Goal: Information Seeking & Learning: Understand process/instructions

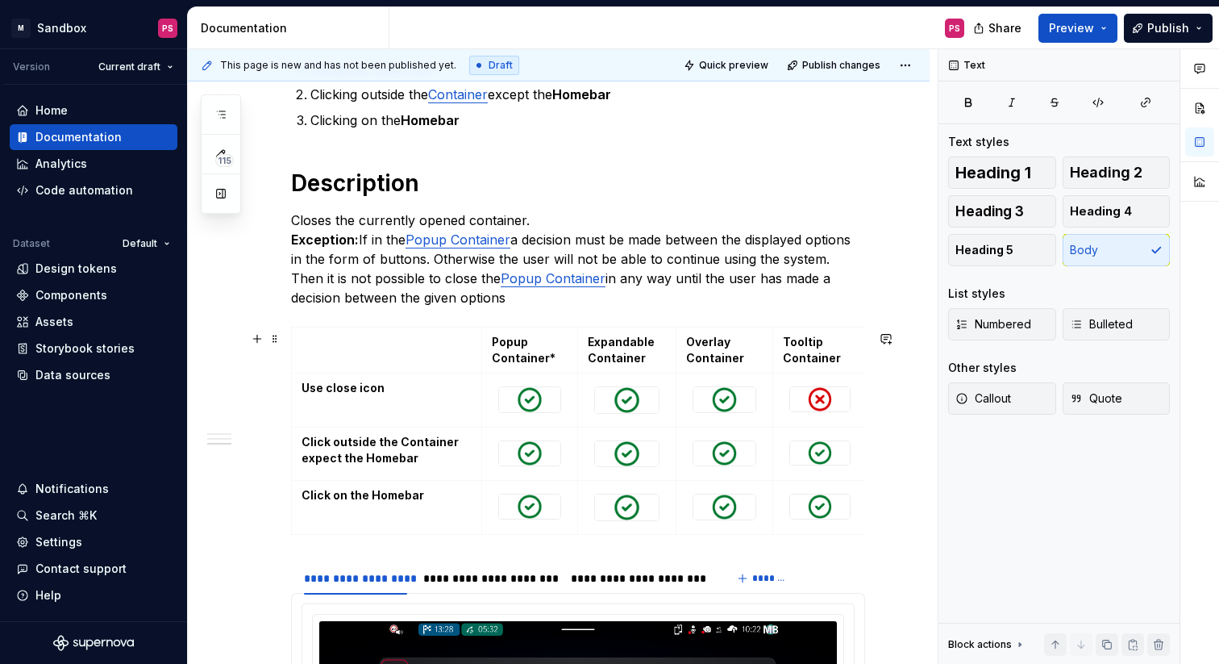
scroll to position [775, 0]
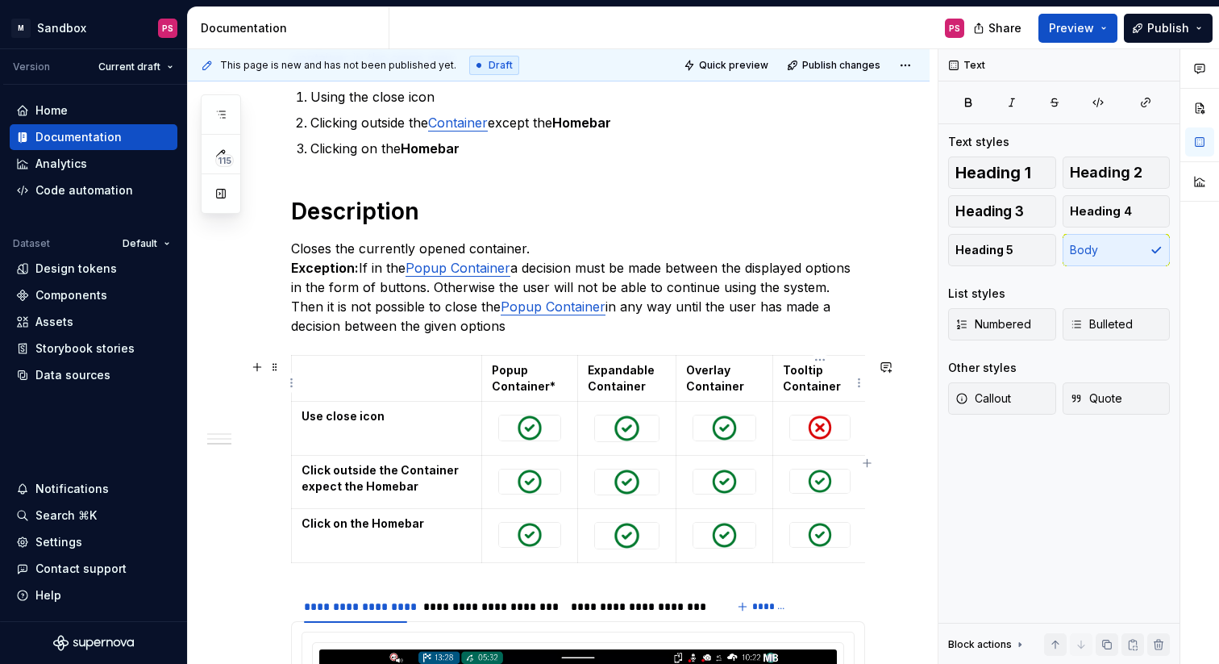
click at [867, 377] on table "Popup Container* Expandable Container Overlay Container Tooltip Container Use c…" at bounding box center [579, 458] width 577 height 207
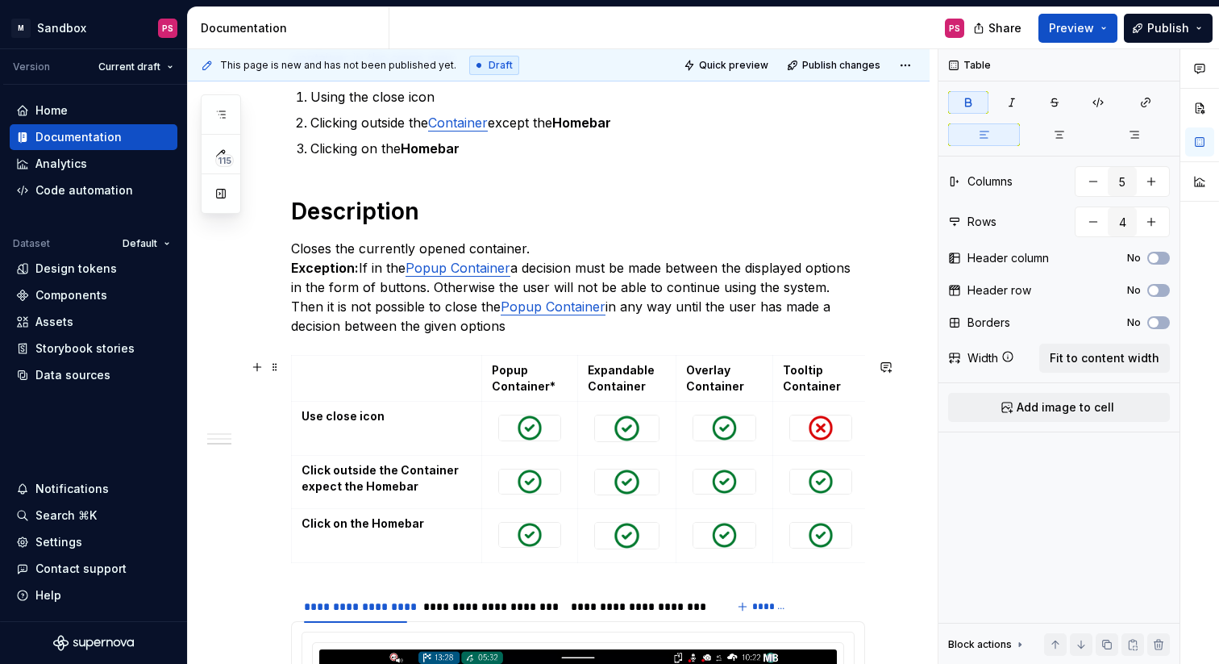
click at [912, 522] on div "**********" at bounding box center [559, 483] width 742 height 1965
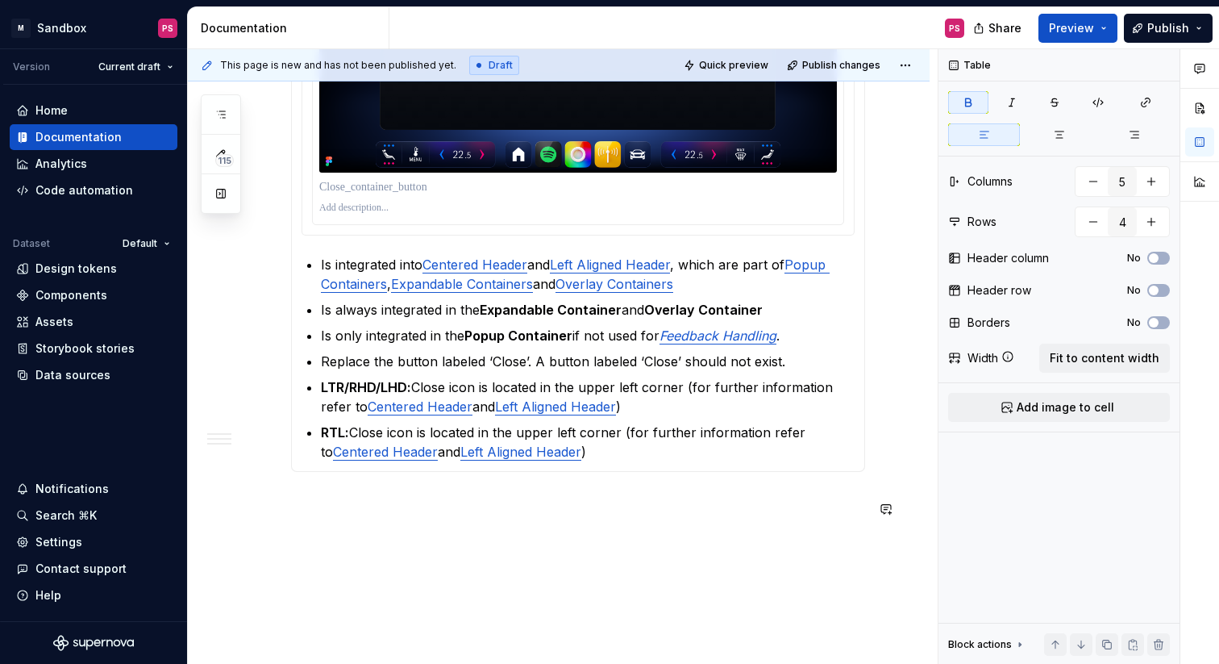
scroll to position [1584, 0]
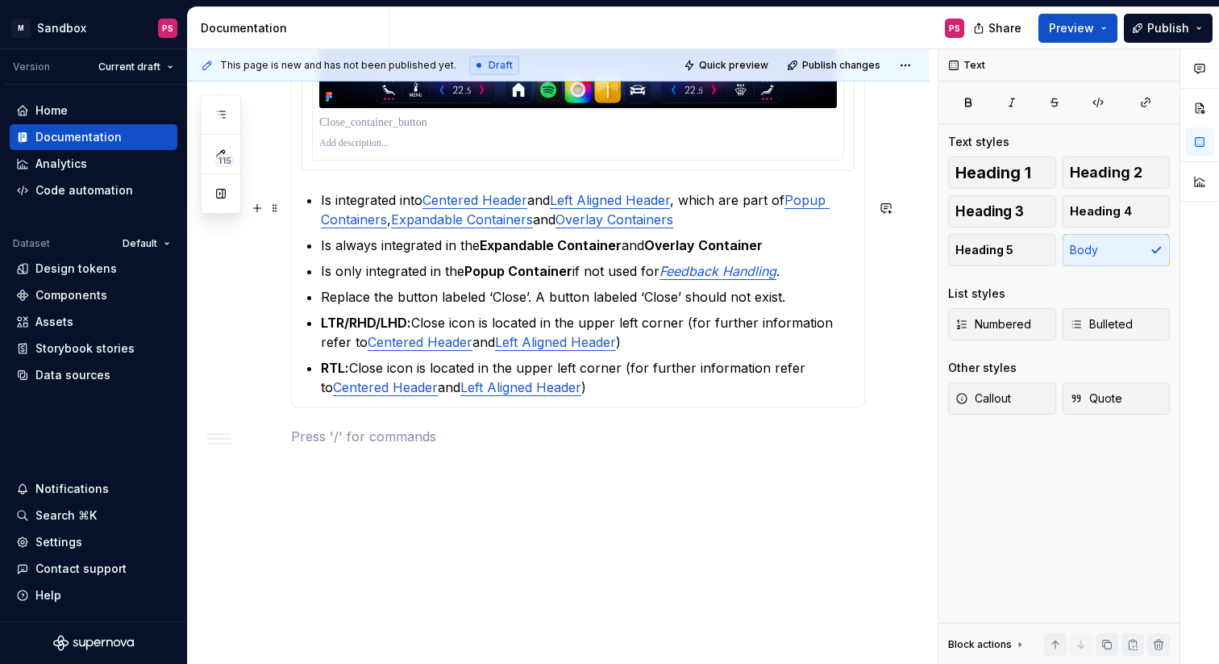
type textarea "*"
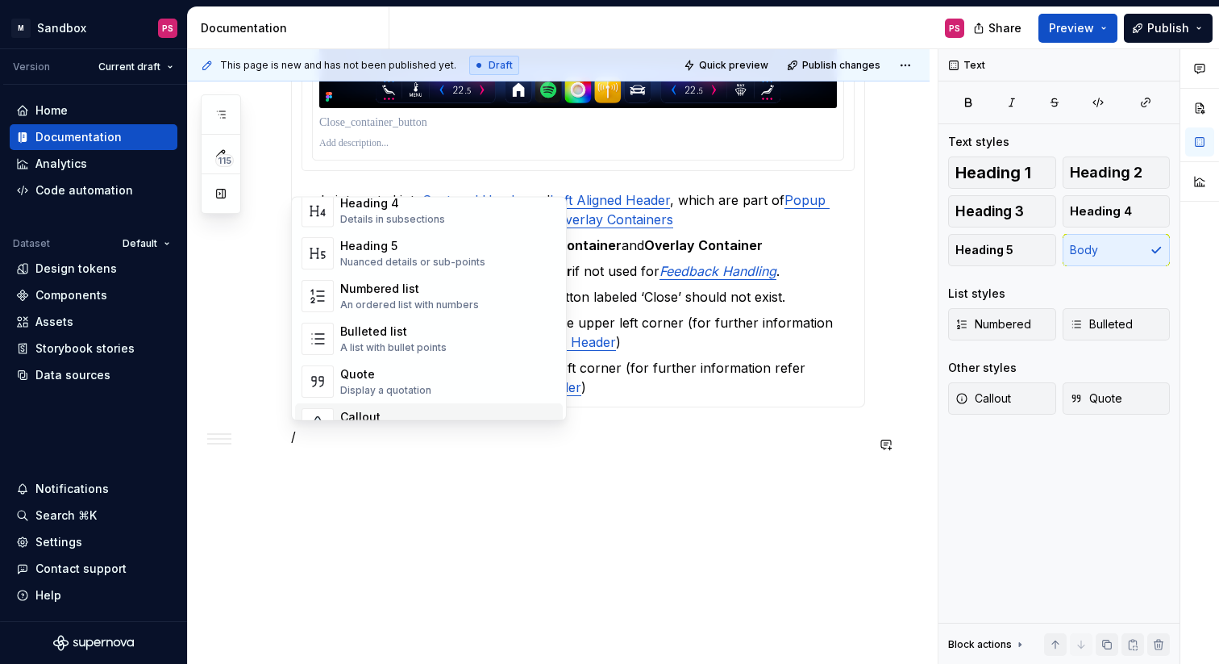
scroll to position [0, 0]
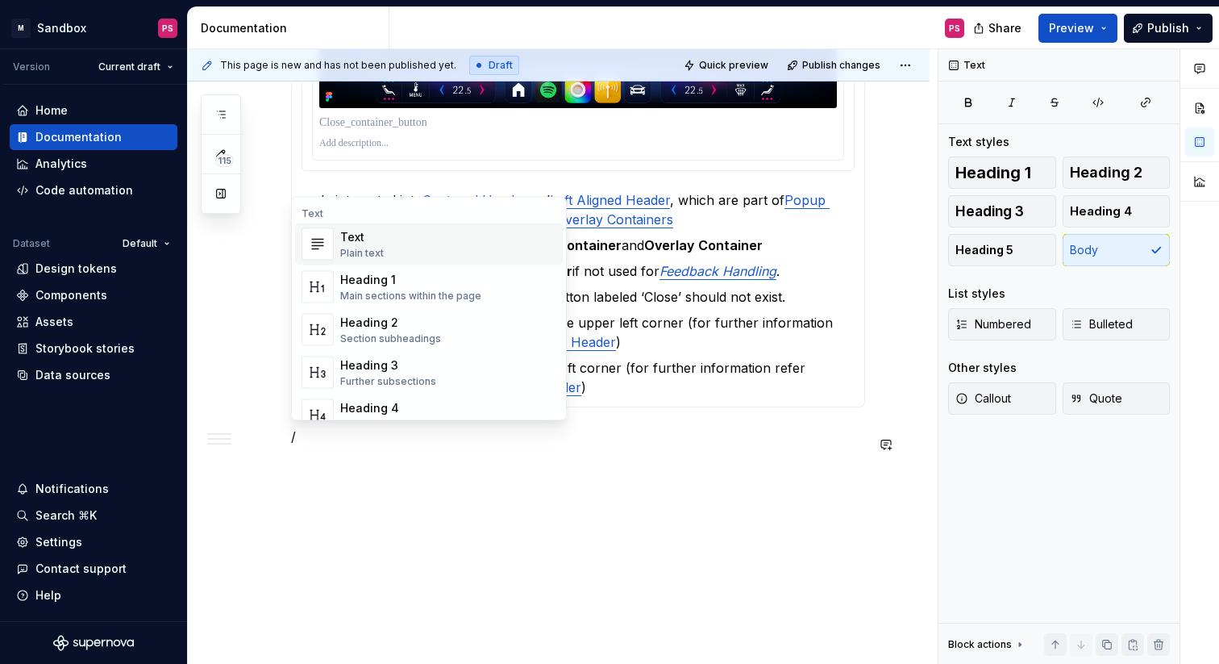
click at [393, 245] on div "Text Plain text" at bounding box center [448, 244] width 216 height 32
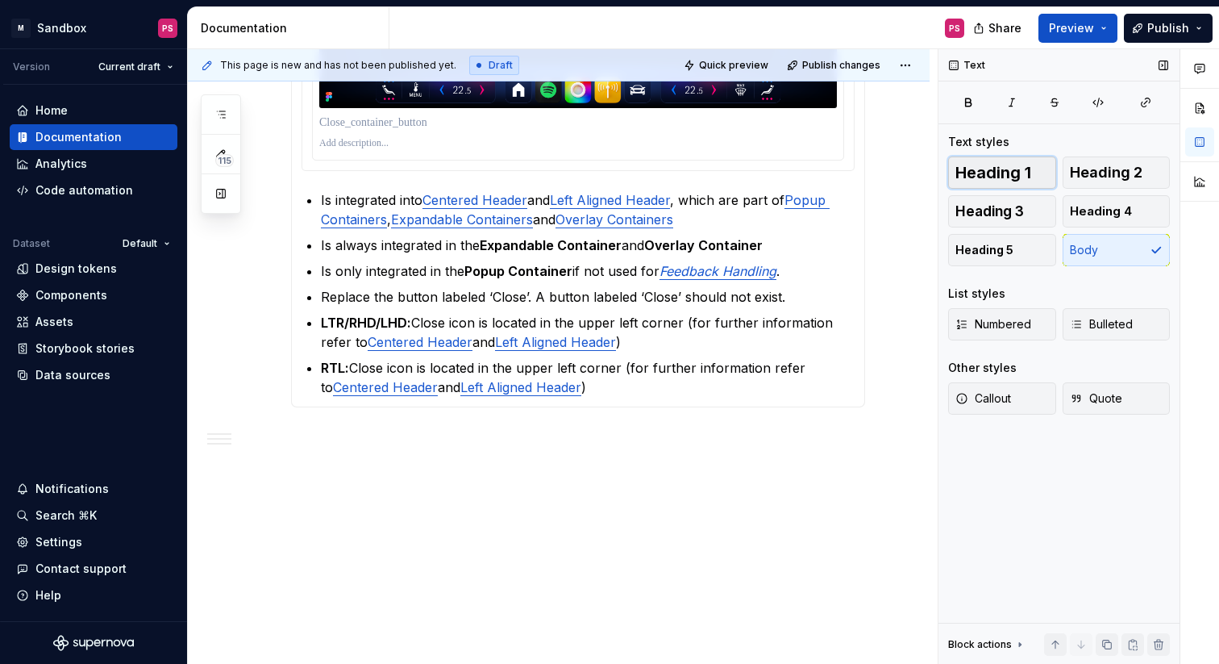
click at [1027, 169] on span "Heading 1" at bounding box center [994, 173] width 76 height 16
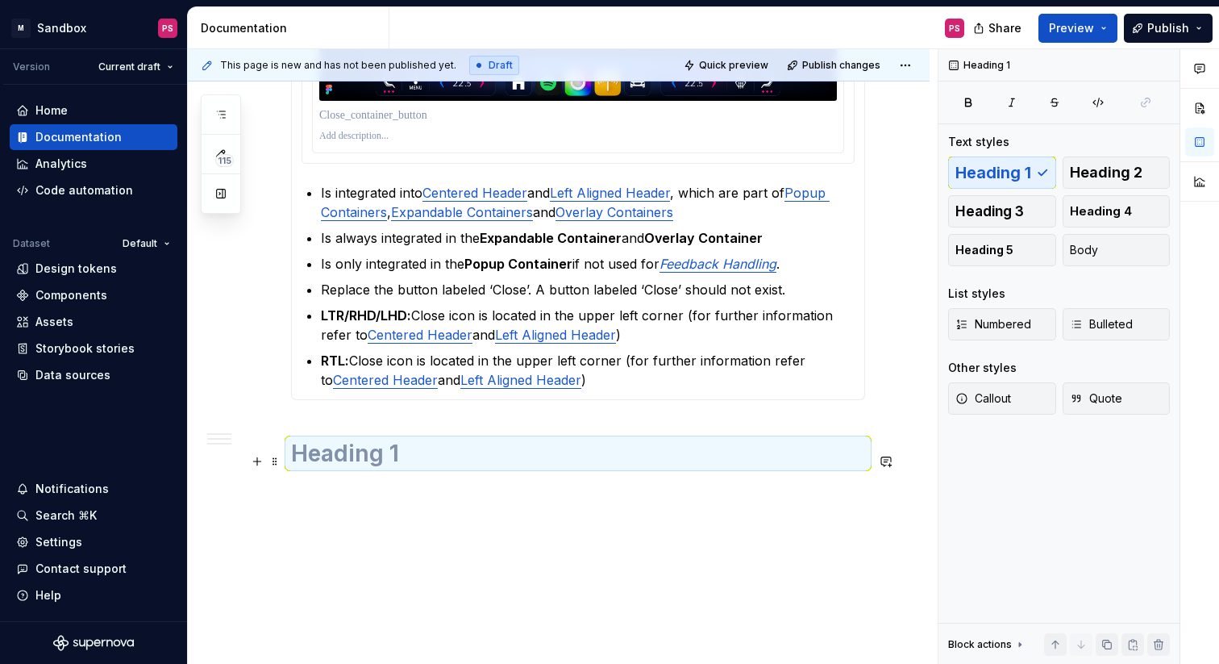
click at [395, 460] on h1 at bounding box center [578, 453] width 574 height 29
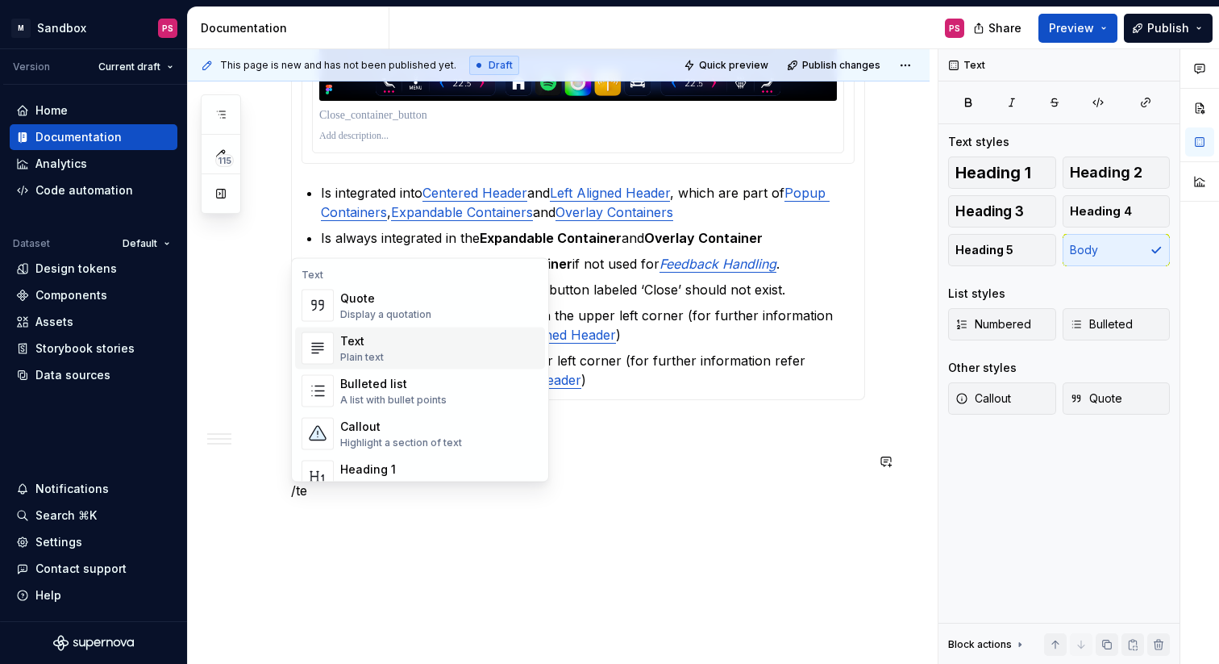
click at [384, 345] on div "Text Plain text" at bounding box center [439, 348] width 198 height 32
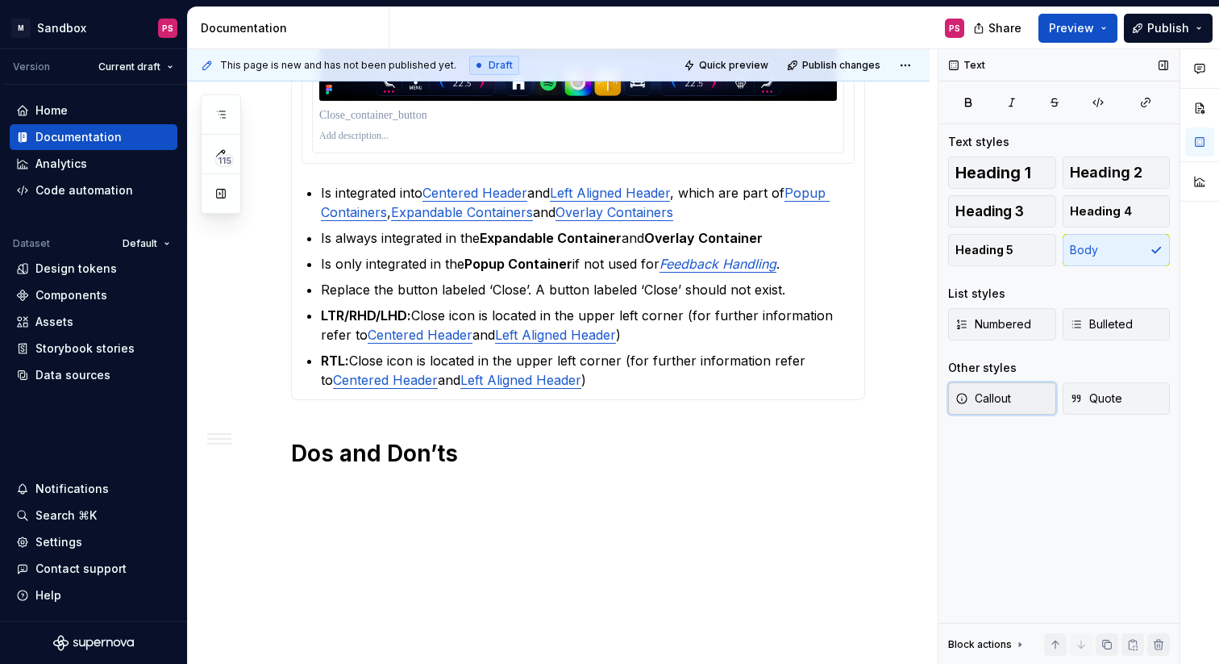
click at [992, 390] on span "Callout" at bounding box center [984, 398] width 56 height 16
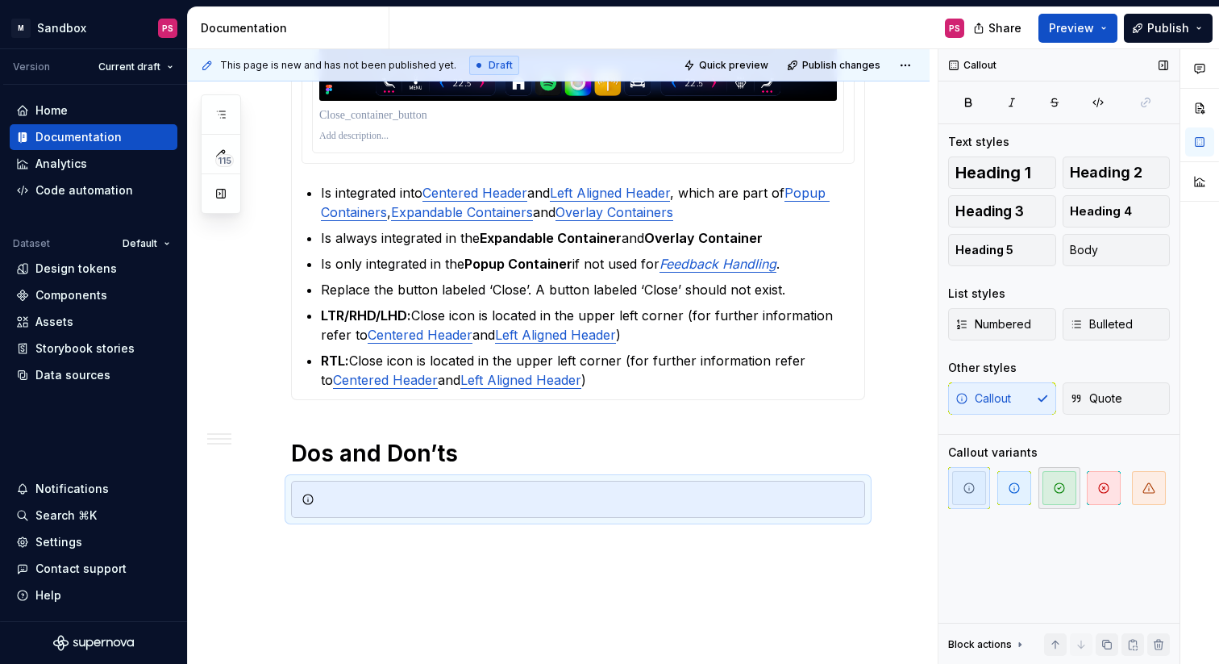
click at [1062, 488] on icon "button" at bounding box center [1059, 487] width 13 height 13
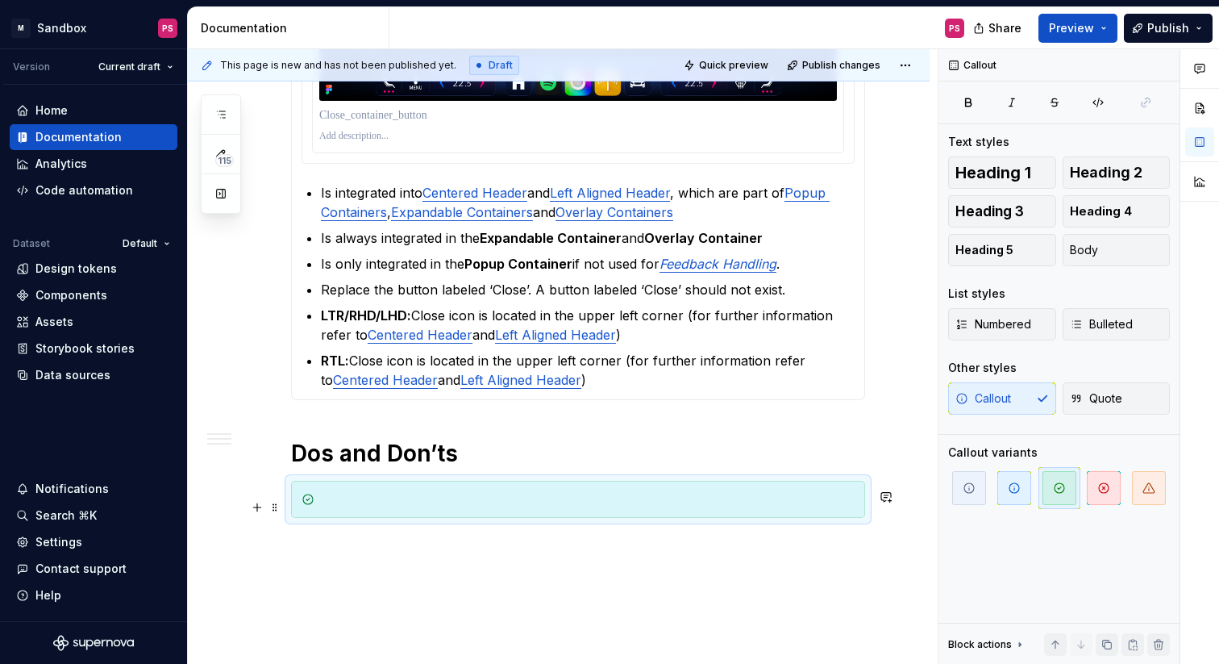
click at [593, 507] on div at bounding box center [588, 499] width 534 height 16
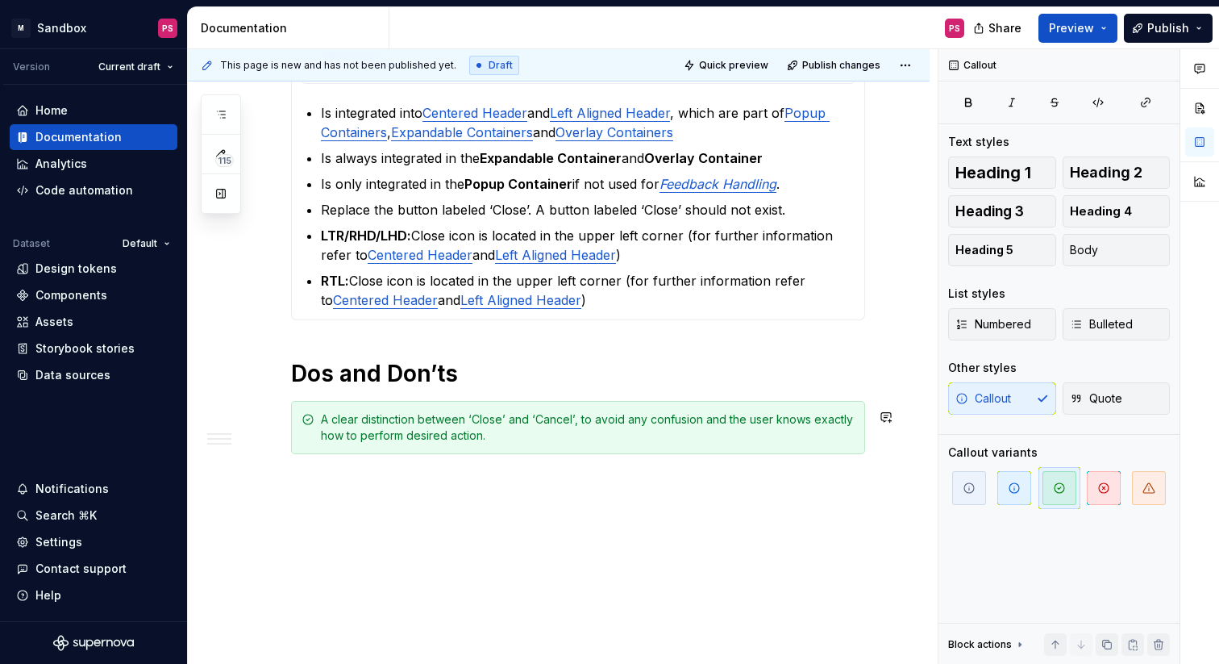
scroll to position [1679, 0]
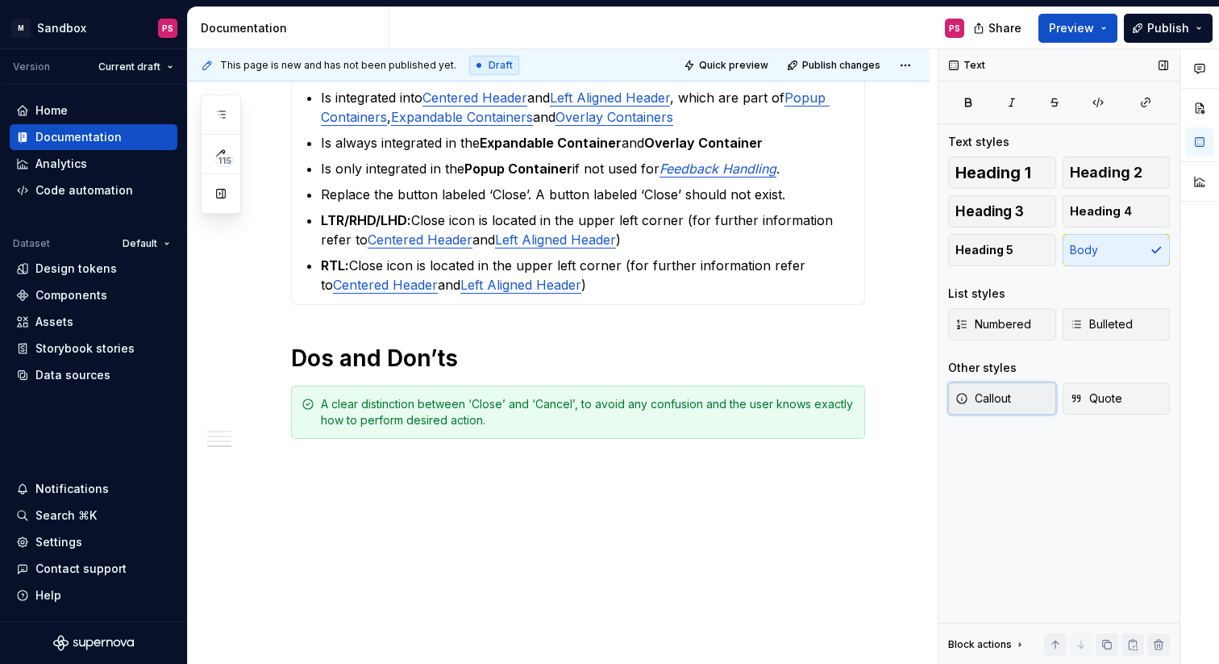
click at [1023, 398] on button "Callout" at bounding box center [1002, 398] width 108 height 32
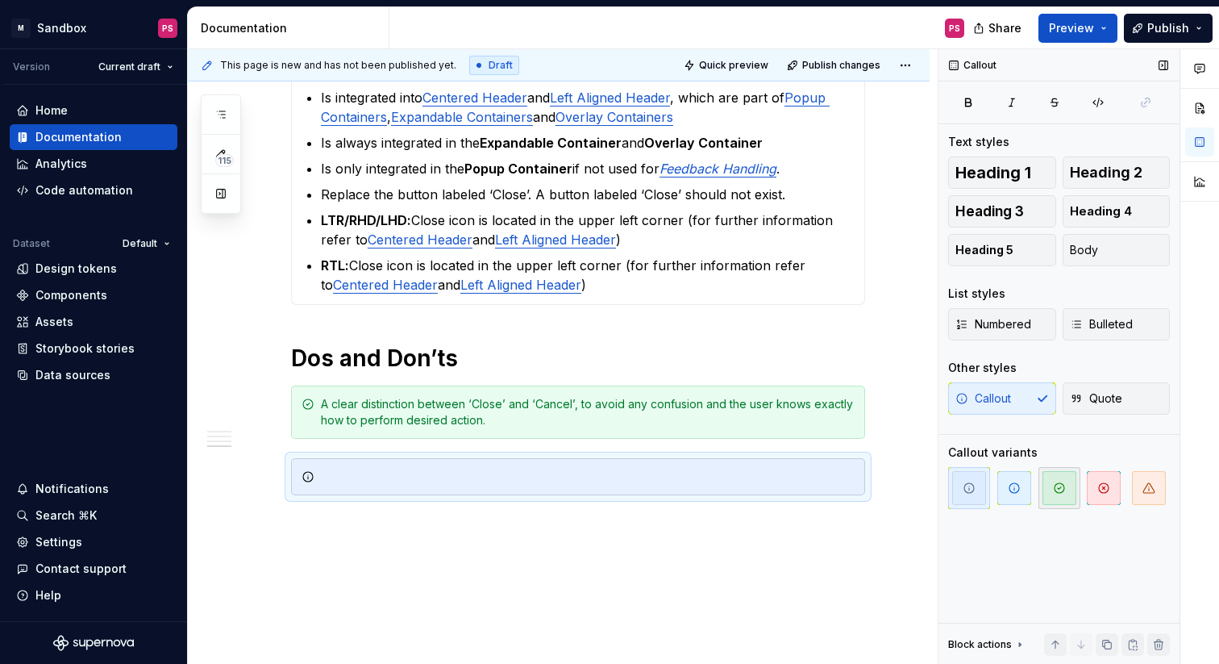
click at [1048, 473] on span "button" at bounding box center [1060, 488] width 34 height 34
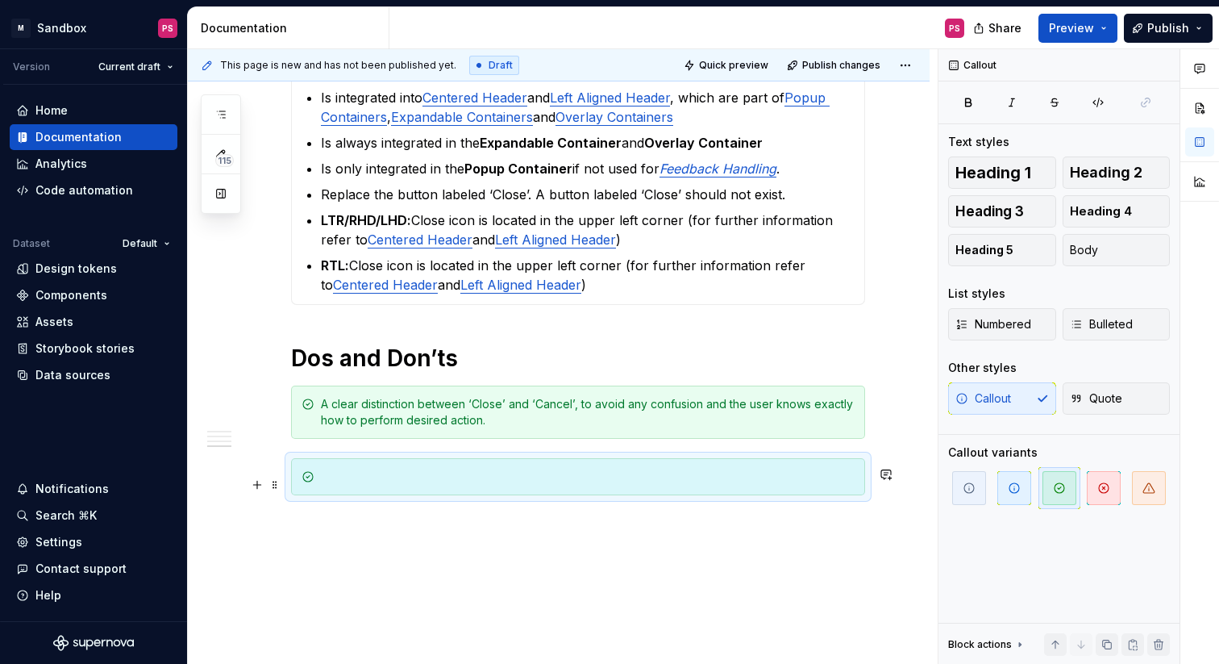
click at [781, 485] on div at bounding box center [588, 477] width 534 height 16
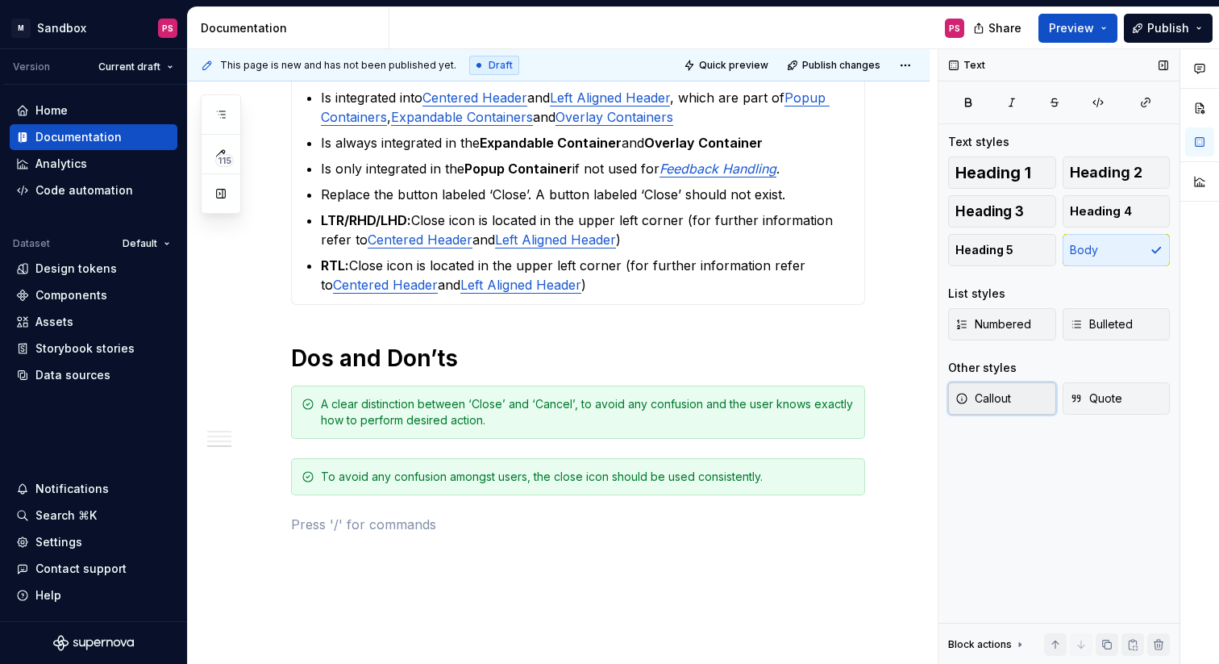
click at [1026, 404] on button "Callout" at bounding box center [1002, 398] width 108 height 32
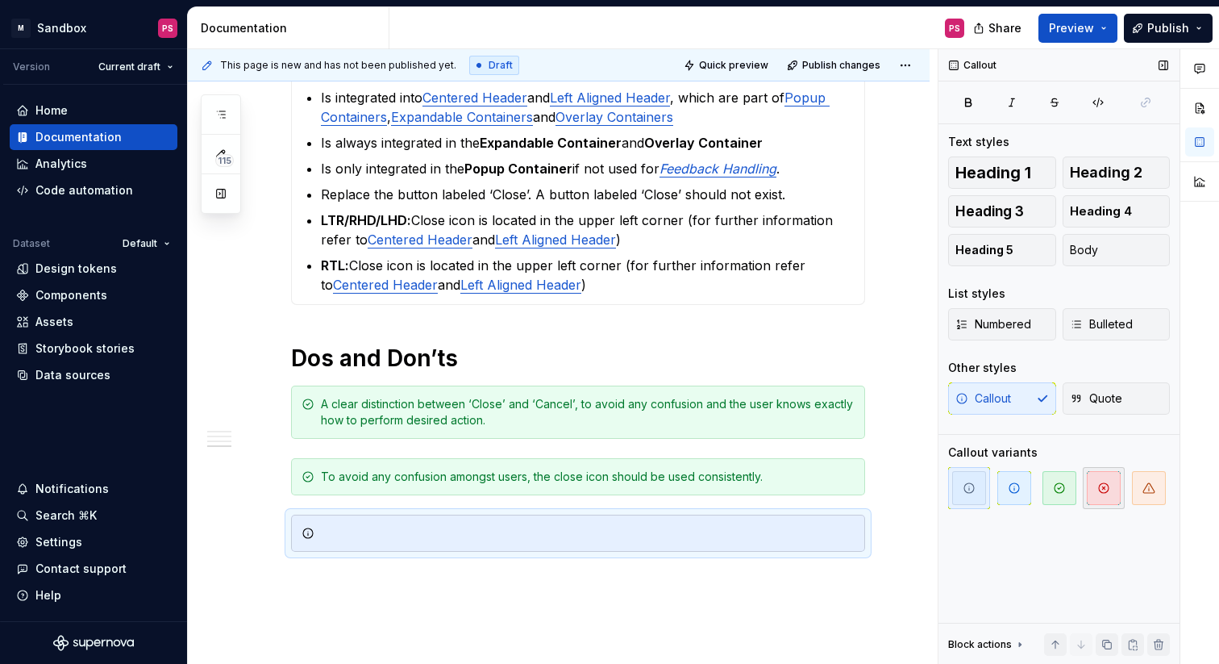
click at [1103, 490] on icon "button" at bounding box center [1104, 487] width 13 height 13
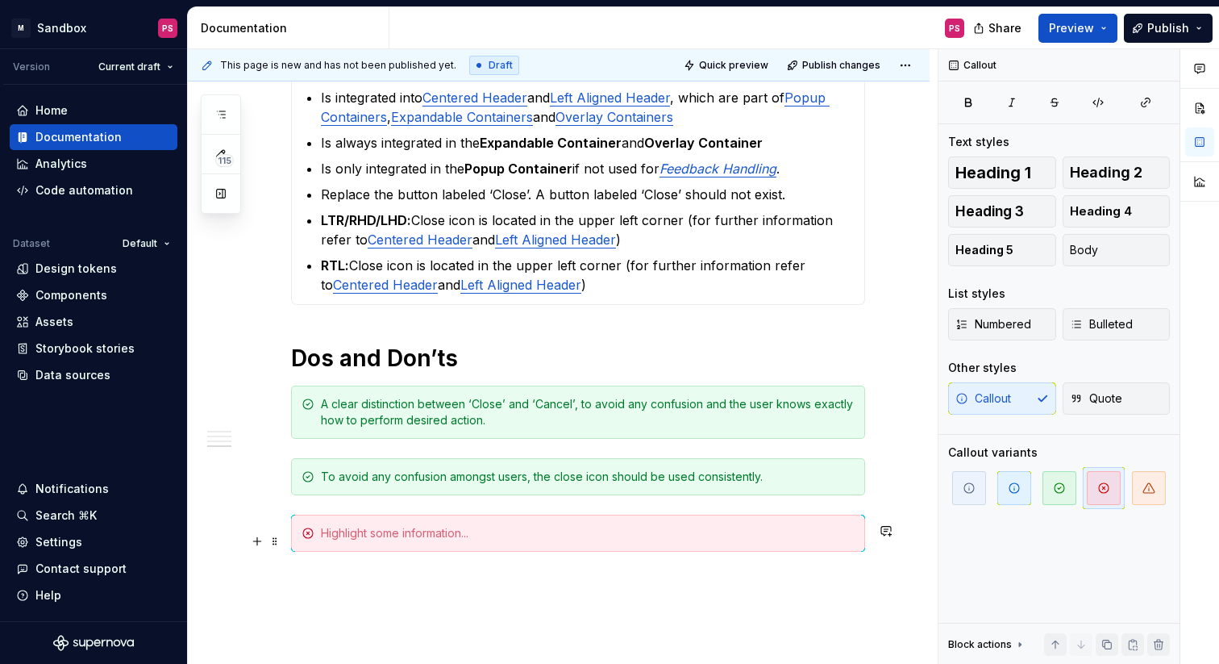
click at [520, 537] on div at bounding box center [588, 533] width 534 height 16
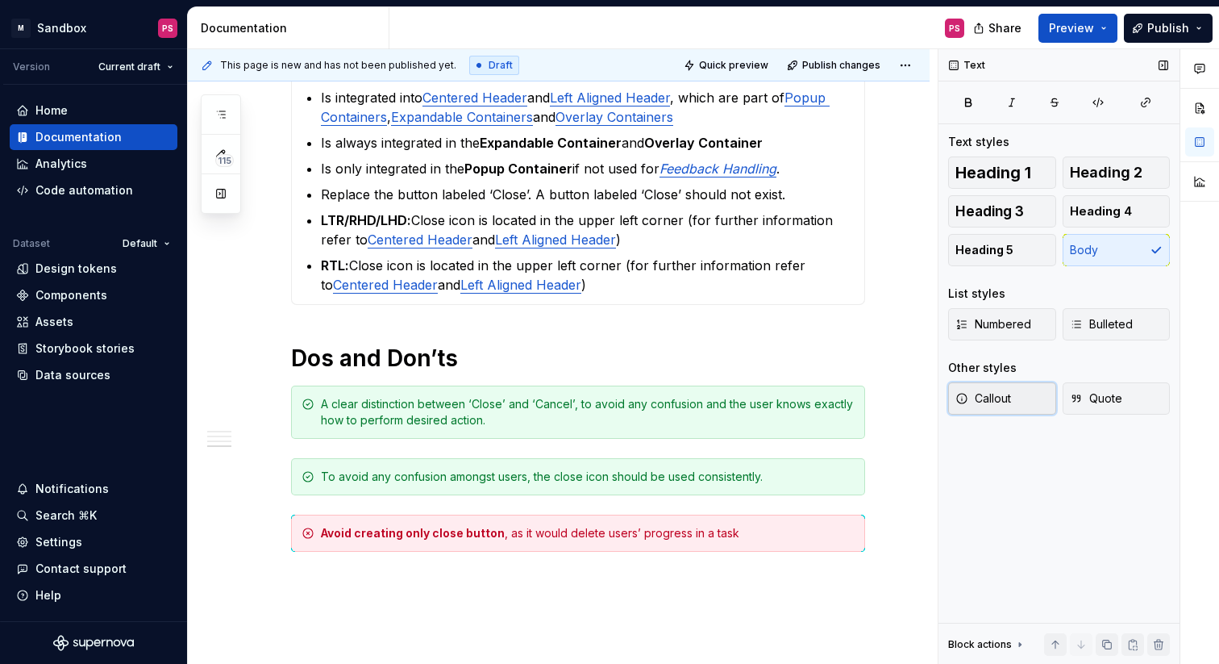
click at [981, 409] on button "Callout" at bounding box center [1002, 398] width 108 height 32
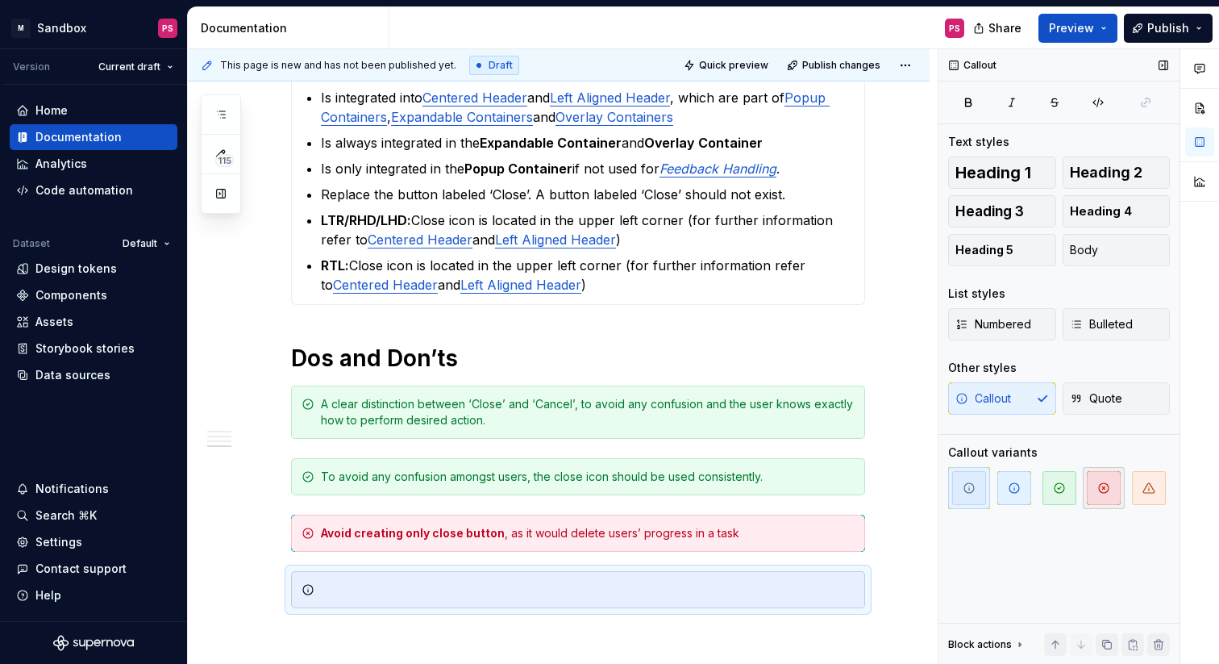
click at [1097, 483] on span "button" at bounding box center [1104, 488] width 34 height 34
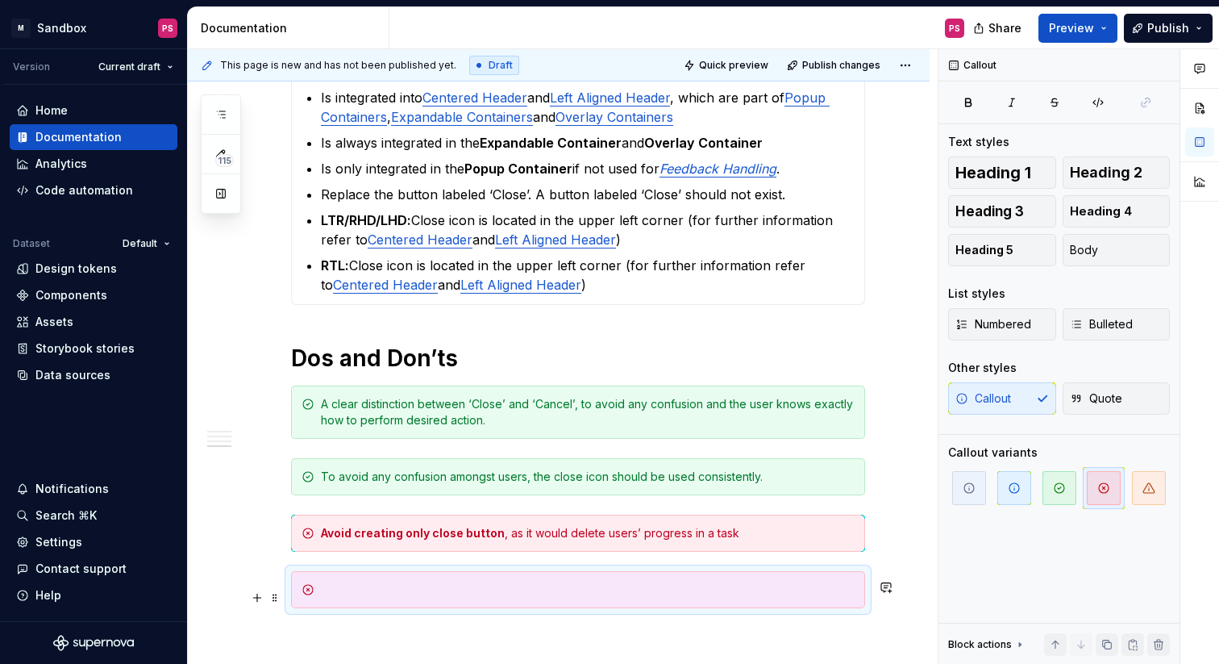
click at [534, 598] on div at bounding box center [588, 589] width 534 height 16
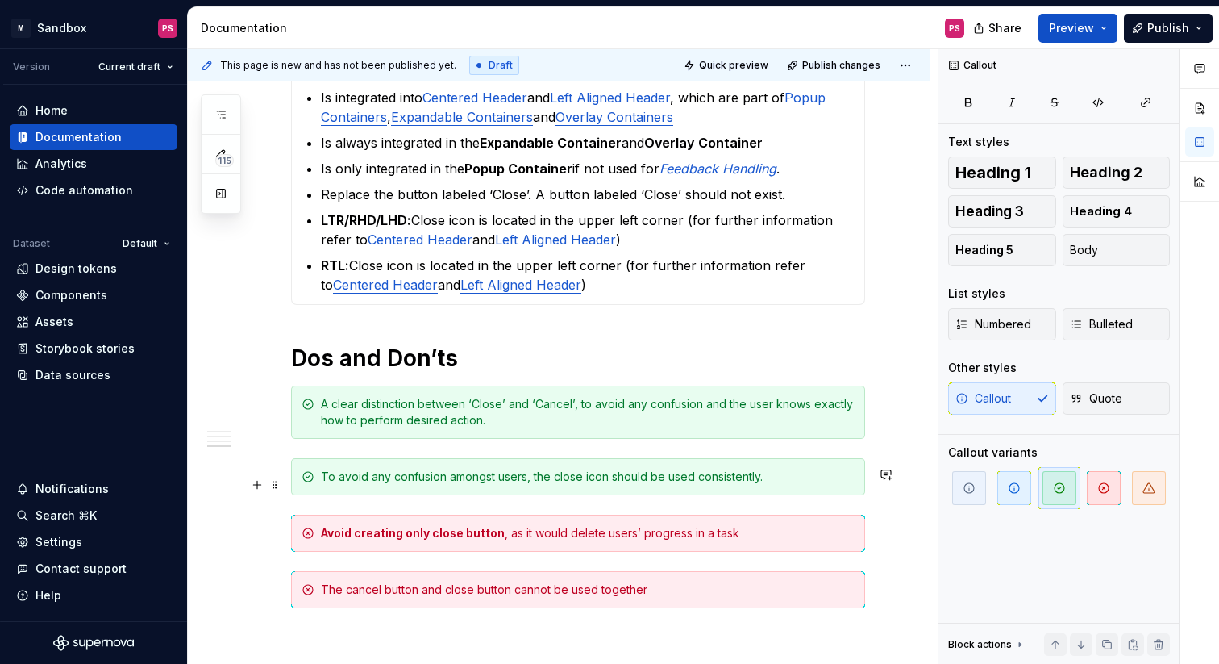
click at [570, 492] on div "To avoid any confusion amongst users, the close icon should be used consistentl…" at bounding box center [578, 476] width 574 height 37
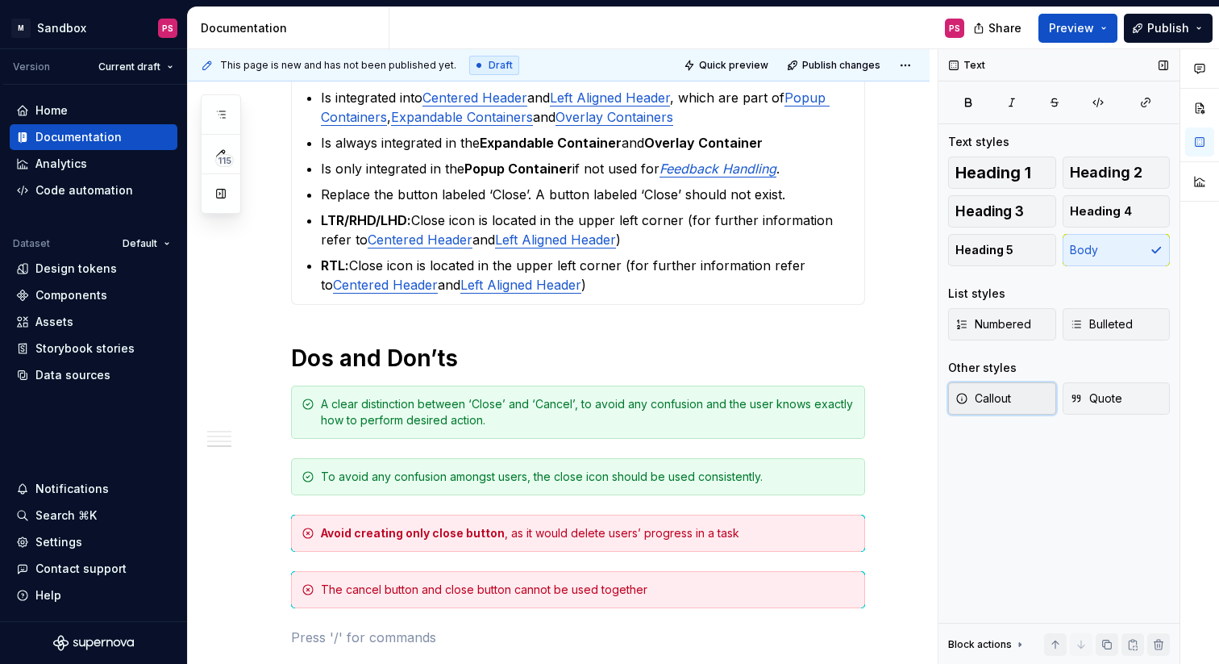
click at [1023, 397] on button "Callout" at bounding box center [1002, 398] width 108 height 32
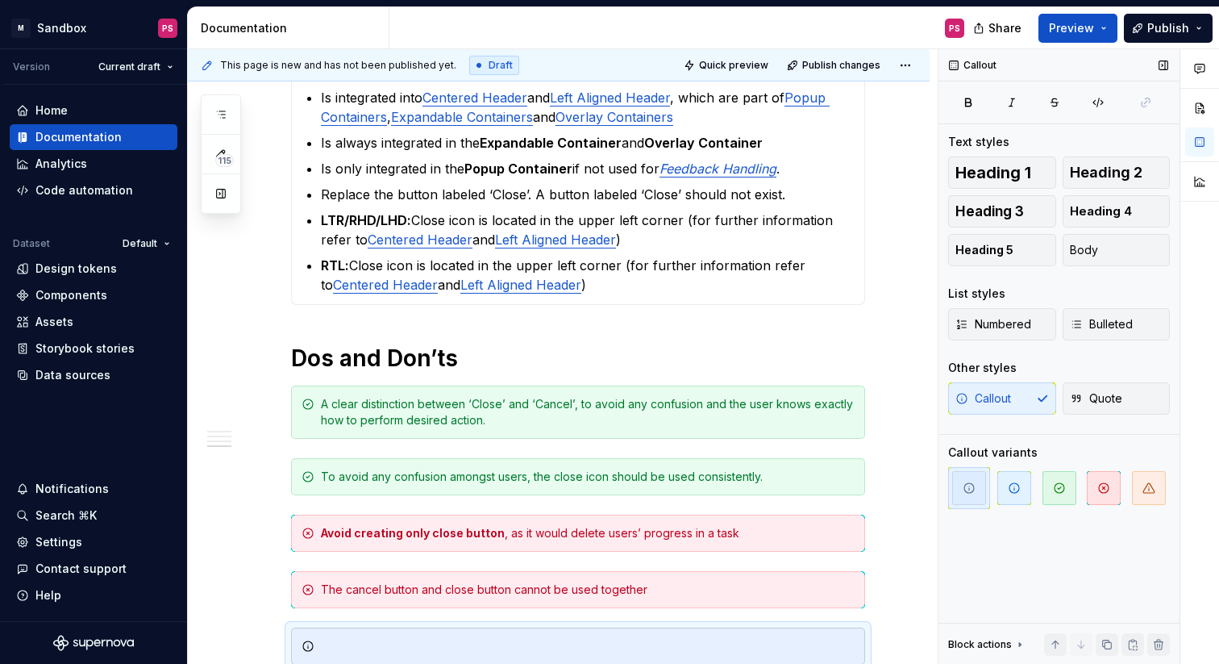
scroll to position [1687, 0]
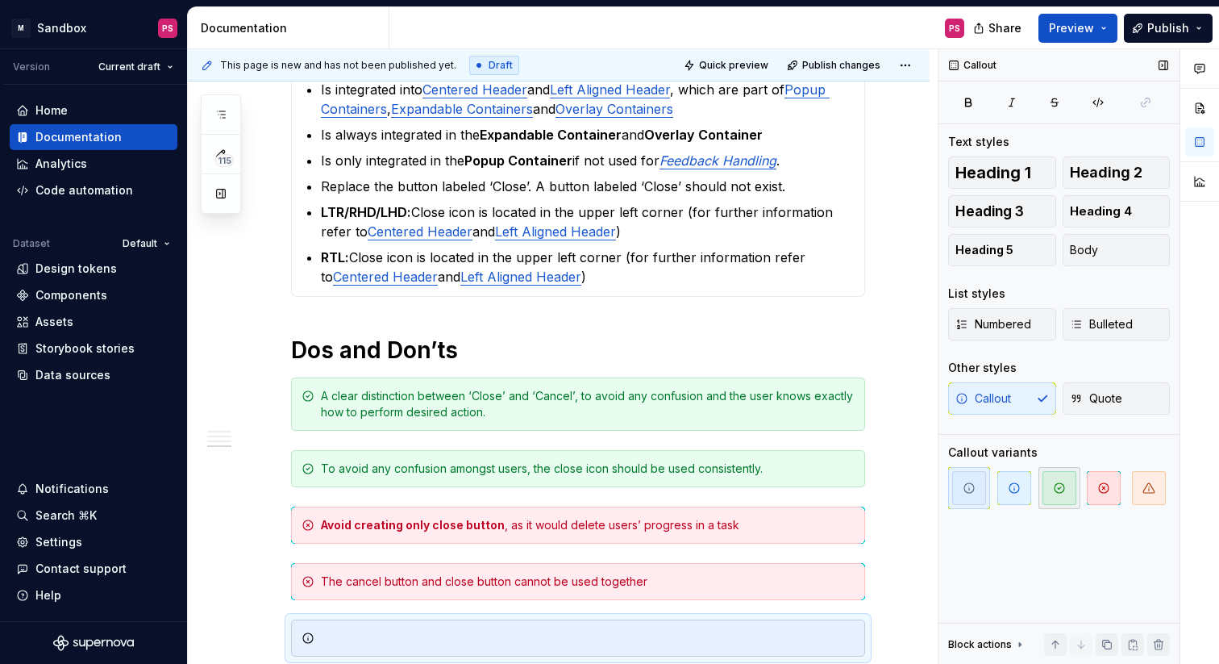
click at [1058, 484] on icon "button" at bounding box center [1059, 487] width 13 height 13
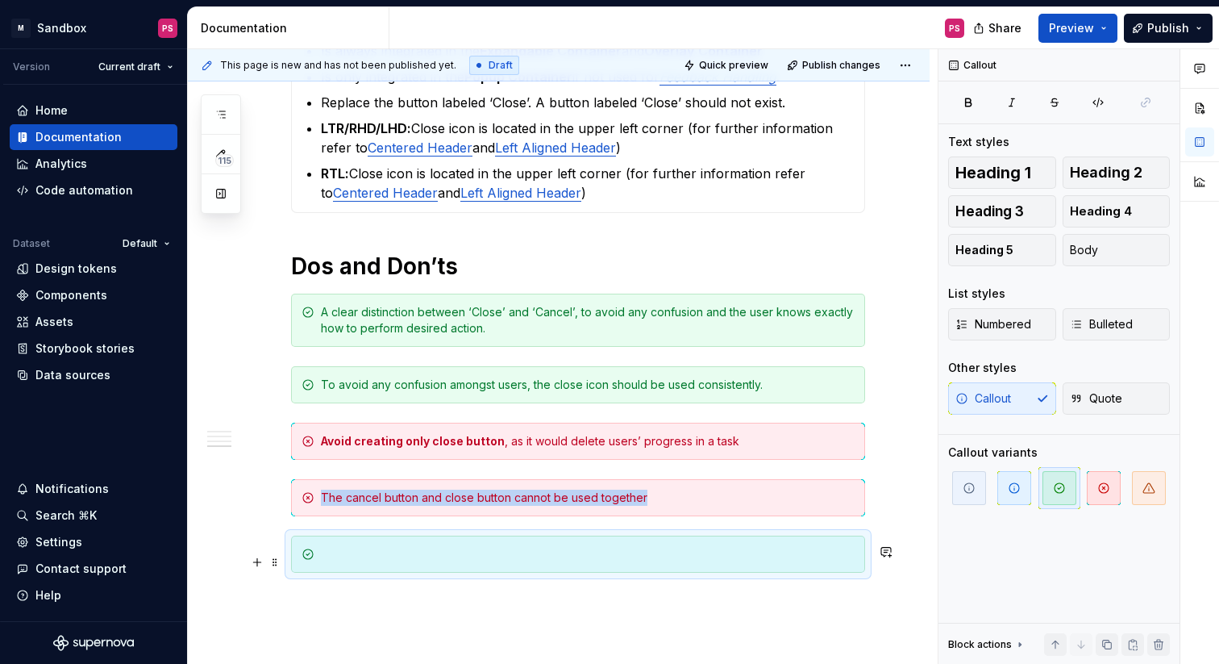
scroll to position [1776, 0]
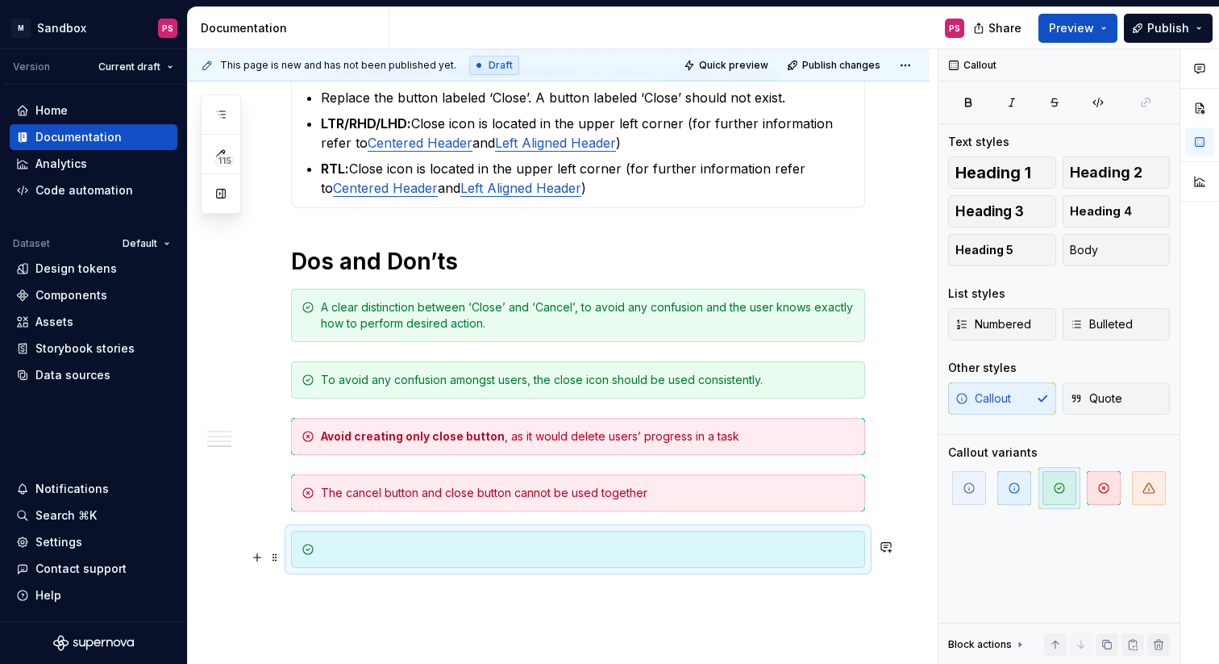
click at [573, 557] on div at bounding box center [588, 549] width 534 height 16
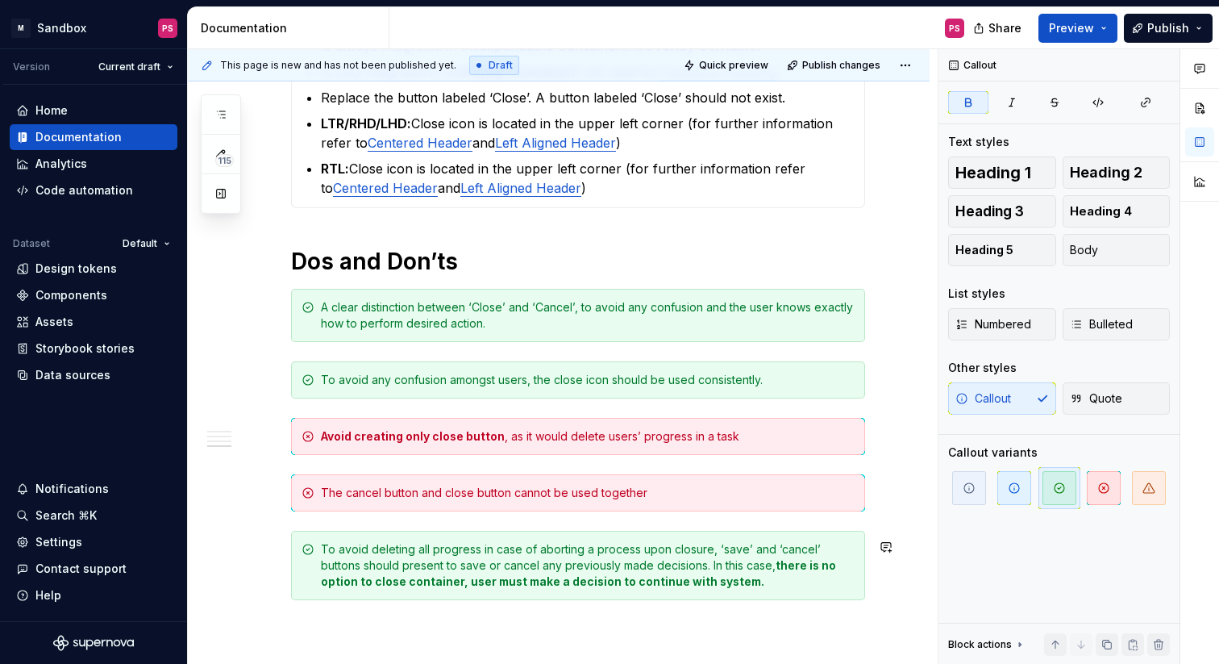
scroll to position [1820, 0]
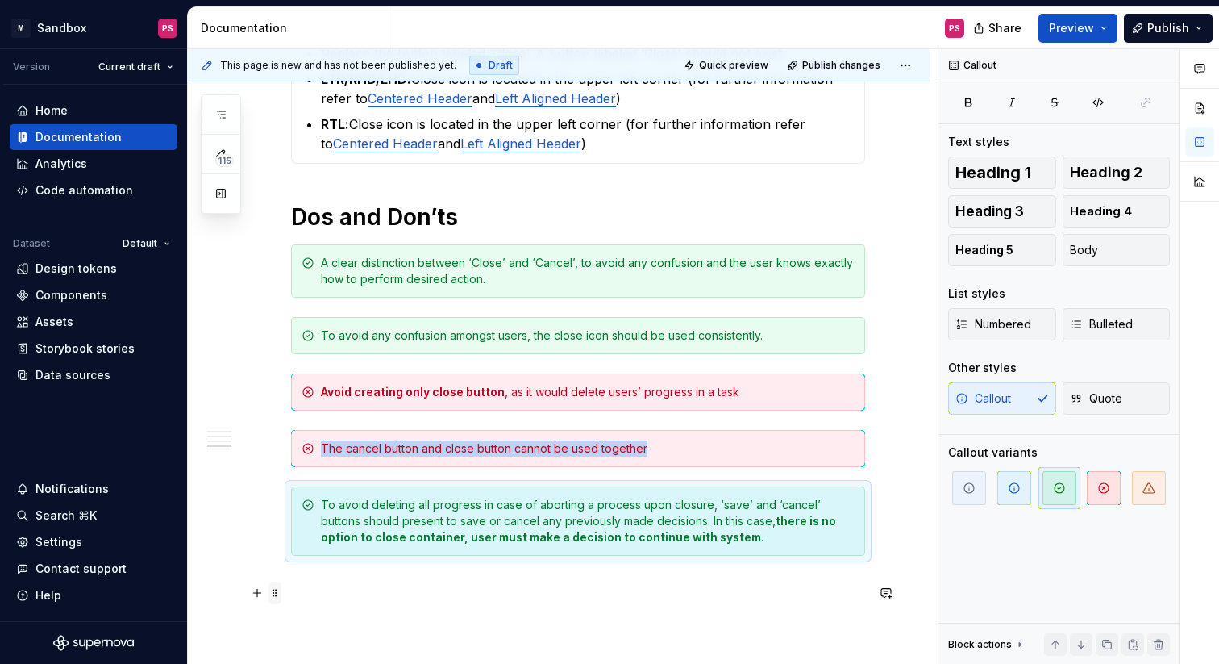
click at [281, 587] on span at bounding box center [275, 592] width 13 height 23
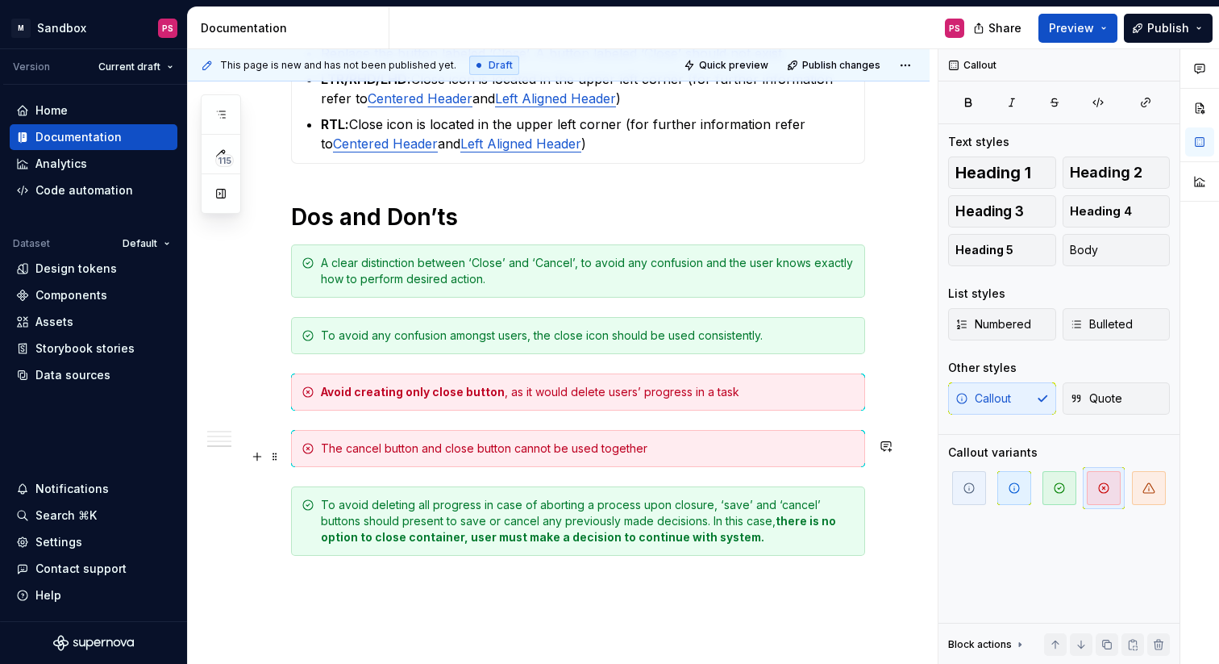
click at [312, 453] on icon at bounding box center [308, 449] width 10 height 10
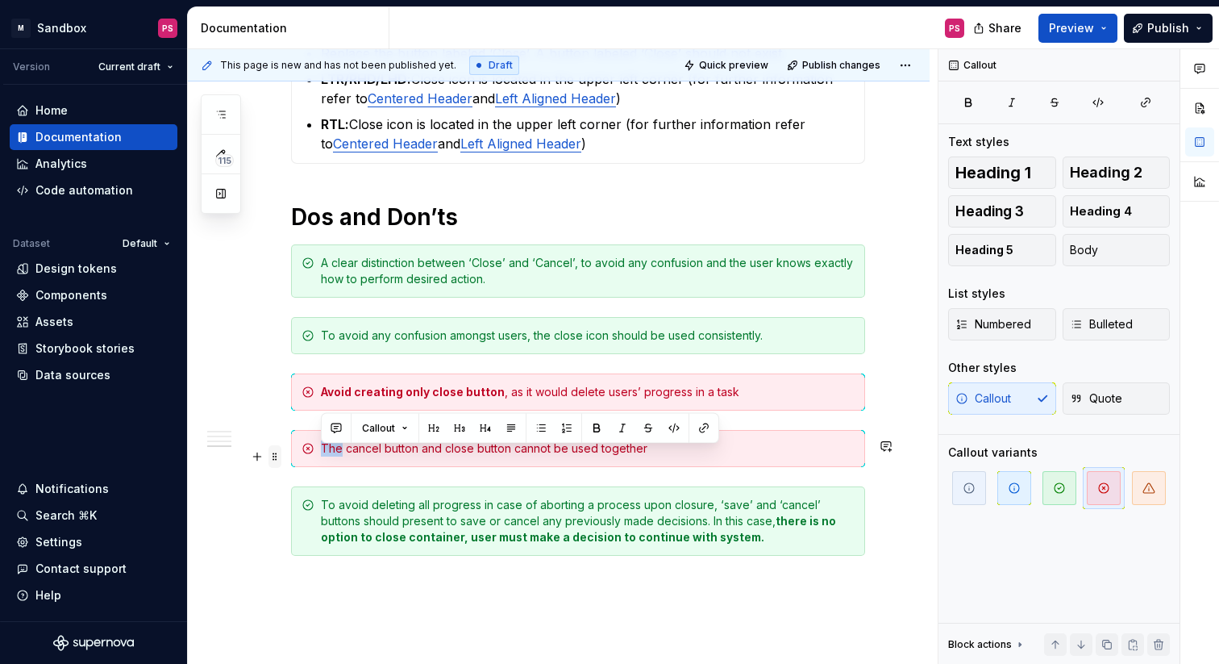
click at [271, 456] on span at bounding box center [275, 456] width 13 height 23
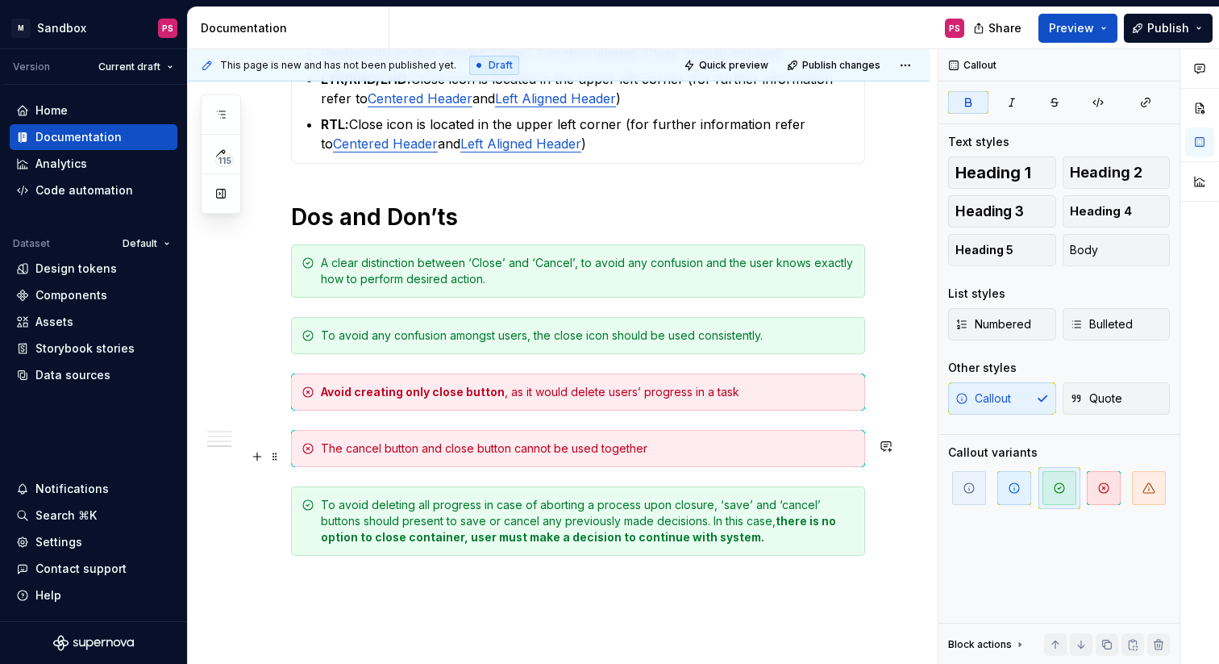
click at [477, 556] on div "To avoid deleting all progress in case of aborting a process upon closure, ‘sav…" at bounding box center [578, 520] width 574 height 69
click at [278, 510] on span at bounding box center [275, 513] width 13 height 23
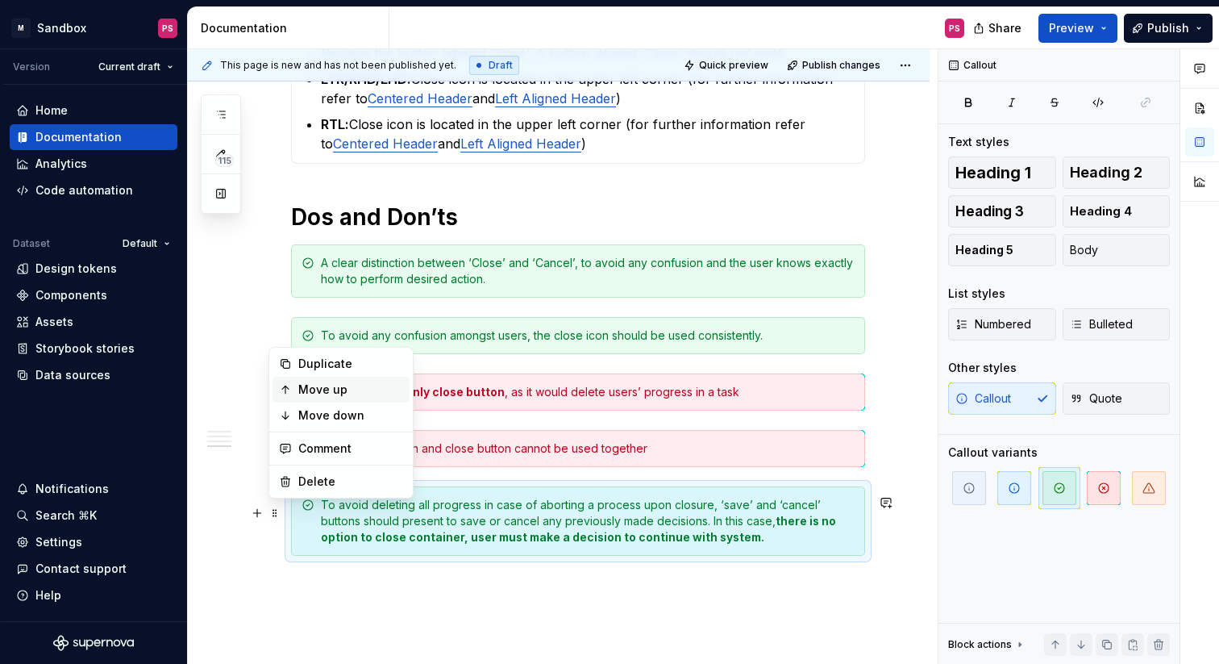
click at [344, 391] on div "Move up" at bounding box center [350, 389] width 105 height 16
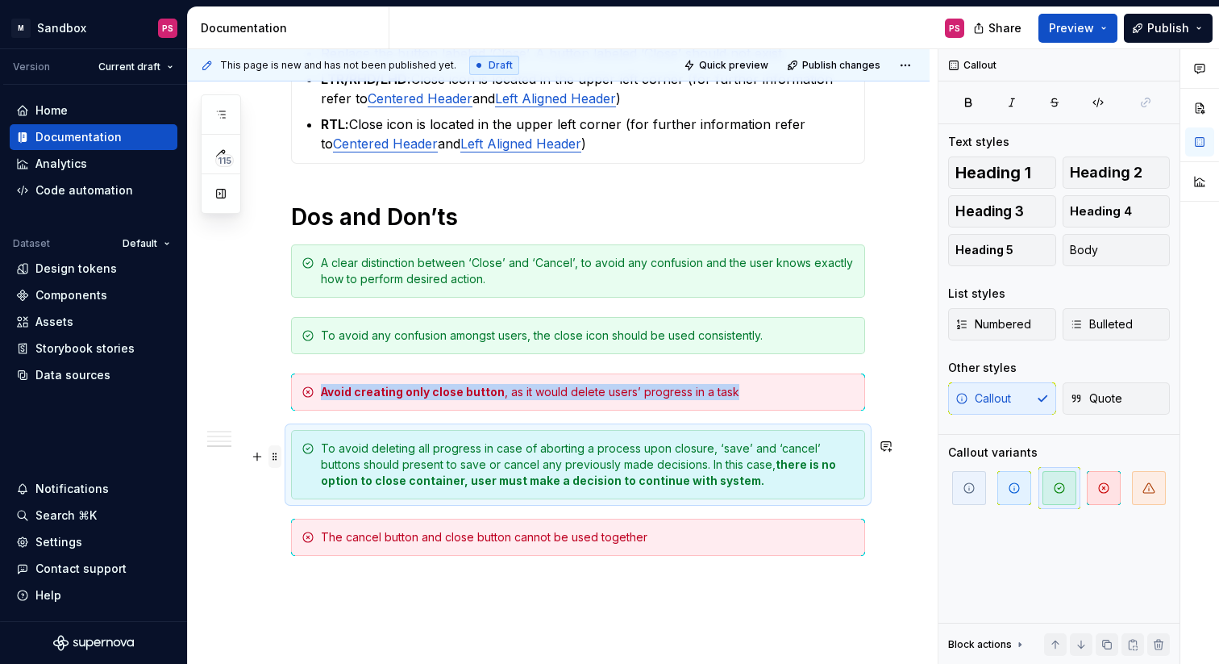
click at [277, 456] on span at bounding box center [275, 456] width 13 height 23
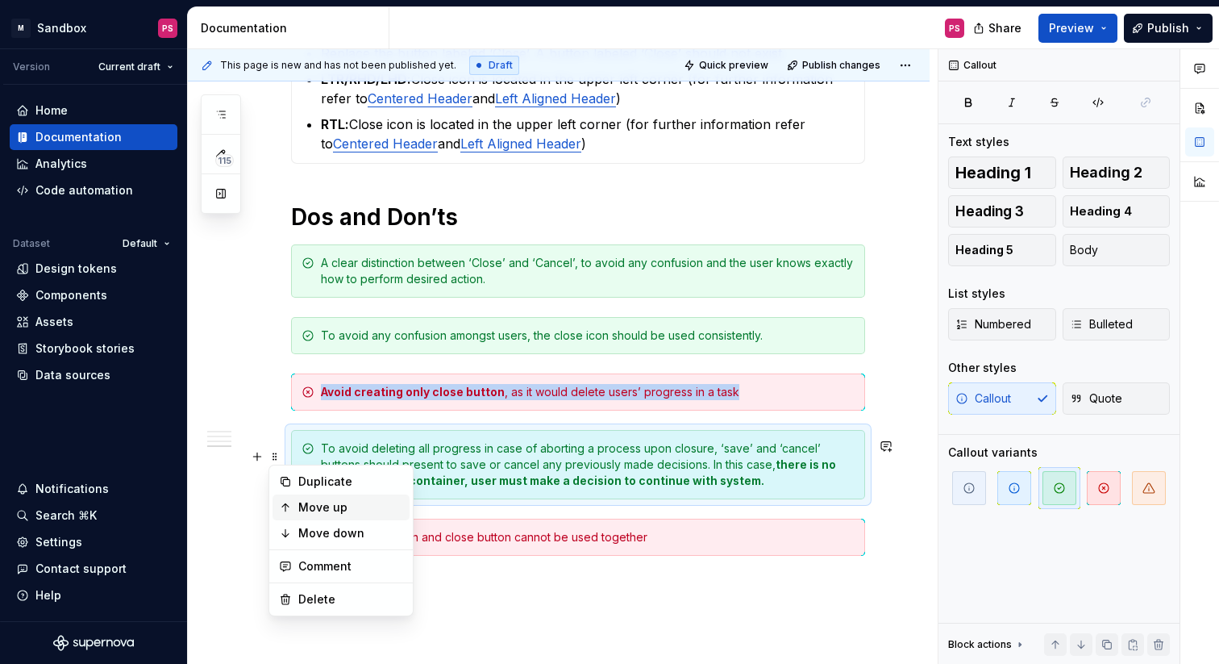
click at [322, 499] on div "Move up" at bounding box center [350, 507] width 105 height 16
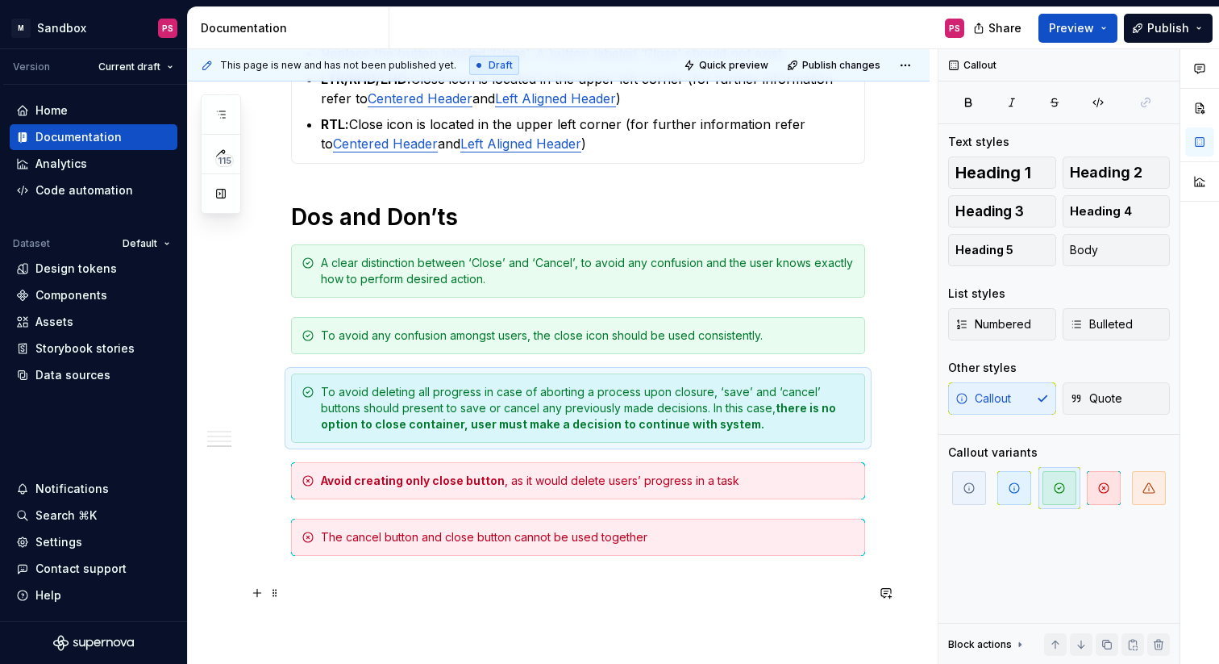
click at [498, 594] on p at bounding box center [578, 584] width 574 height 19
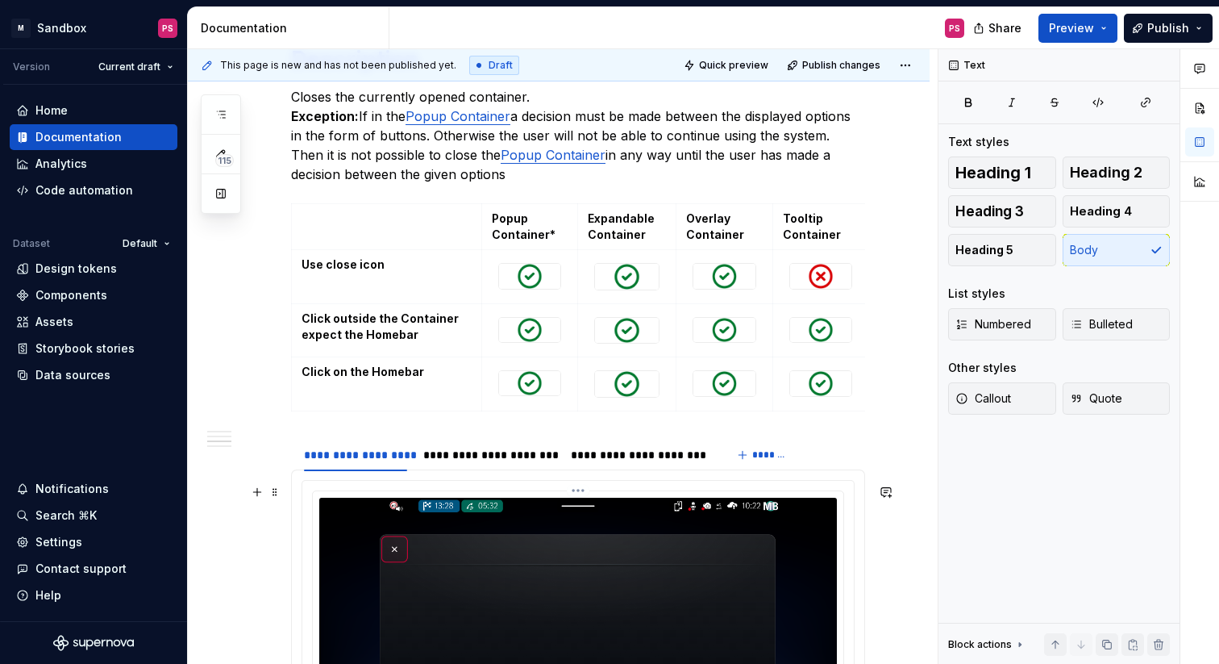
scroll to position [919, 0]
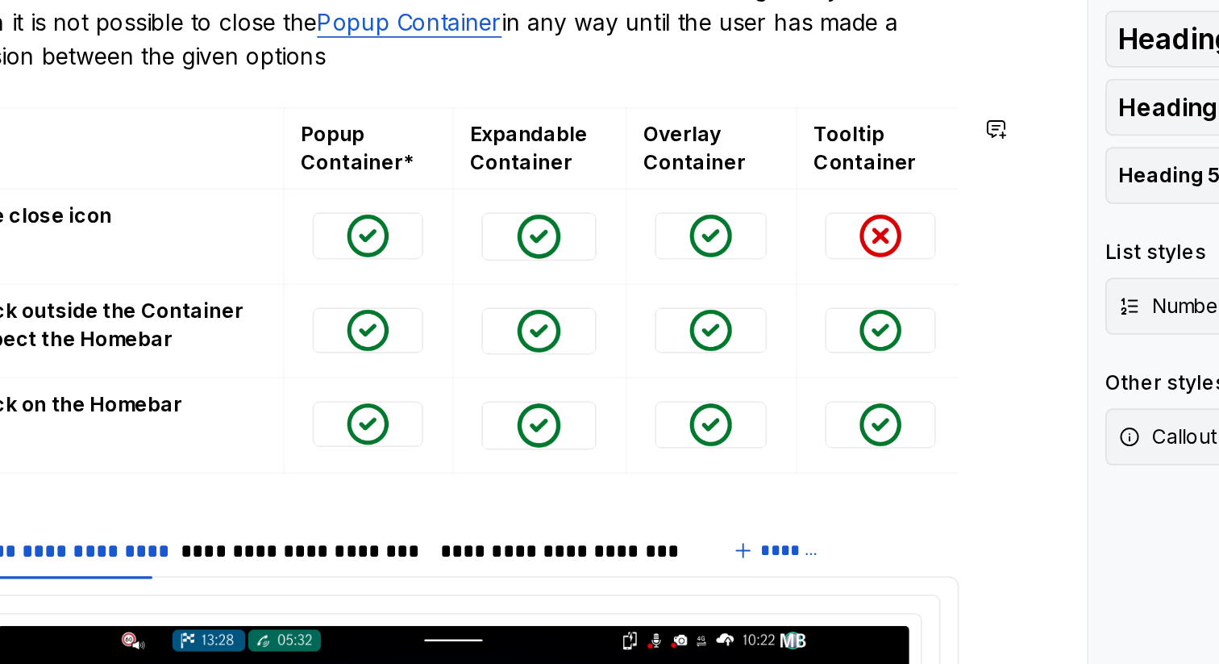
click at [908, 368] on div "**********" at bounding box center [559, 535] width 742 height 2357
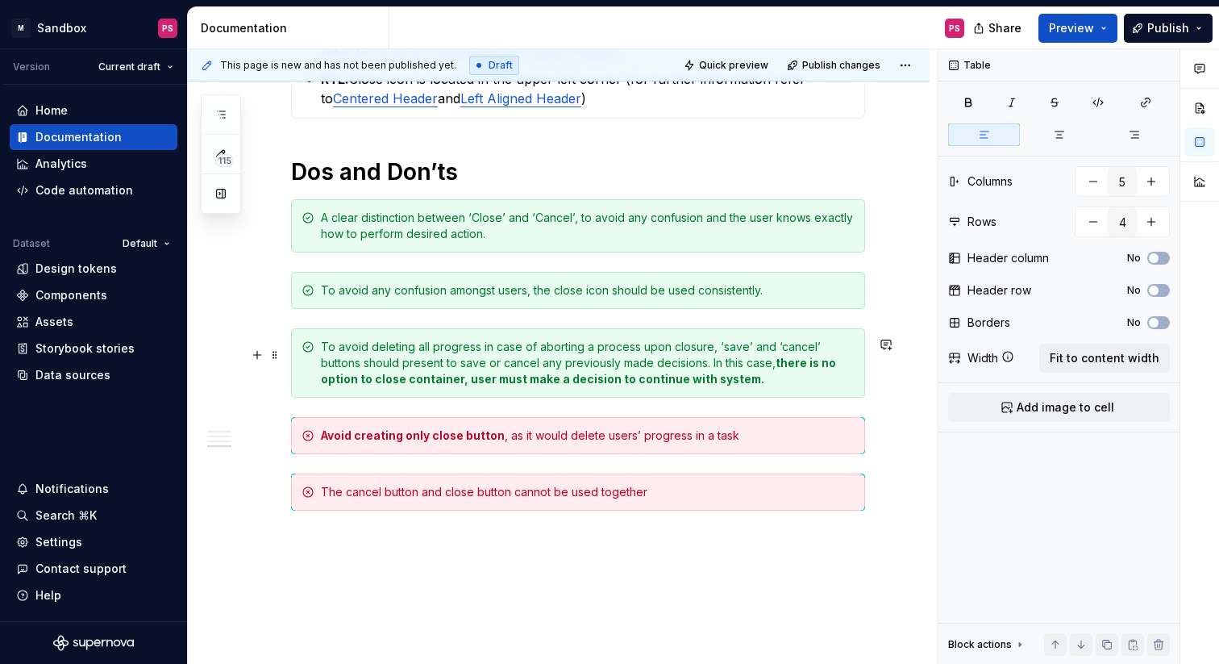
scroll to position [1860, 0]
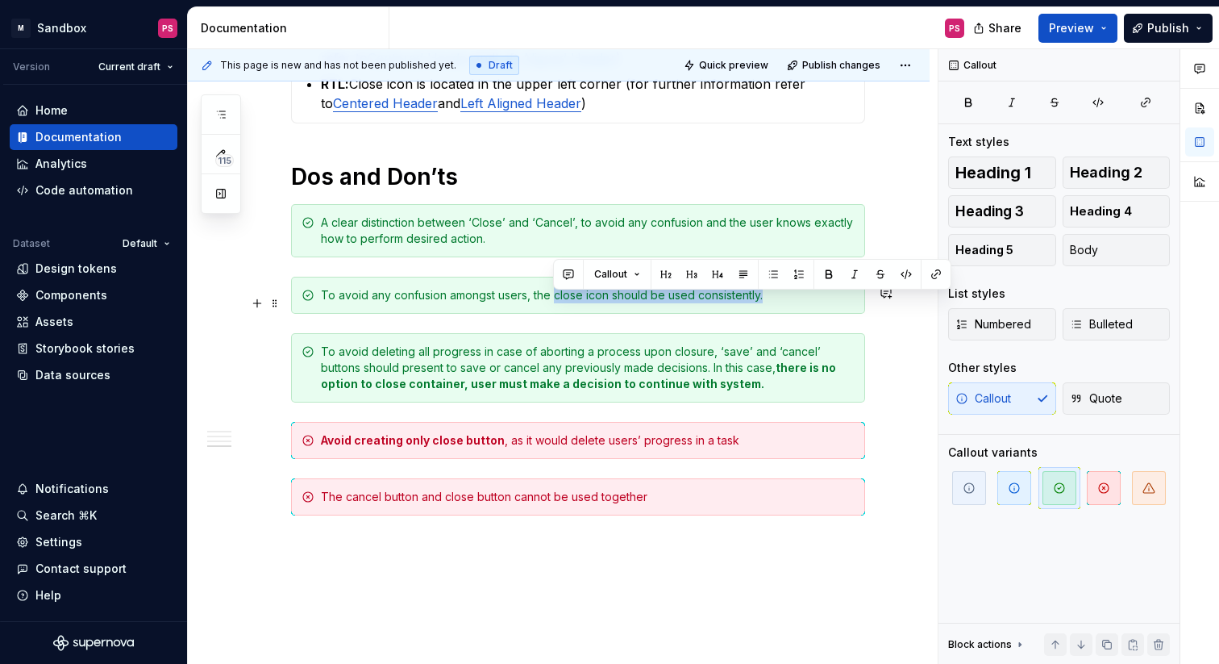
drag, startPoint x: 552, startPoint y: 302, endPoint x: 764, endPoint y: 300, distance: 211.3
click at [764, 300] on div "To avoid any confusion amongst users, the close icon should be used consistentl…" at bounding box center [588, 295] width 534 height 16
click at [834, 272] on button "button" at bounding box center [829, 274] width 23 height 23
click at [776, 302] on div "To avoid any confusion amongst users, the close icon should be used consistentl…" at bounding box center [588, 295] width 534 height 16
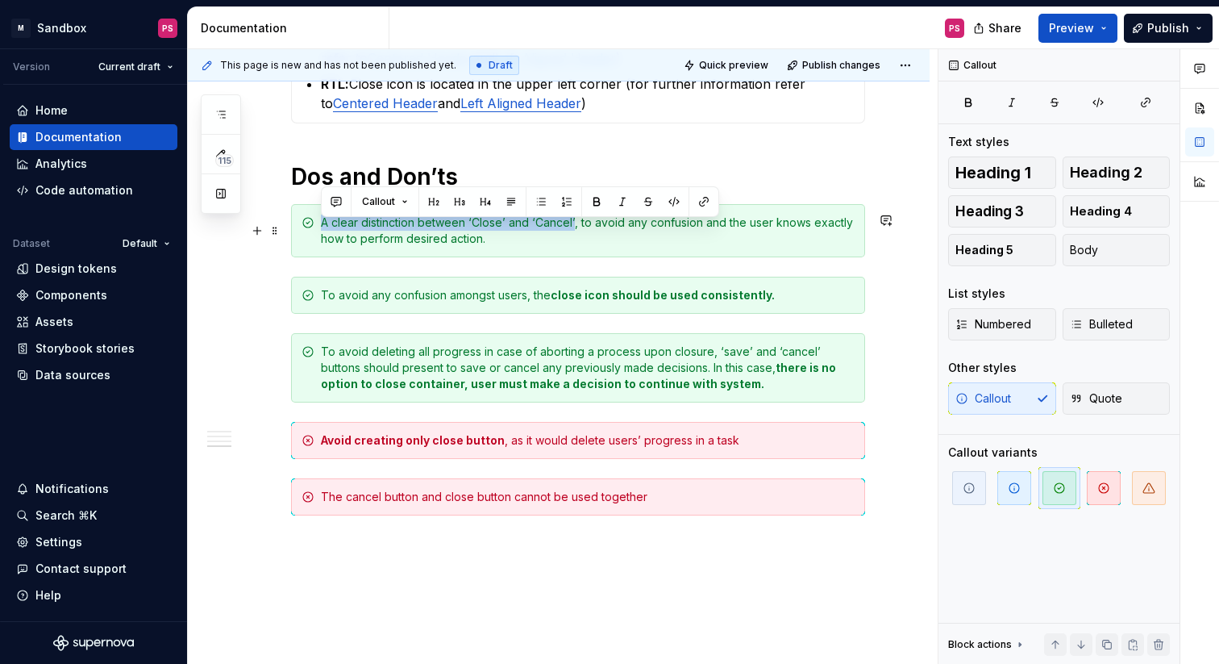
drag, startPoint x: 574, startPoint y: 230, endPoint x: 321, endPoint y: 232, distance: 253.2
click at [321, 232] on div "A clear distinction between ‘Close’ and ‘Cancel’, to avoid any confusion and th…" at bounding box center [588, 231] width 534 height 32
click at [596, 202] on button "button" at bounding box center [596, 201] width 23 height 23
click at [598, 247] on div "A clear distinction between ‘Close’ and ‘Cancel’ , to avoid any confusion and t…" at bounding box center [588, 231] width 534 height 32
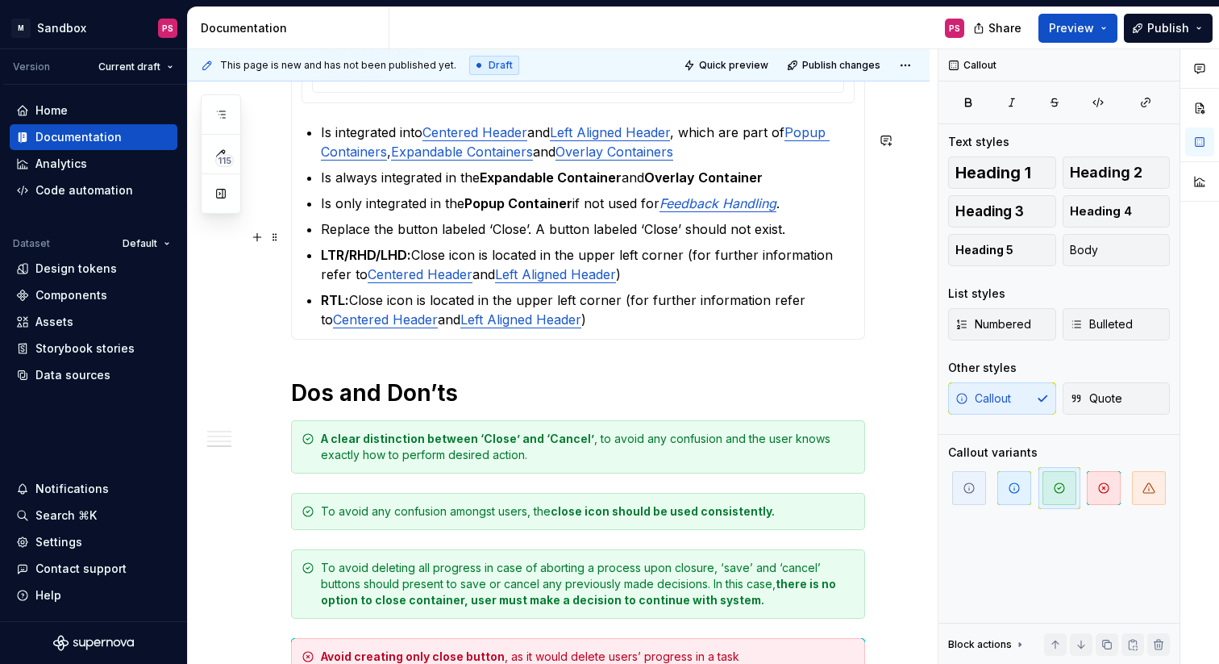
scroll to position [1976, 0]
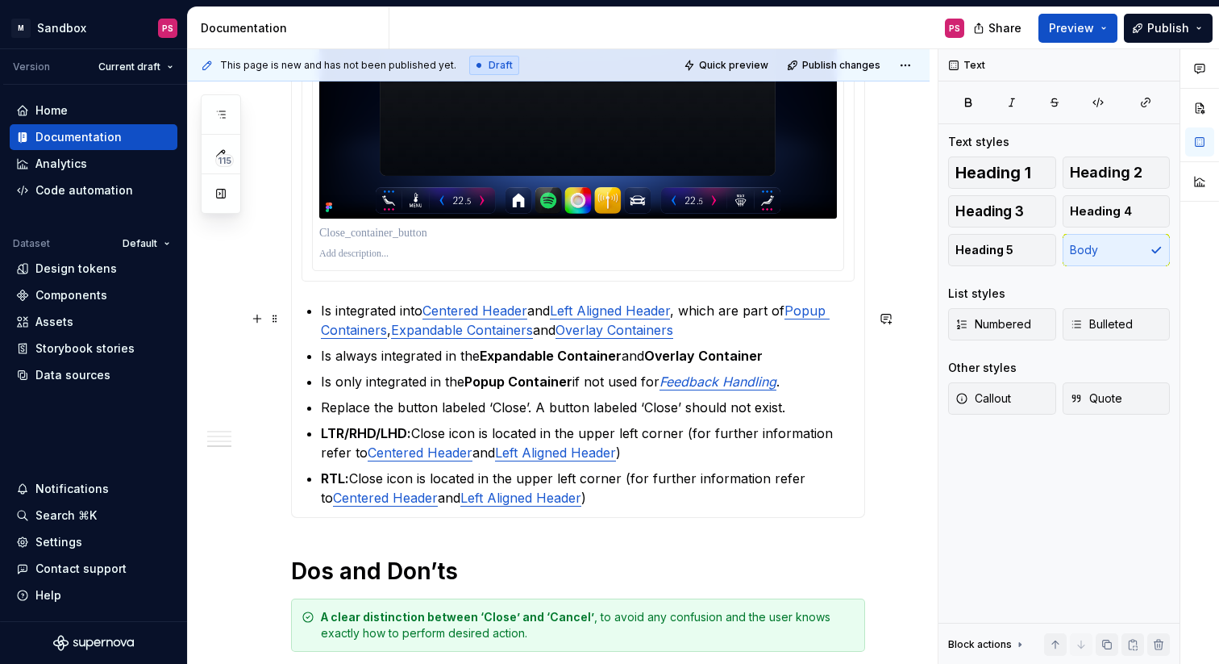
scroll to position [1469, 0]
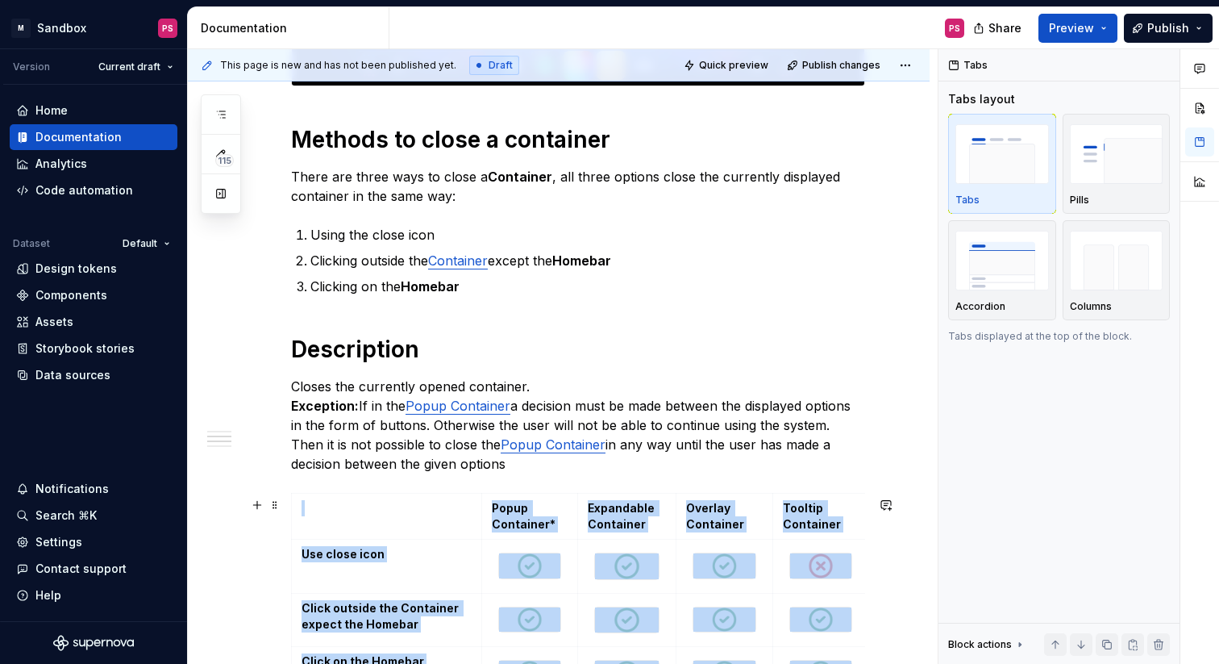
scroll to position [635, 0]
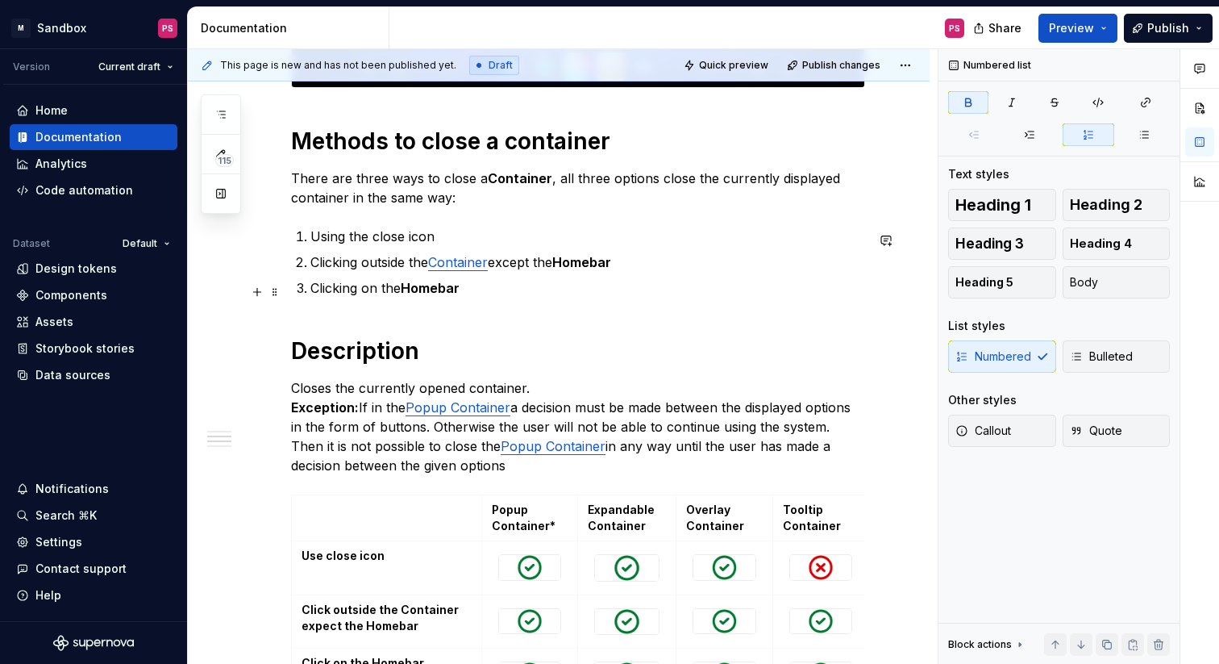
click at [739, 293] on p "Clicking on the Homebar" at bounding box center [587, 287] width 555 height 19
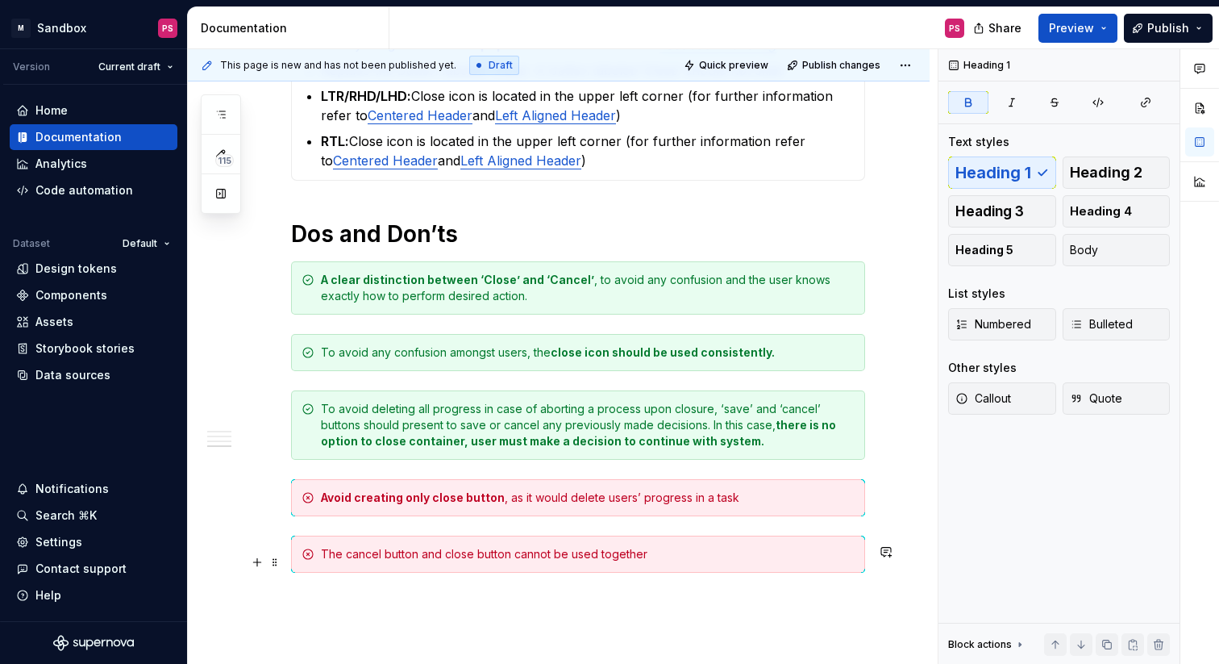
scroll to position [1976, 0]
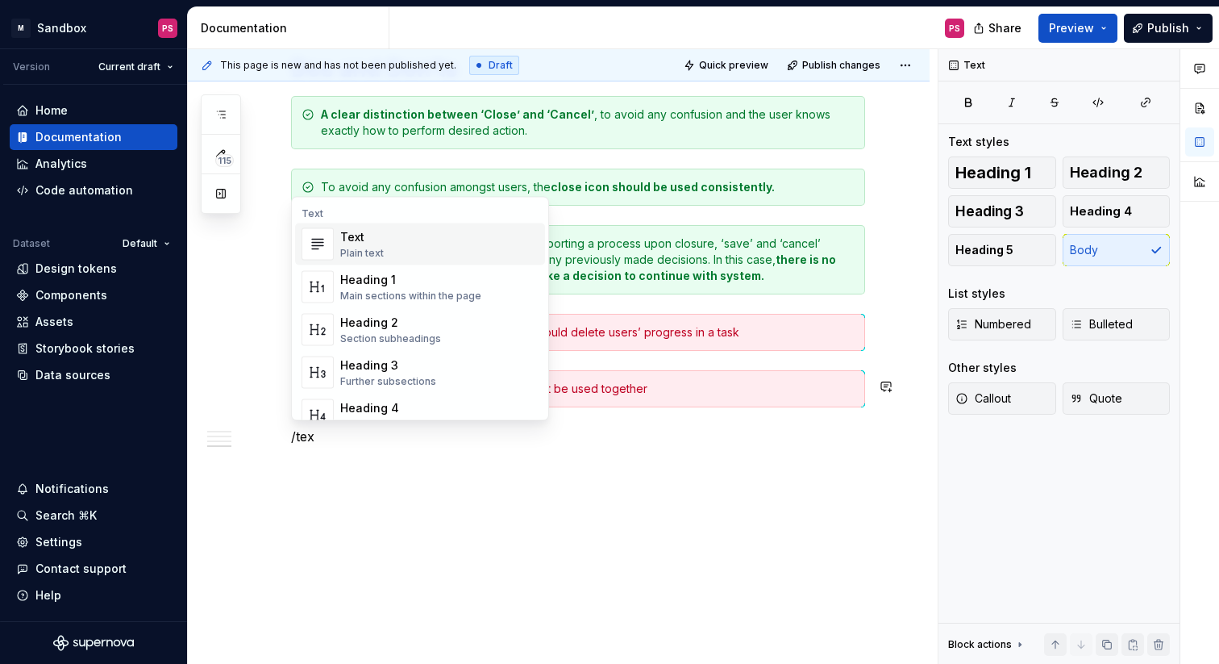
click at [478, 237] on div "Text Plain text" at bounding box center [439, 244] width 198 height 32
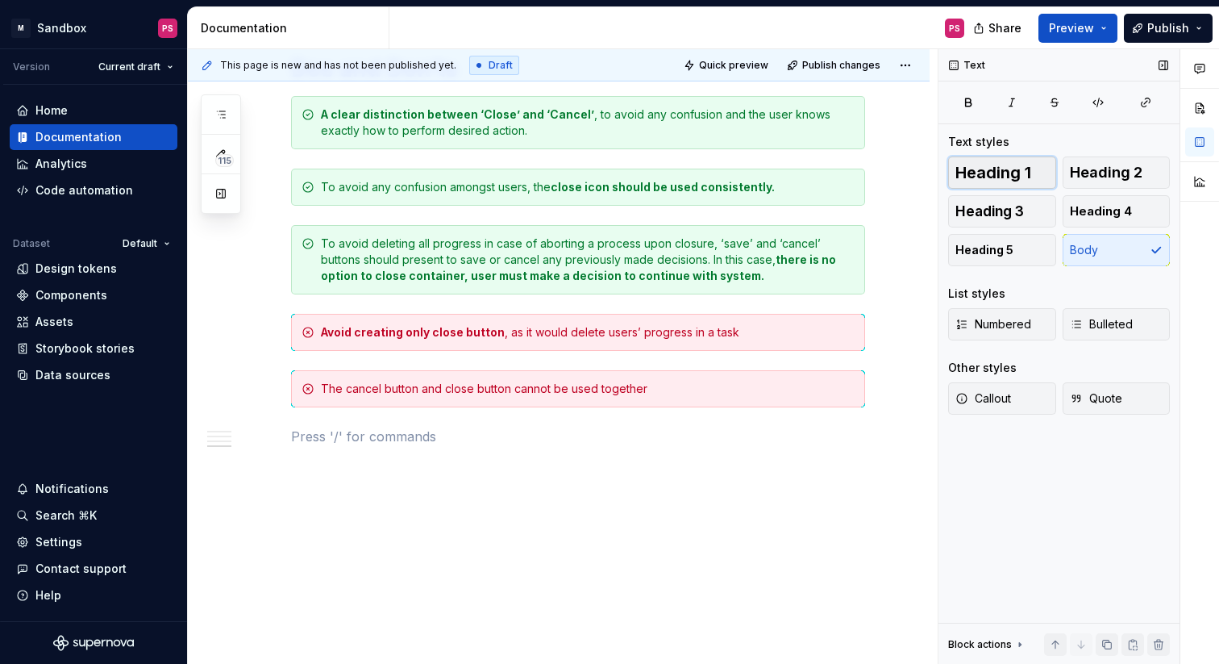
click at [970, 170] on span "Heading 1" at bounding box center [994, 173] width 76 height 16
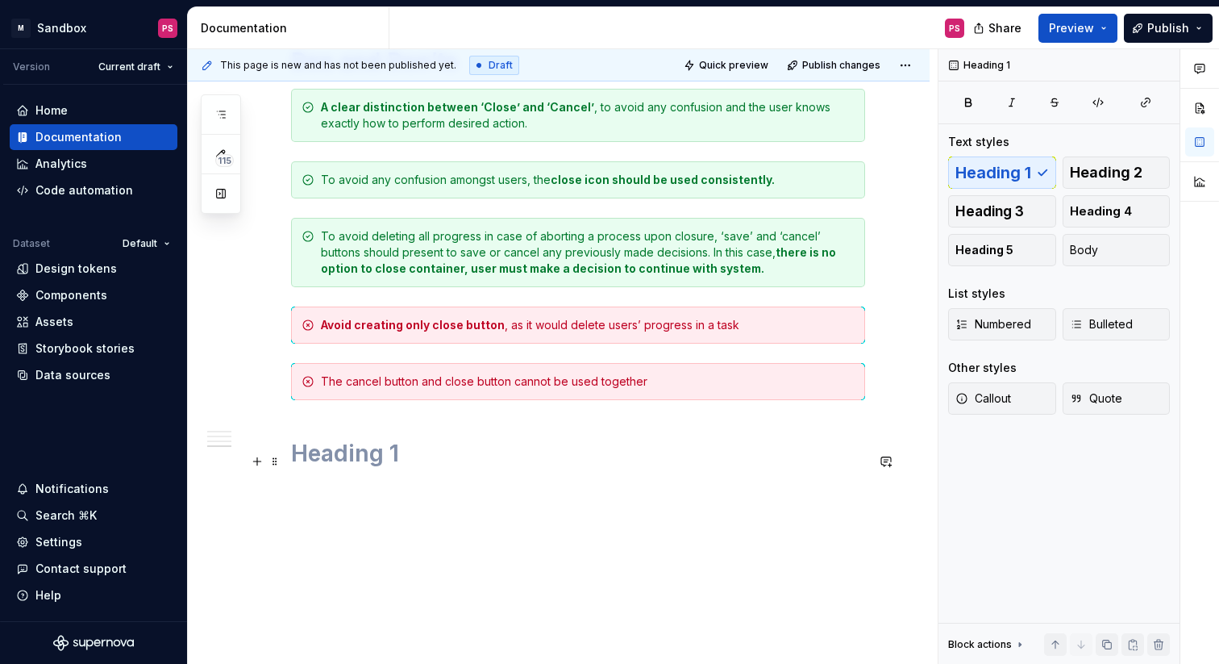
click at [457, 465] on h1 at bounding box center [578, 453] width 574 height 29
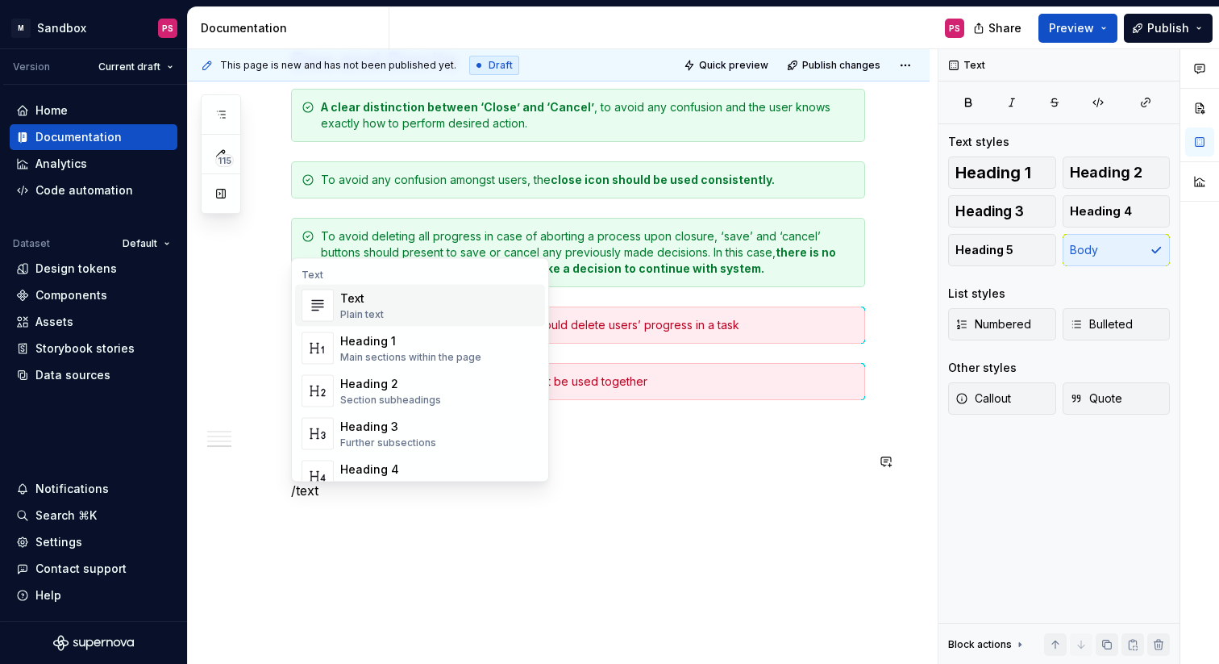
click at [390, 302] on div "Text Plain text" at bounding box center [439, 306] width 198 height 32
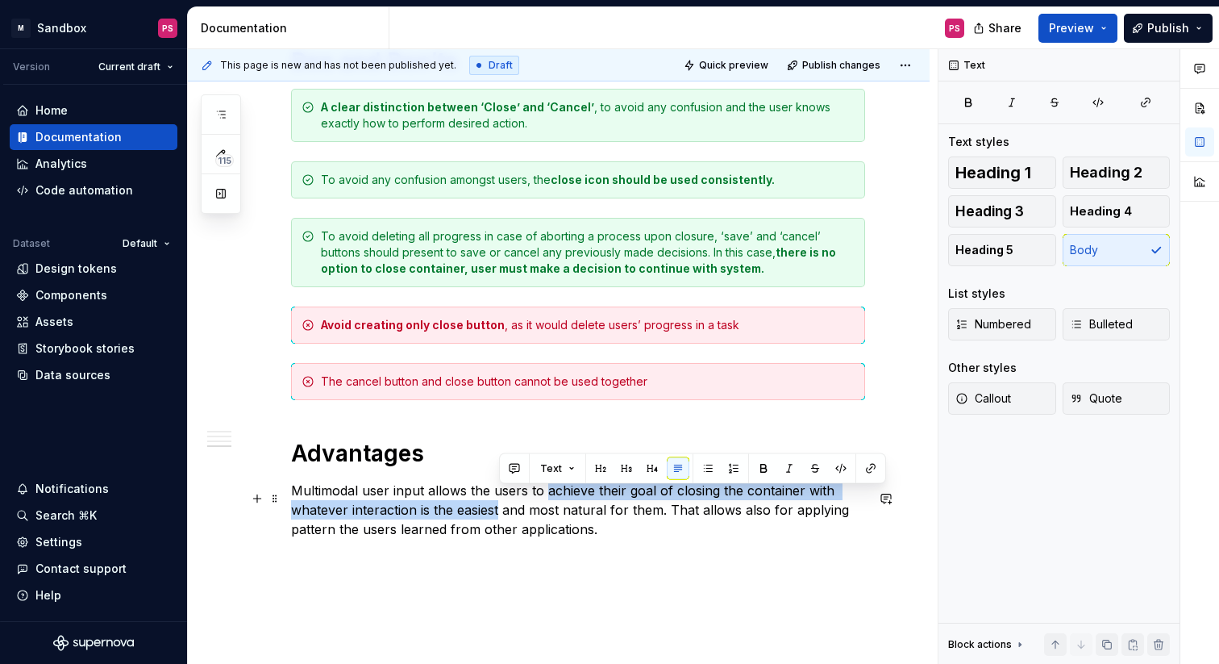
drag, startPoint x: 547, startPoint y: 498, endPoint x: 500, endPoint y: 518, distance: 50.6
click at [500, 518] on p "Multimodal user input allows the users to achieve their goal of closing the con…" at bounding box center [578, 510] width 574 height 58
click at [761, 469] on button "button" at bounding box center [763, 468] width 23 height 23
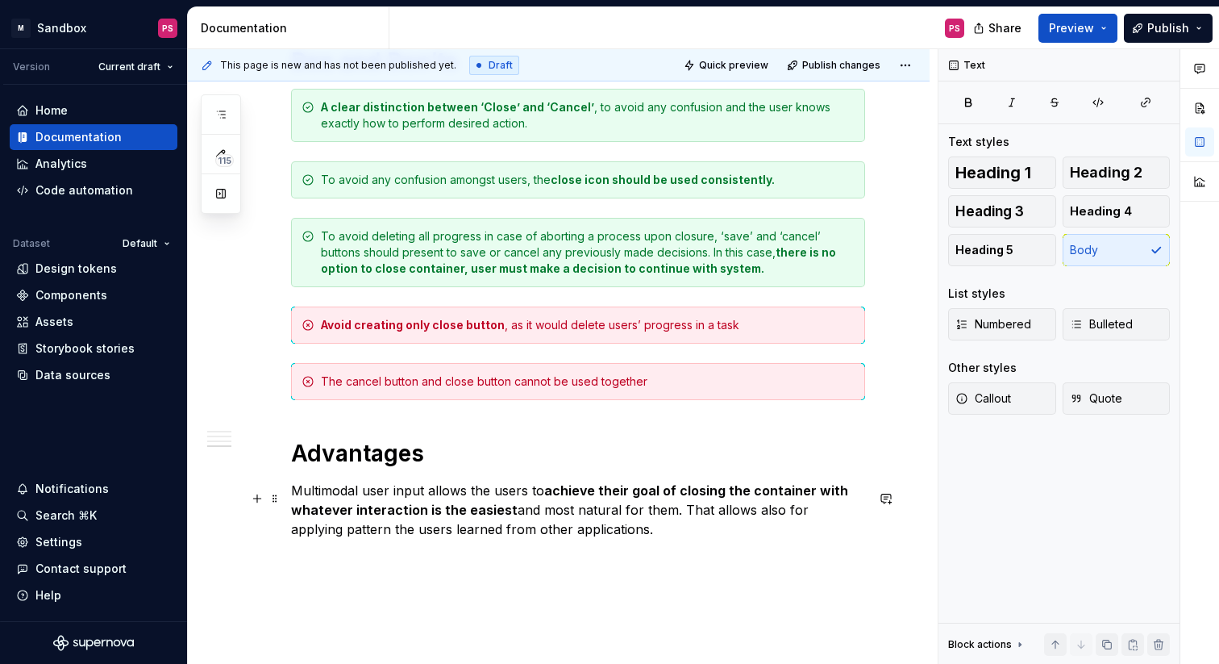
click at [714, 534] on p "Multimodal user input allows the users to achieve their goal of closing the con…" at bounding box center [578, 510] width 574 height 58
click at [292, 539] on p "Multimodal user input allows the users to achieve their goal of closing the con…" at bounding box center [578, 510] width 574 height 58
drag, startPoint x: 336, startPoint y: 536, endPoint x: 444, endPoint y: 532, distance: 107.3
click at [444, 532] on p "Multimodal user input allows the users to achieve their goal of closing the con…" at bounding box center [578, 510] width 574 height 58
click at [865, 521] on p "Multimodal user input allows the users to achieve their goal of closing the con…" at bounding box center [578, 510] width 574 height 58
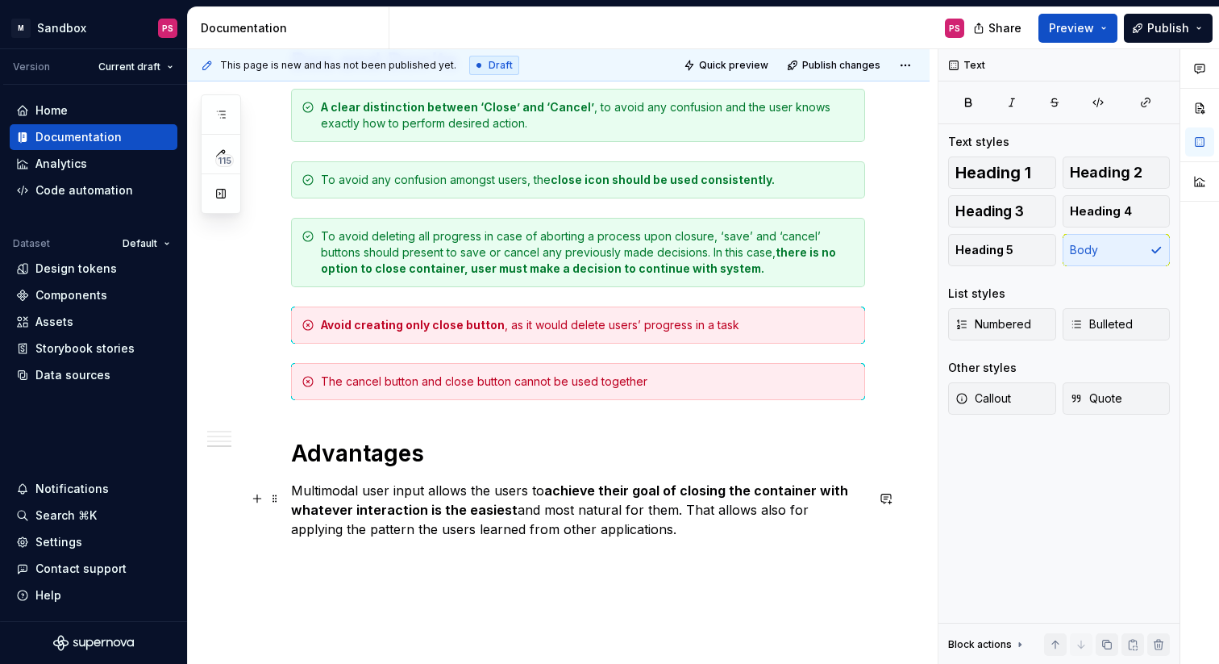
click at [385, 537] on p "Multimodal user input allows the users to achieve their goal of closing the con…" at bounding box center [578, 510] width 574 height 58
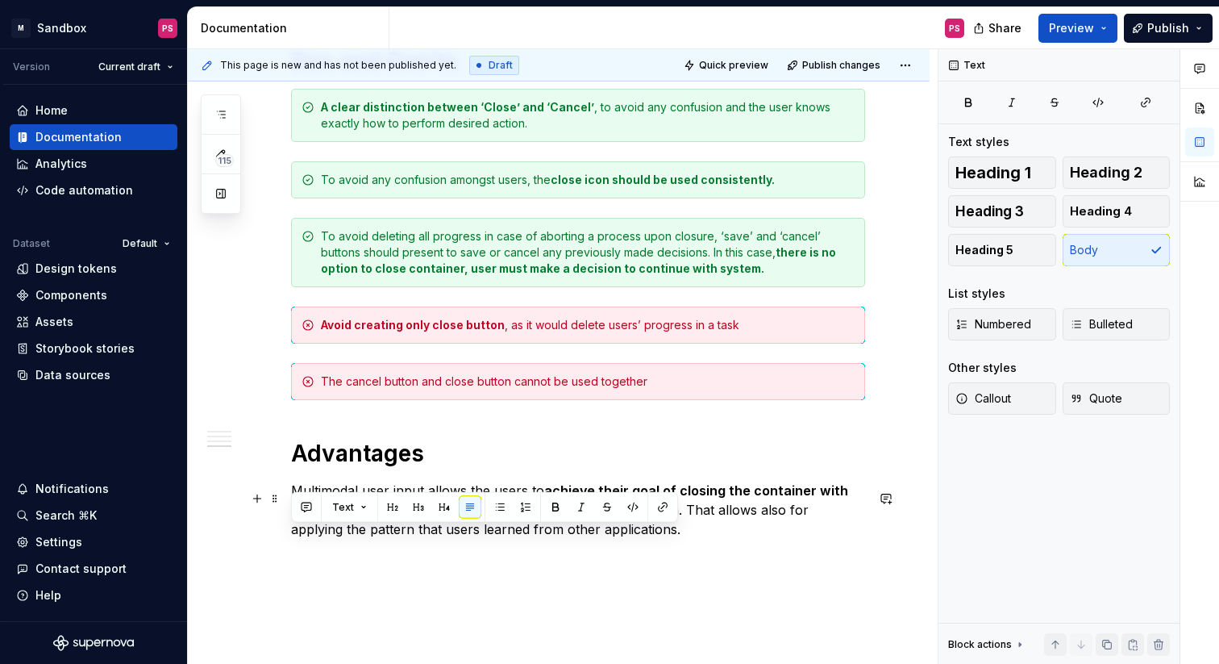
drag, startPoint x: 293, startPoint y: 535, endPoint x: 624, endPoint y: 535, distance: 331.4
click at [624, 535] on p "Multimodal user input allows the users to achieve their goal of closing the con…" at bounding box center [578, 510] width 574 height 58
click at [548, 506] on button "button" at bounding box center [555, 507] width 23 height 23
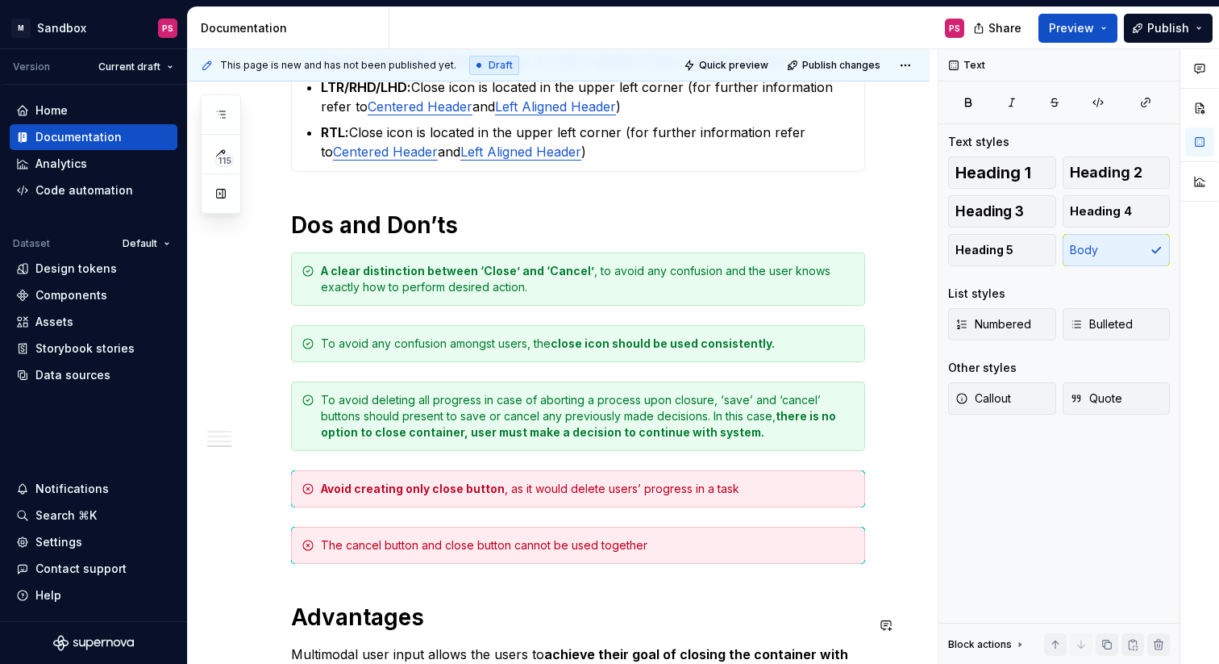
scroll to position [1793, 0]
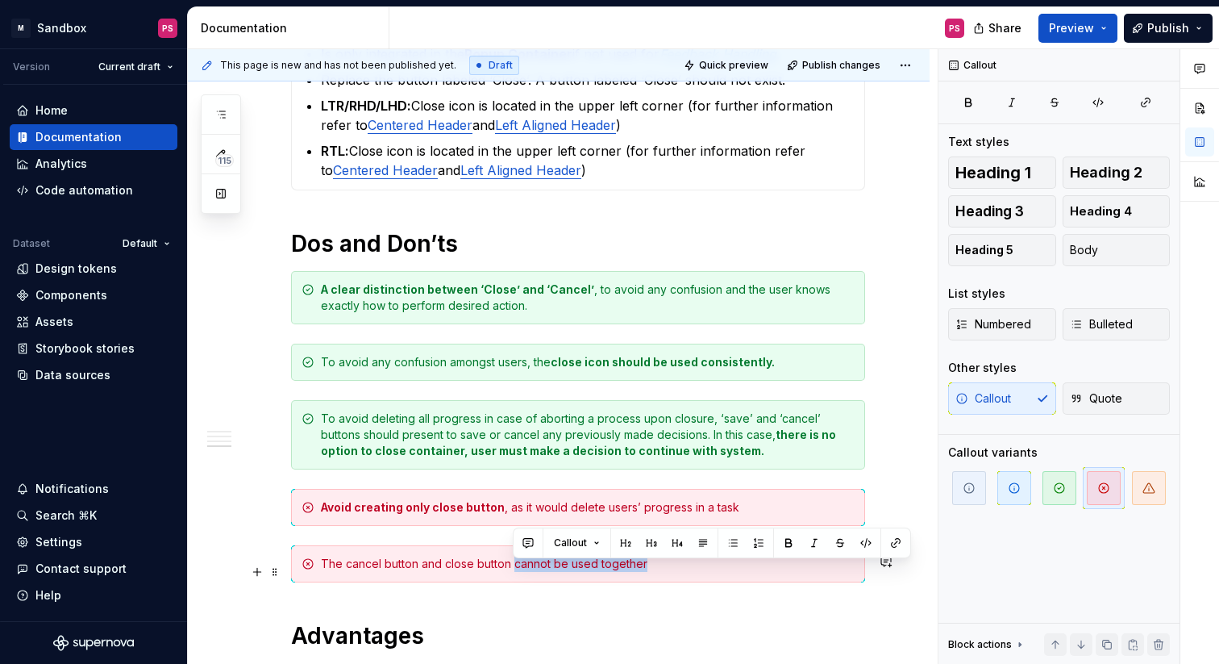
drag, startPoint x: 512, startPoint y: 572, endPoint x: 648, endPoint y: 576, distance: 136.3
click at [648, 572] on div "The cancel button and close button cannot be used together" at bounding box center [588, 564] width 534 height 16
click at [793, 539] on button "button" at bounding box center [788, 542] width 23 height 23
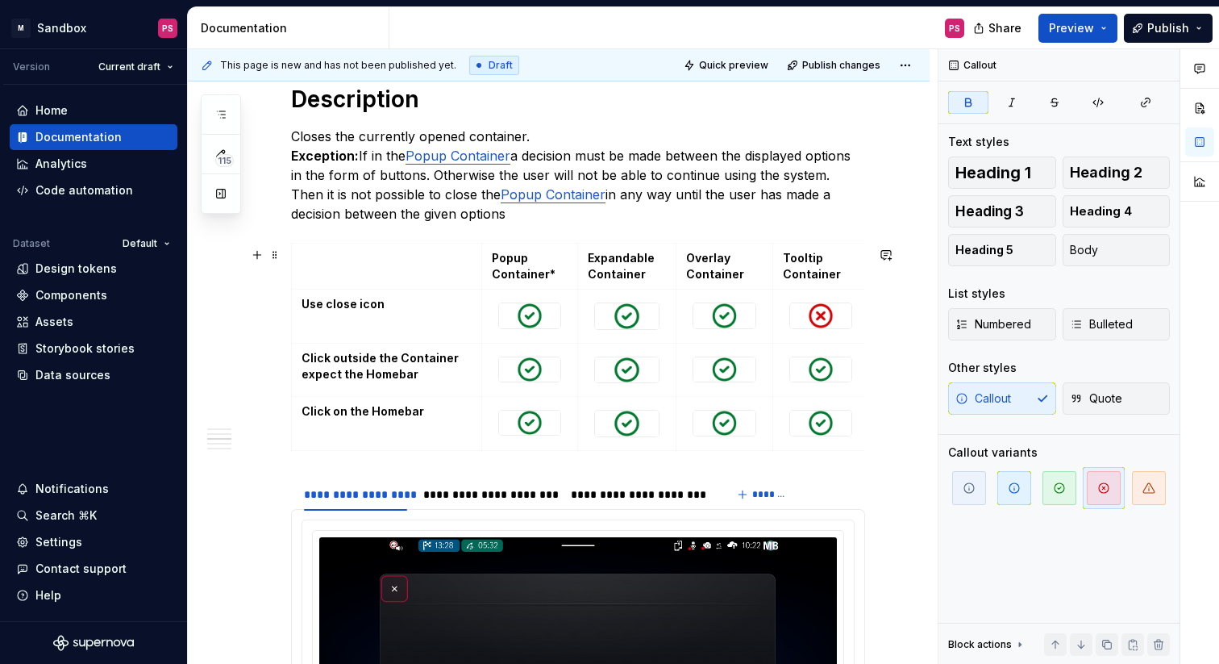
scroll to position [902, 0]
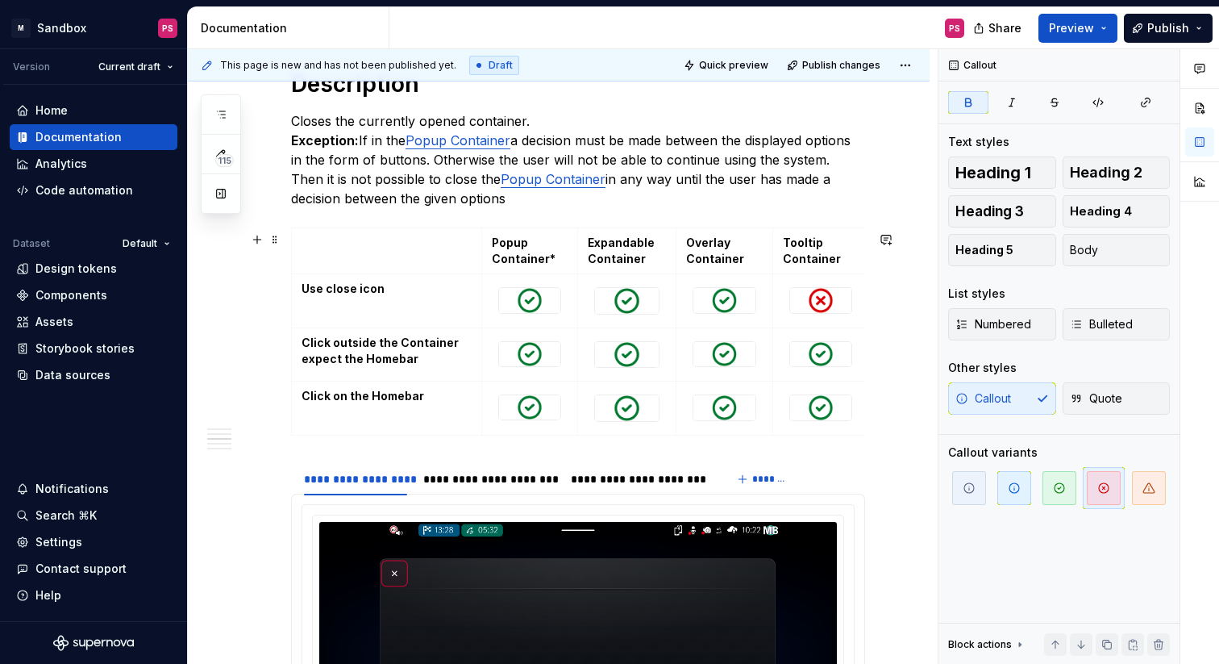
click at [894, 424] on div "**********" at bounding box center [559, 616] width 742 height 2486
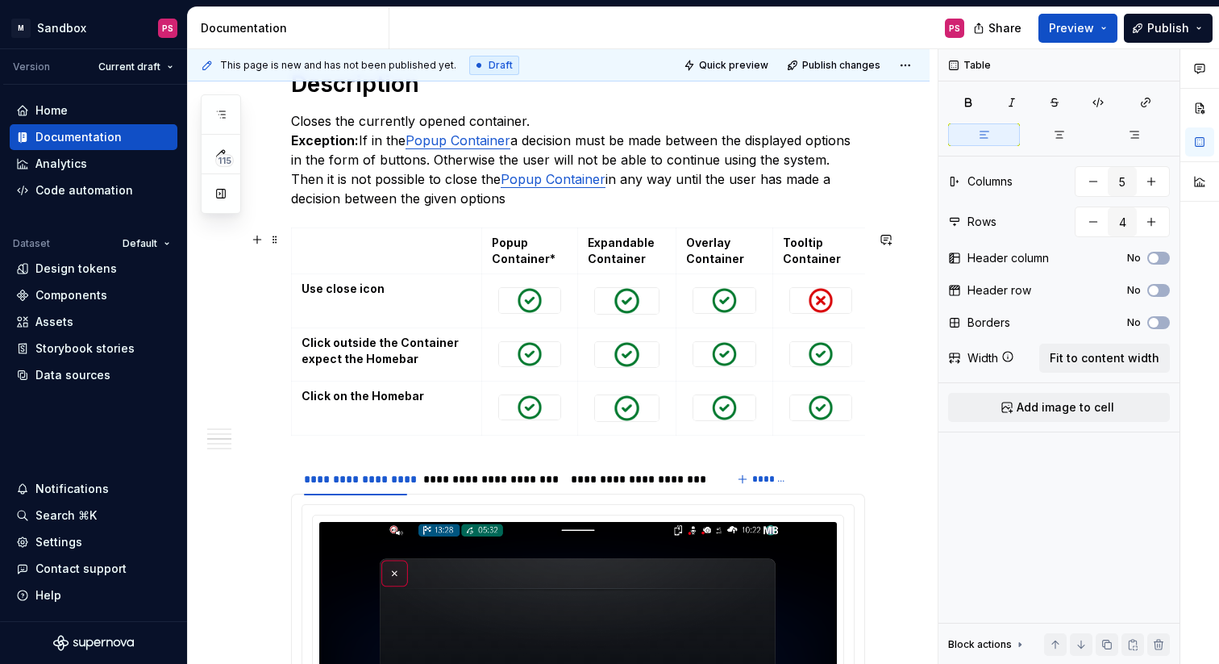
click at [894, 424] on div "**********" at bounding box center [559, 616] width 742 height 2486
click at [894, 440] on div "**********" at bounding box center [559, 616] width 742 height 2486
click at [887, 409] on div "**********" at bounding box center [559, 616] width 742 height 2486
click at [898, 241] on button "button" at bounding box center [886, 239] width 23 height 23
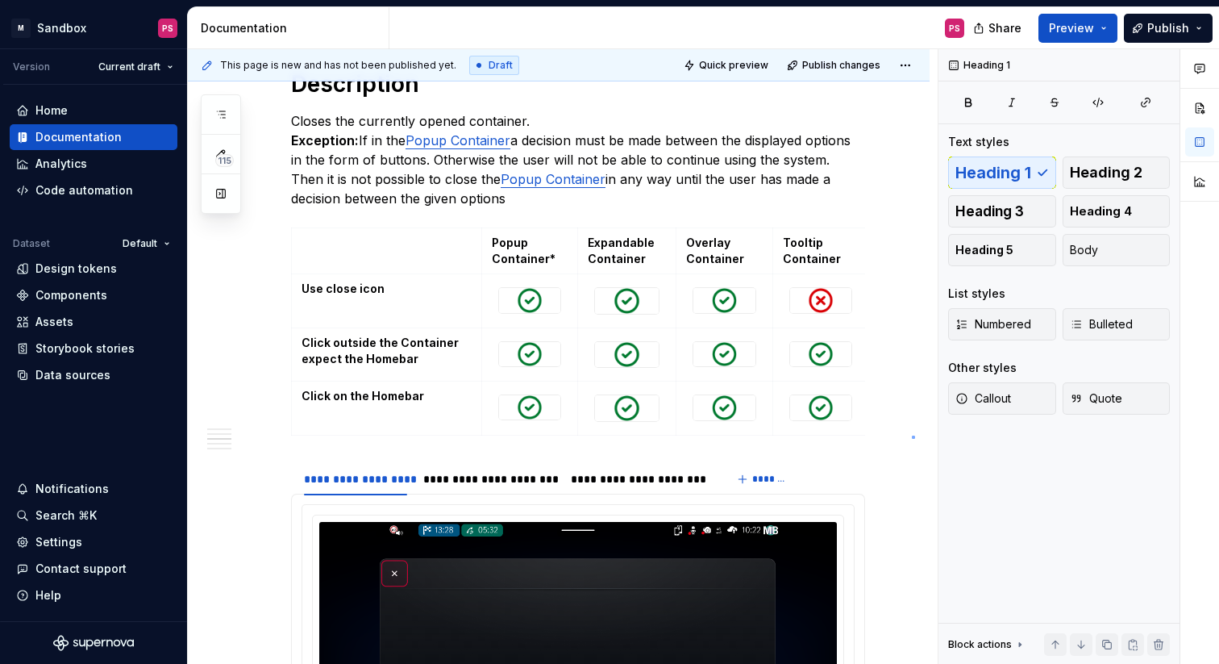
click at [912, 435] on div "This page is new and has not been published yet. Draft Quick preview Publish ch…" at bounding box center [563, 356] width 750 height 615
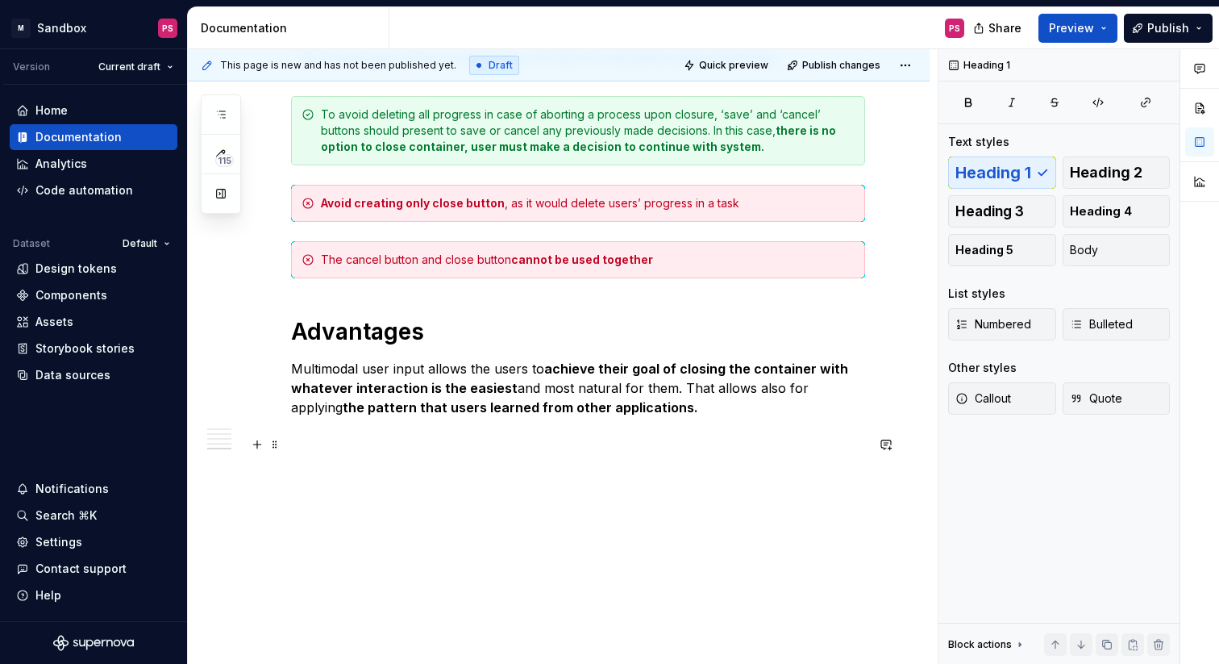
scroll to position [2103, 0]
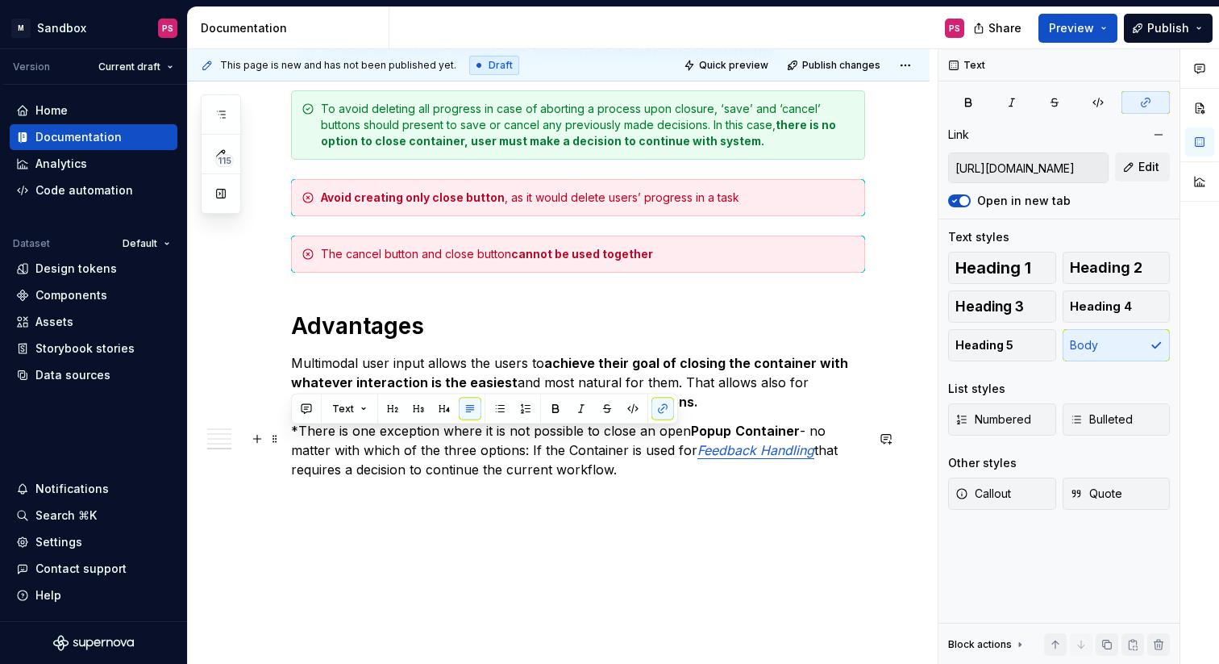
drag, startPoint x: 579, startPoint y: 485, endPoint x: 290, endPoint y: 440, distance: 292.2
click at [291, 440] on p "*There is one exception where it is not possible to close an open Popup Contain…" at bounding box center [578, 450] width 574 height 58
click at [577, 409] on button "button" at bounding box center [581, 409] width 23 height 23
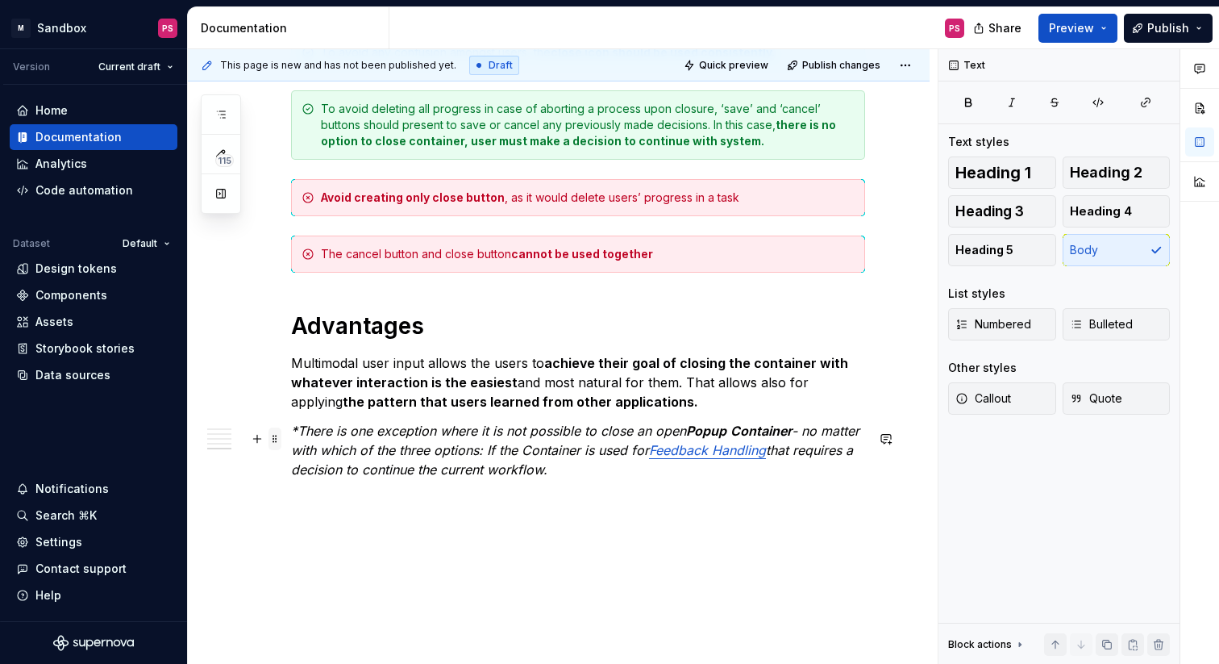
click at [277, 437] on span at bounding box center [275, 438] width 13 height 23
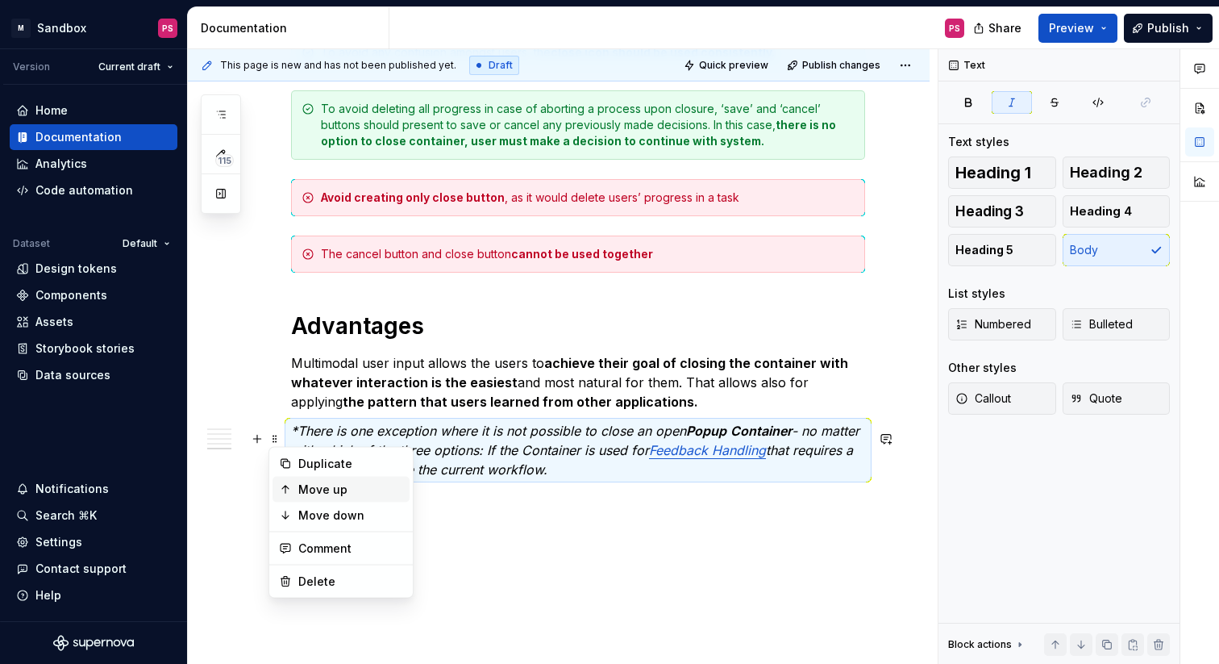
click at [306, 487] on div "Move up" at bounding box center [350, 489] width 105 height 16
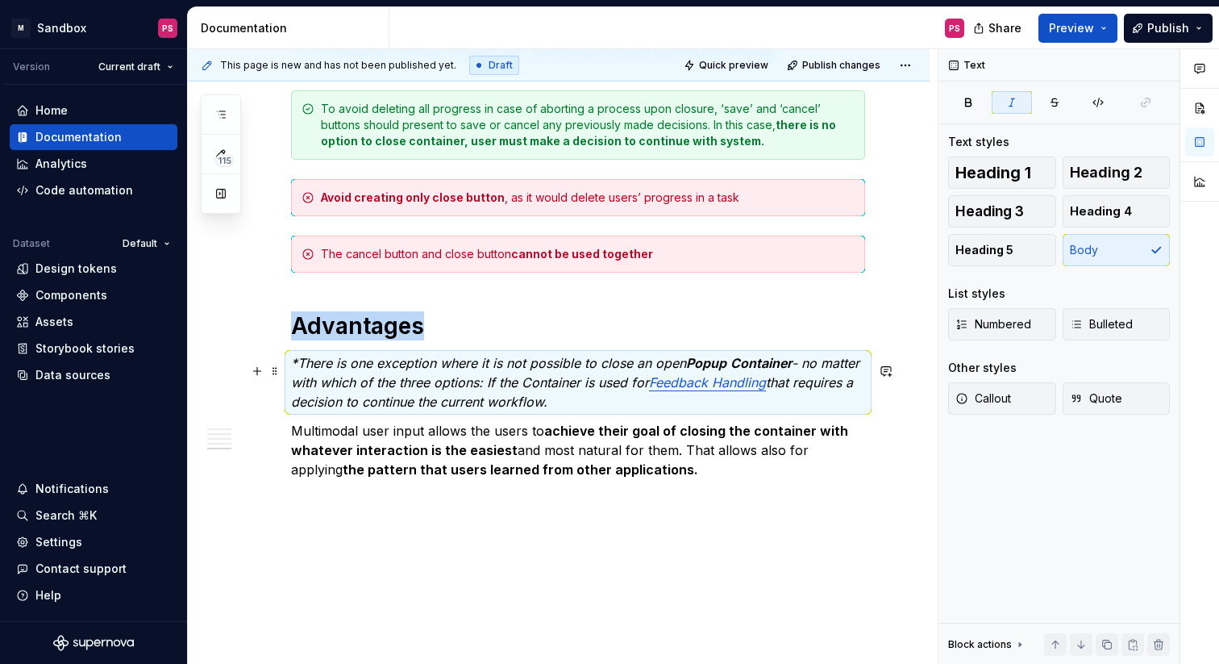
click at [277, 376] on span at bounding box center [275, 371] width 13 height 23
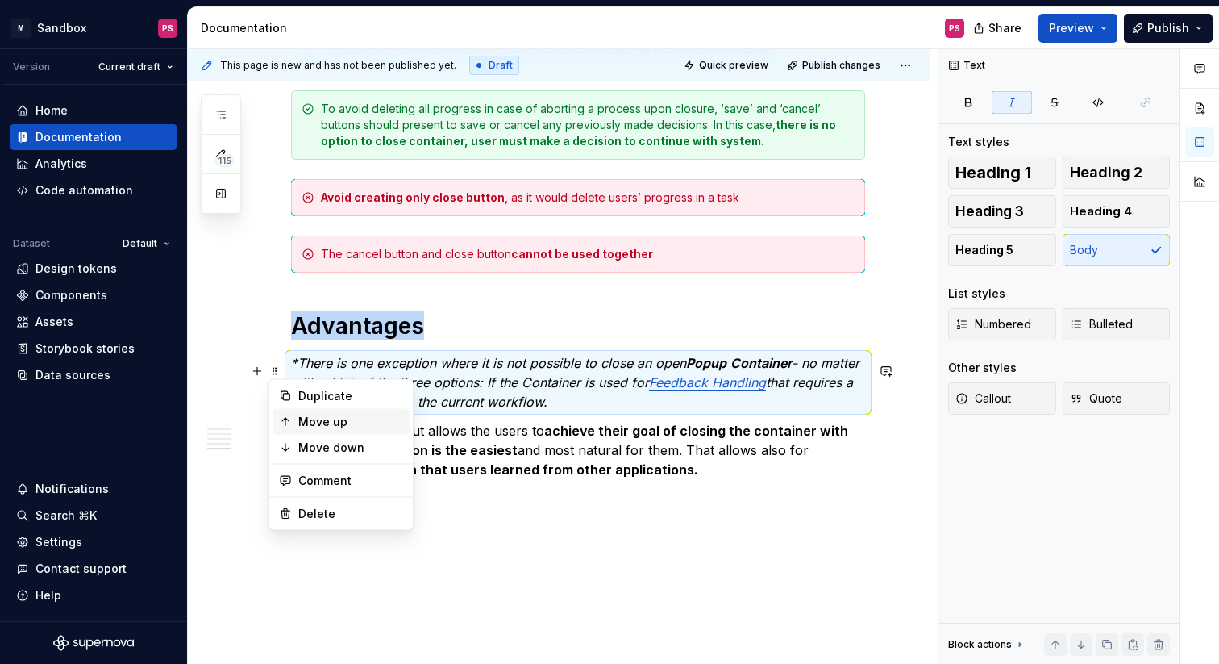
click at [296, 417] on div "Move up" at bounding box center [341, 422] width 137 height 26
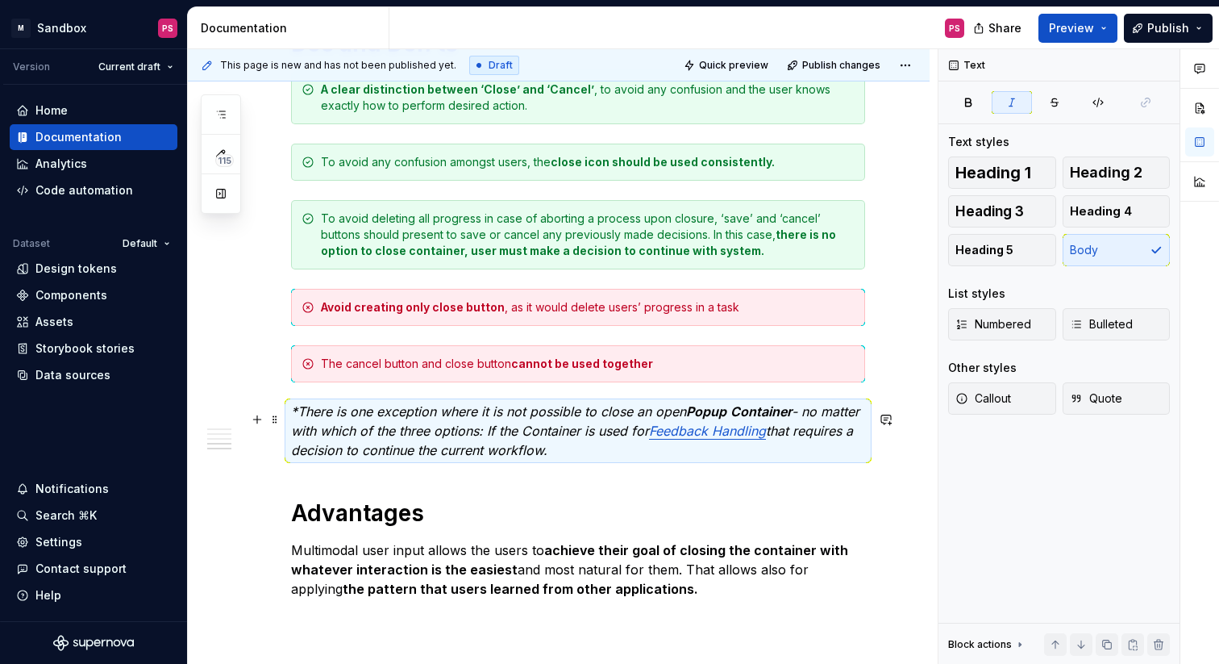
scroll to position [1979, 0]
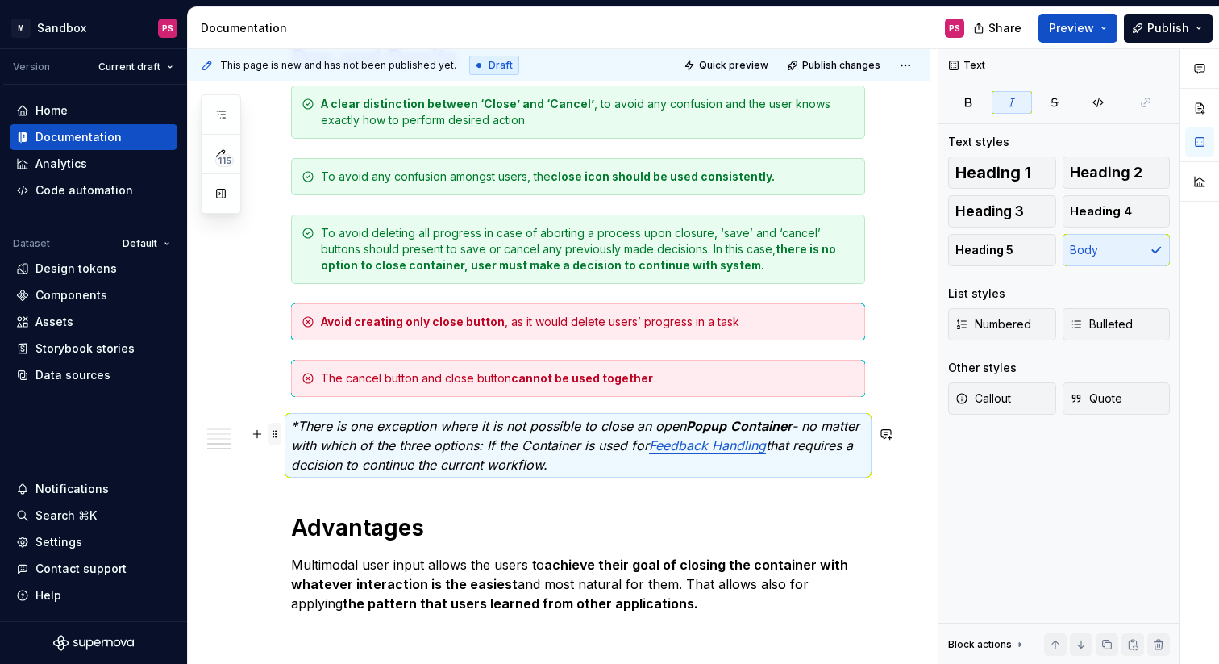
click at [273, 431] on span at bounding box center [275, 434] width 13 height 23
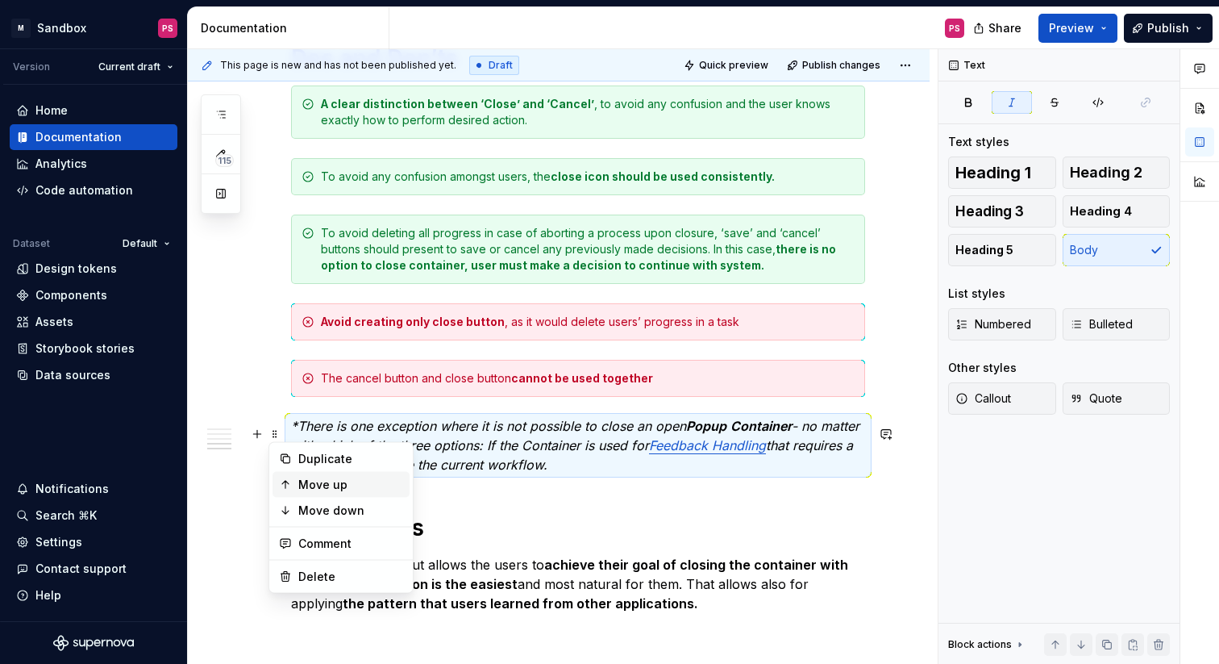
click at [302, 483] on div "Move up" at bounding box center [350, 485] width 105 height 16
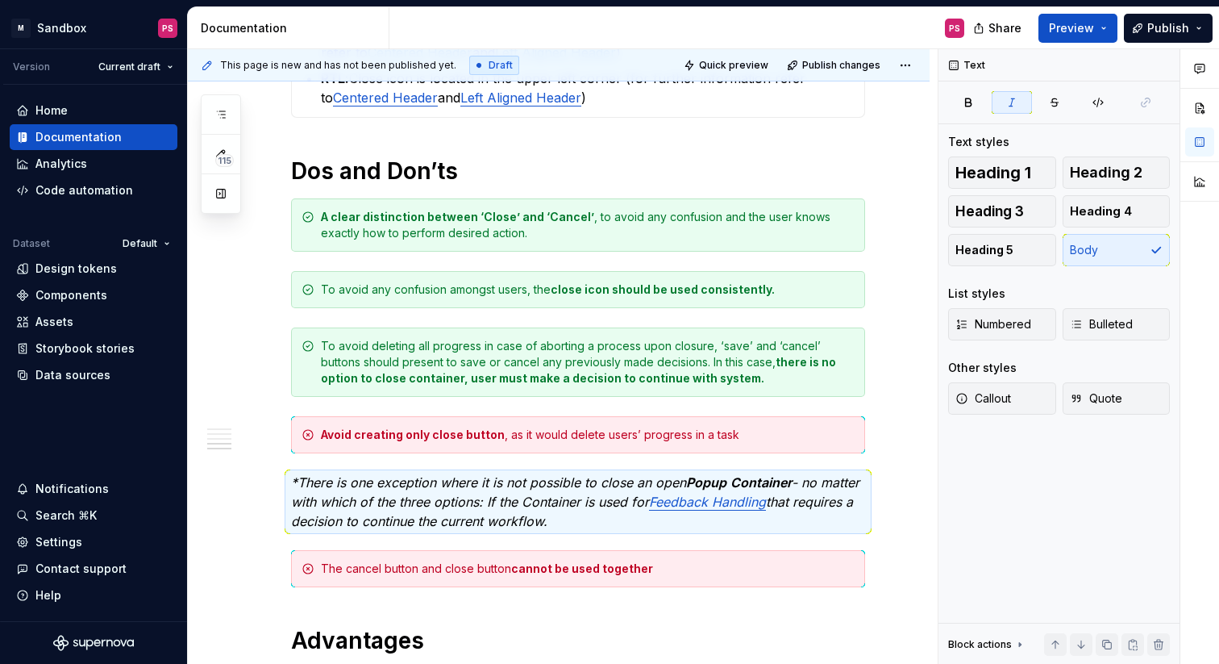
scroll to position [1832, 0]
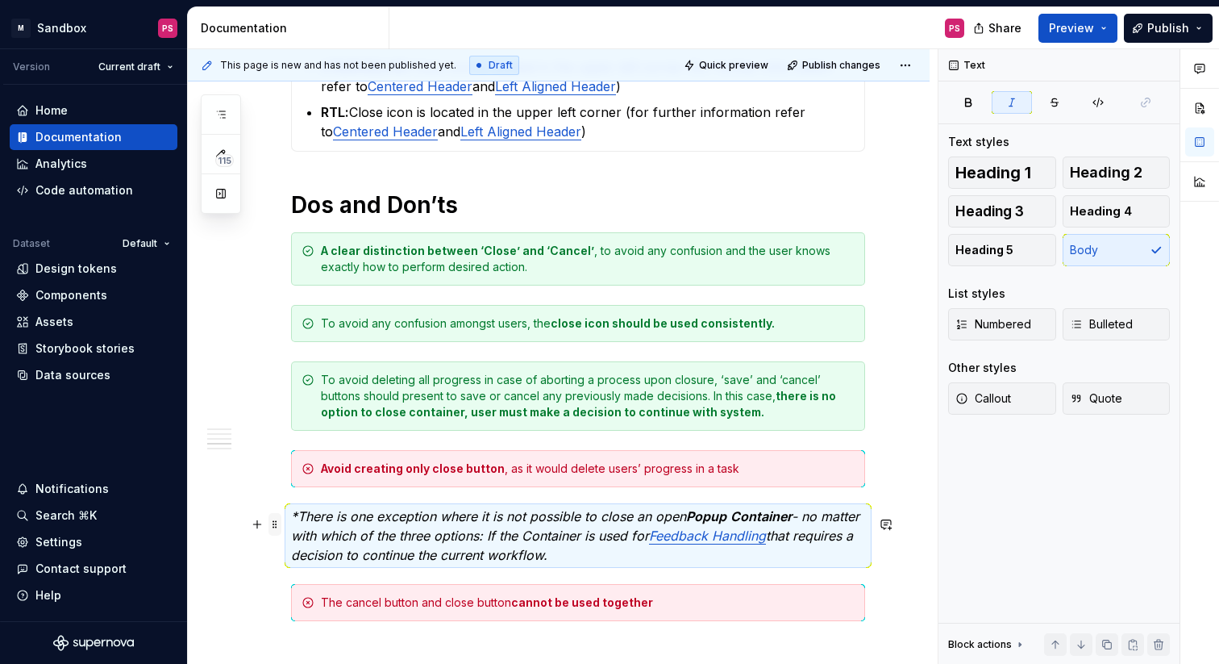
click at [277, 524] on span at bounding box center [275, 524] width 13 height 23
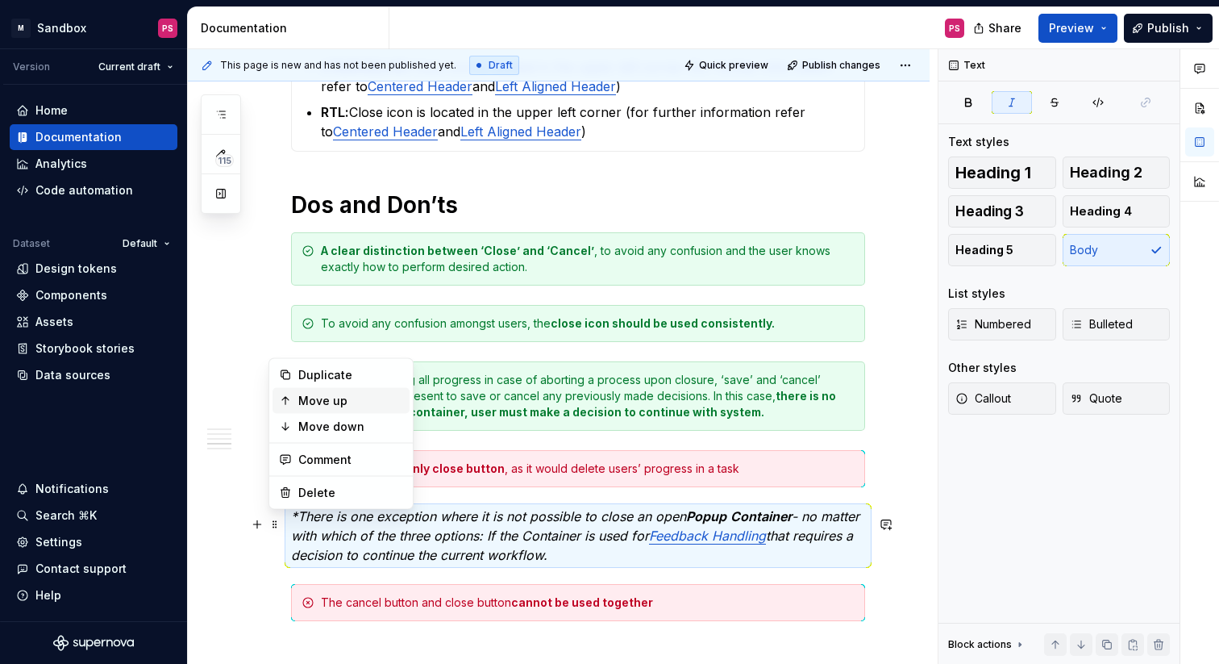
click at [300, 402] on div "Move up" at bounding box center [350, 401] width 105 height 16
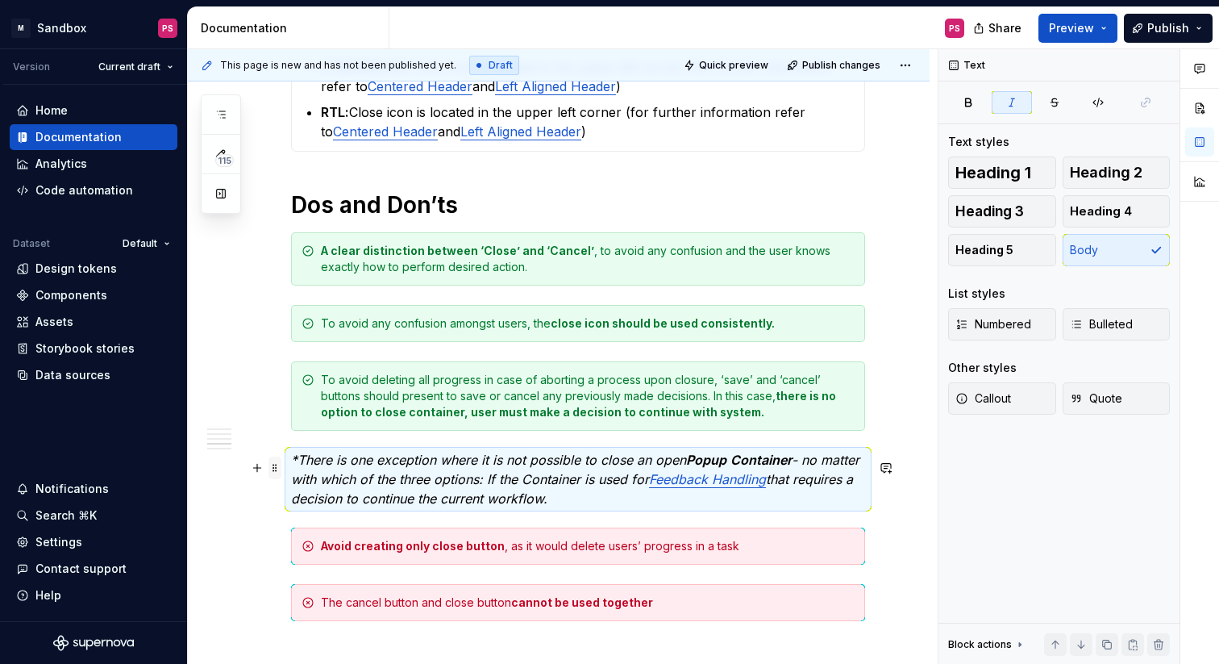
click at [277, 469] on span at bounding box center [275, 467] width 13 height 23
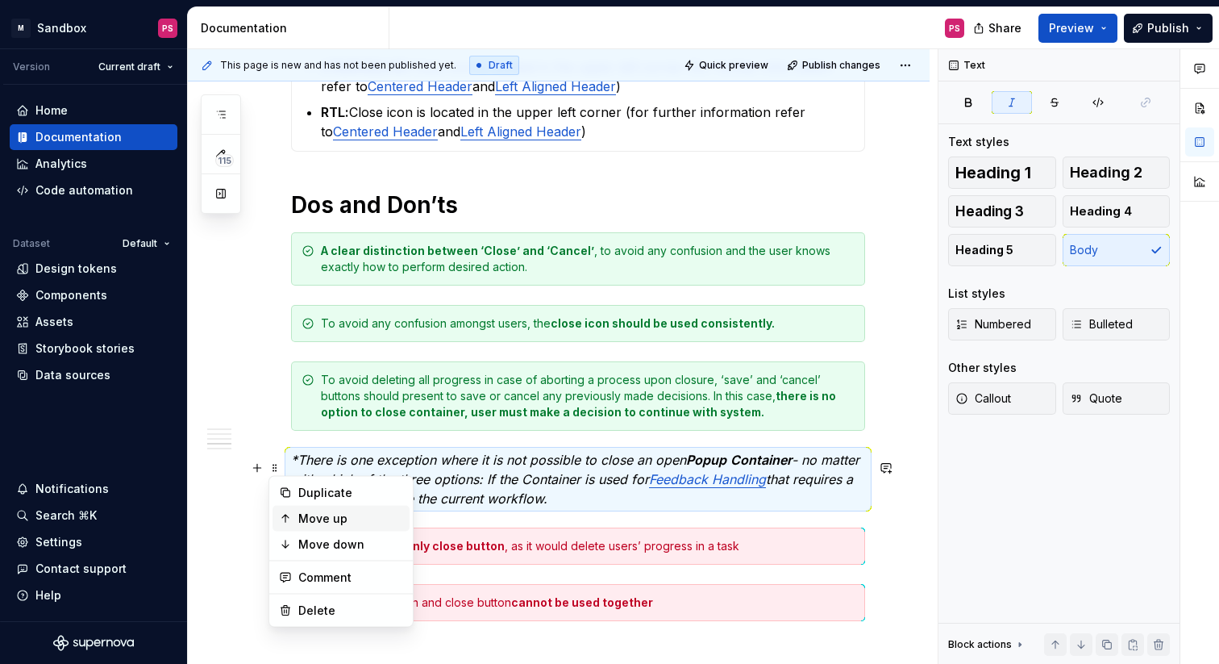
click at [300, 515] on div "Move up" at bounding box center [350, 518] width 105 height 16
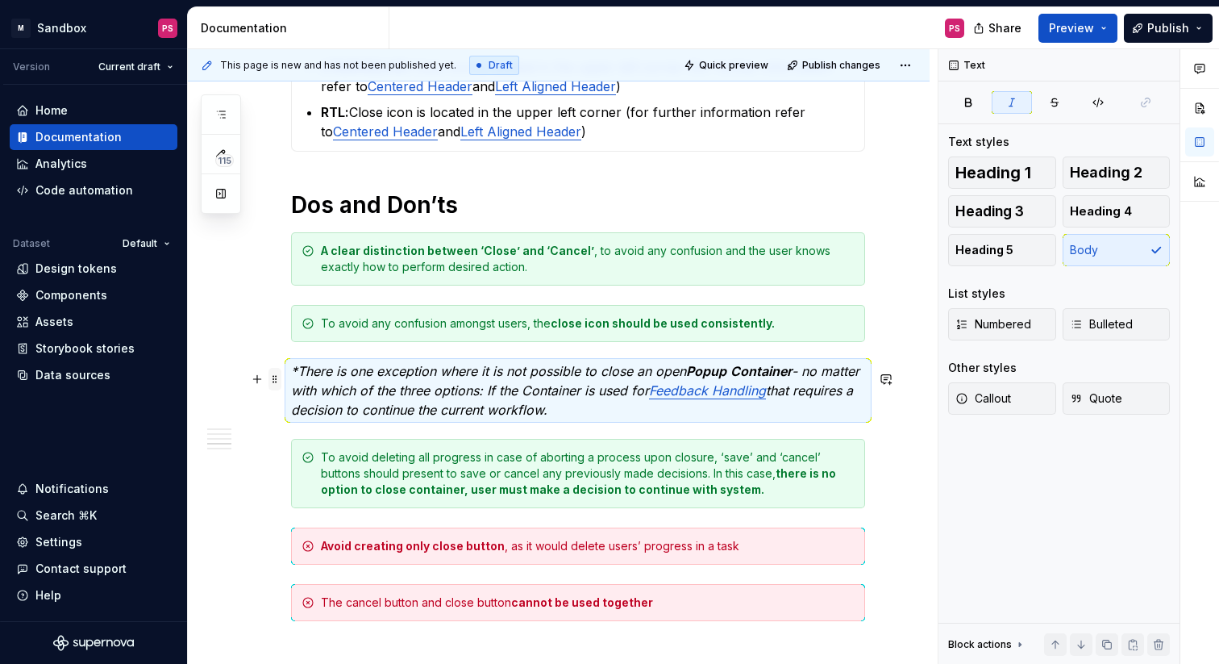
click at [276, 374] on span at bounding box center [275, 379] width 13 height 23
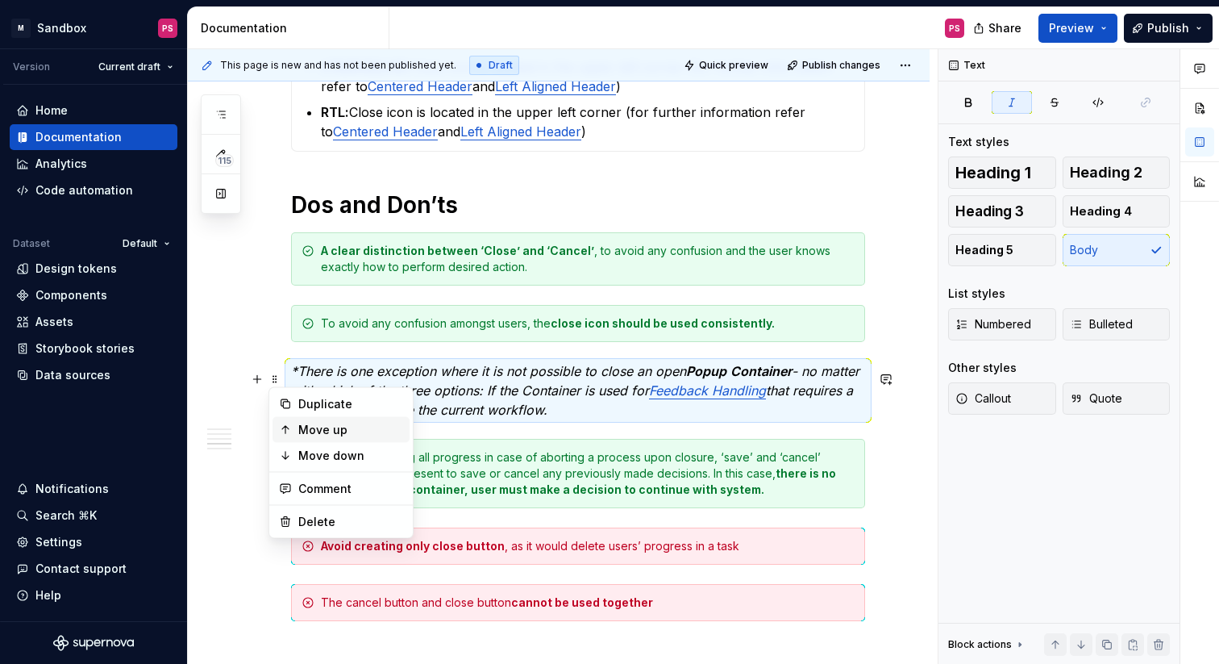
click at [291, 419] on div "Move up" at bounding box center [341, 430] width 137 height 26
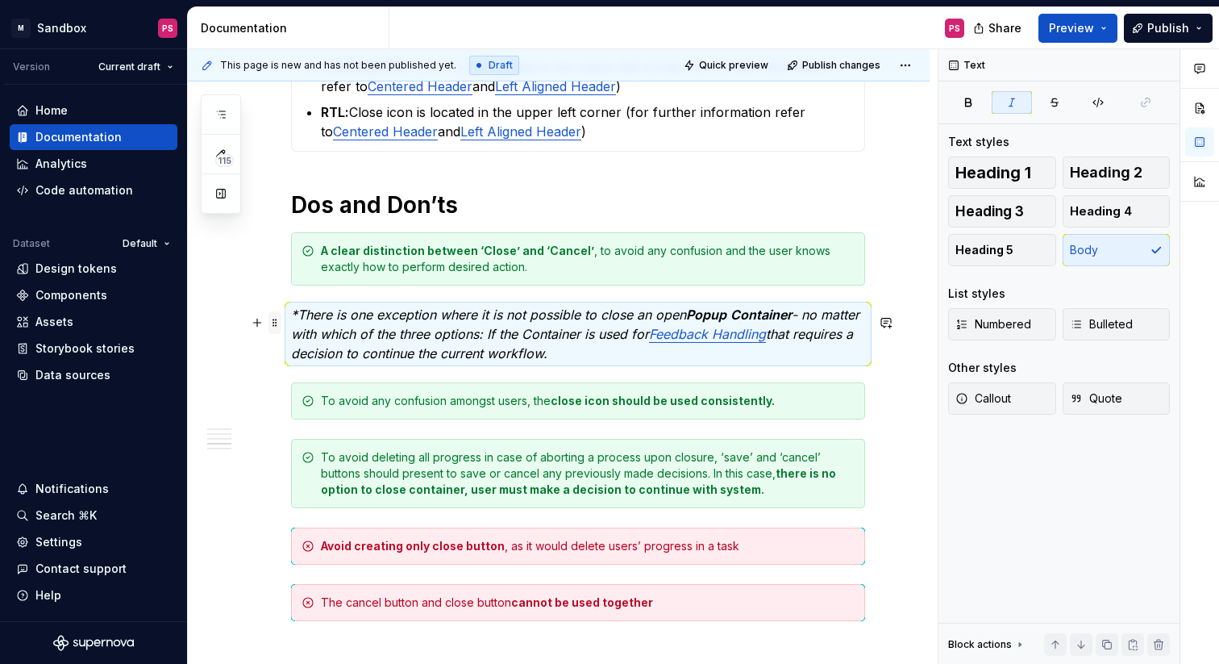
click at [275, 323] on span at bounding box center [275, 322] width 13 height 23
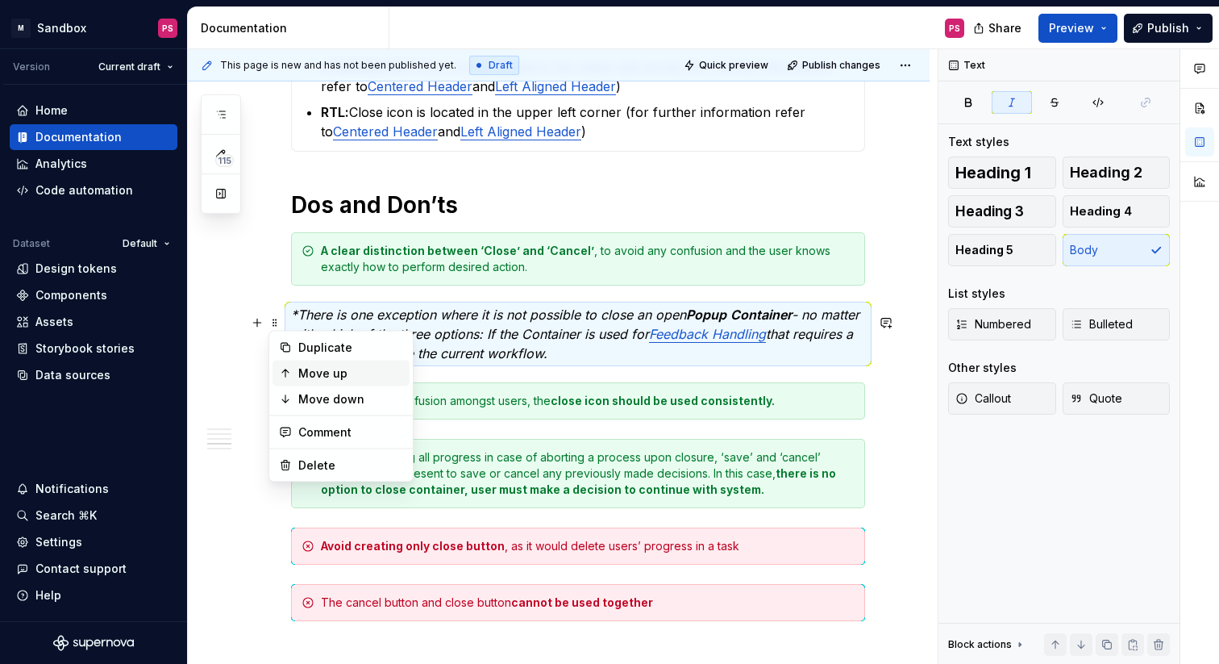
click at [294, 360] on div "Move up" at bounding box center [341, 373] width 137 height 26
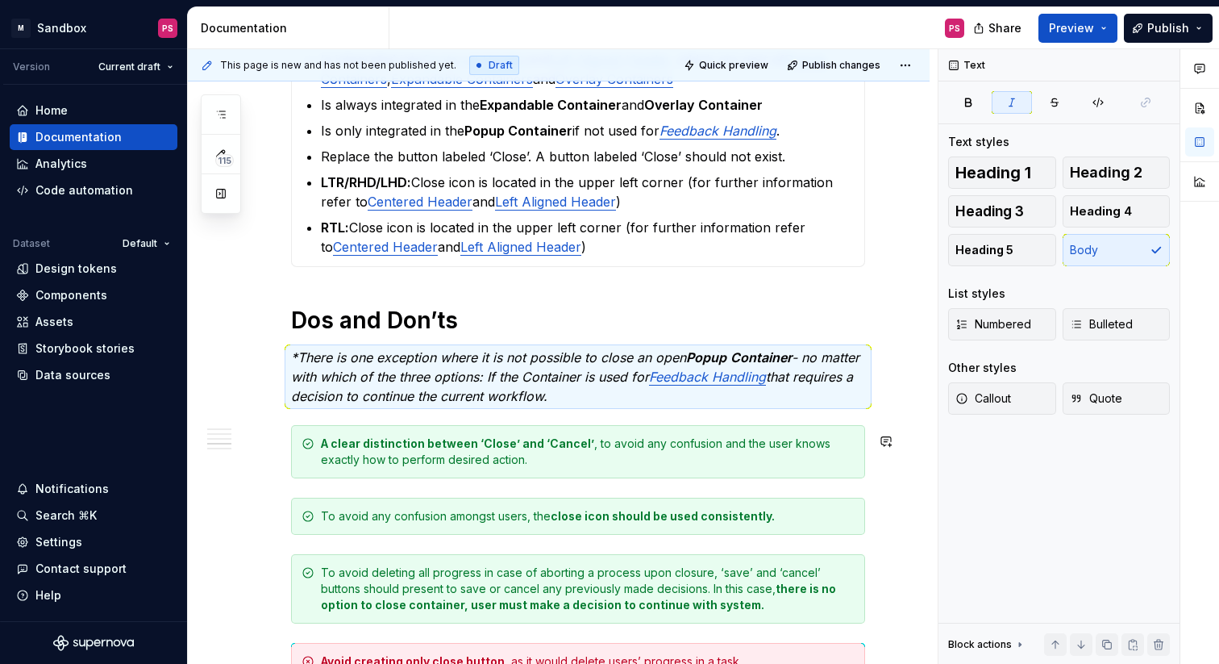
scroll to position [1711, 0]
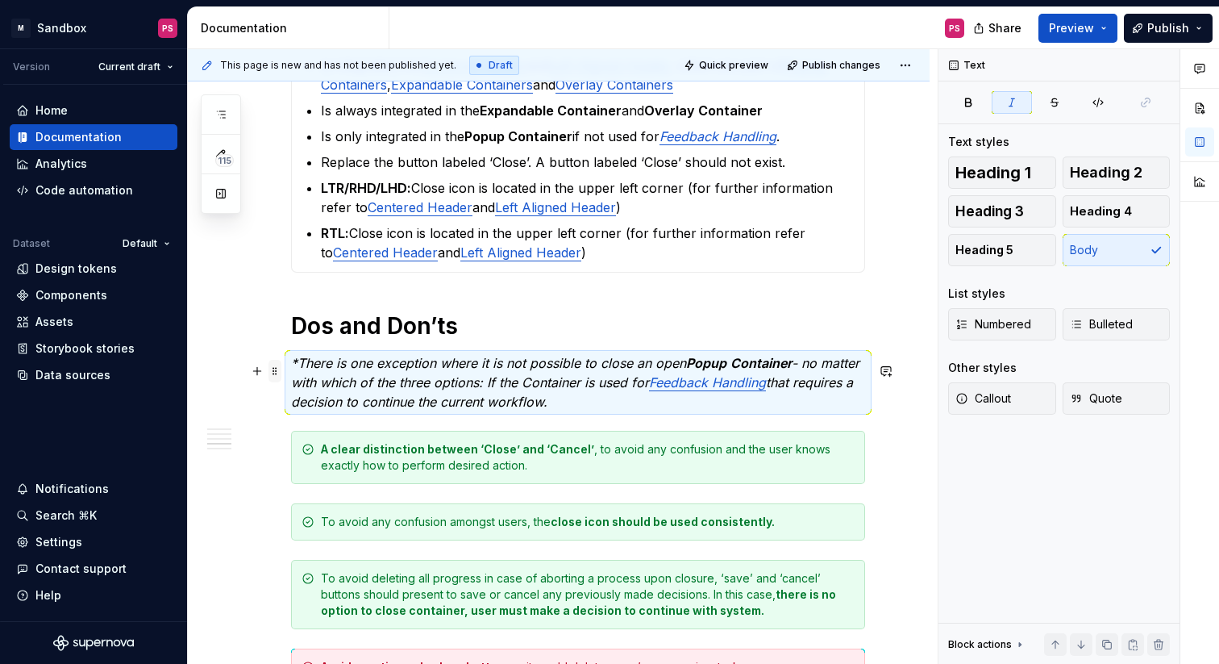
click at [272, 372] on span at bounding box center [275, 371] width 13 height 23
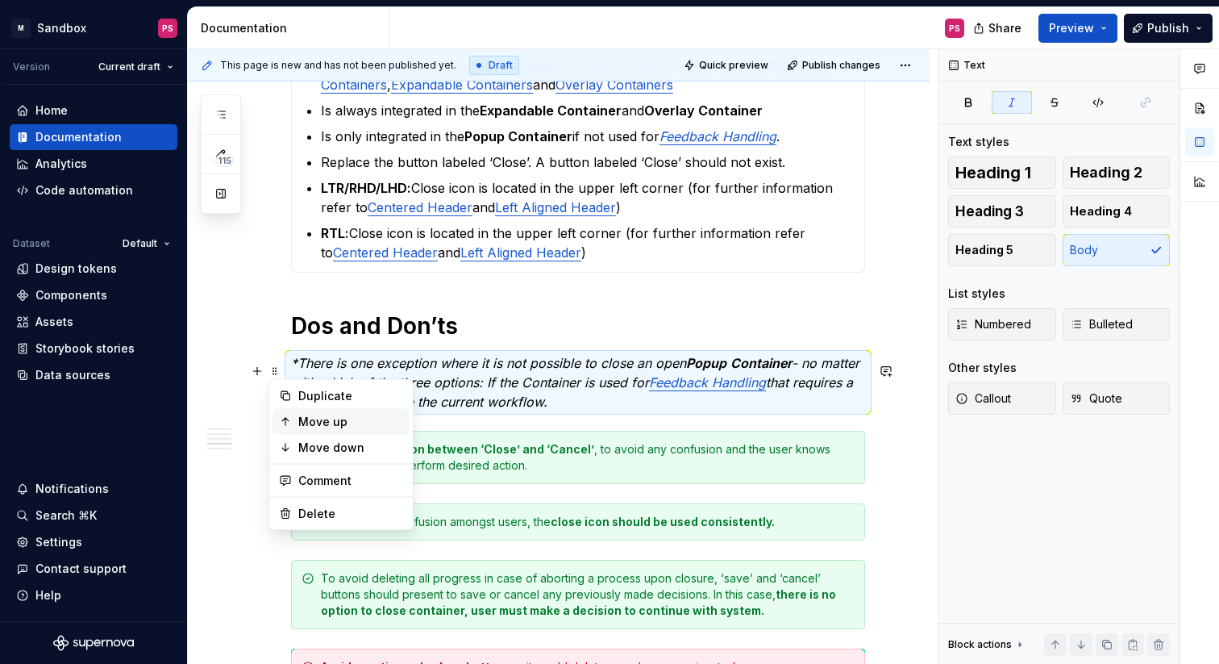
click at [313, 422] on div "Move up" at bounding box center [350, 422] width 105 height 16
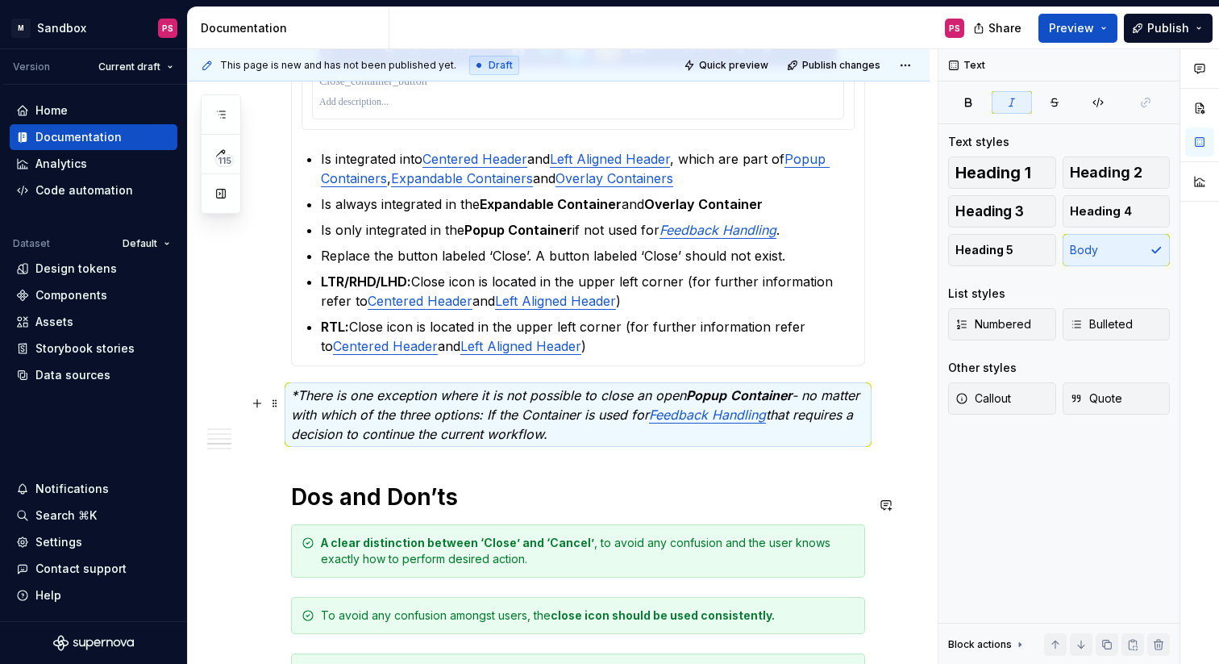
scroll to position [1544, 0]
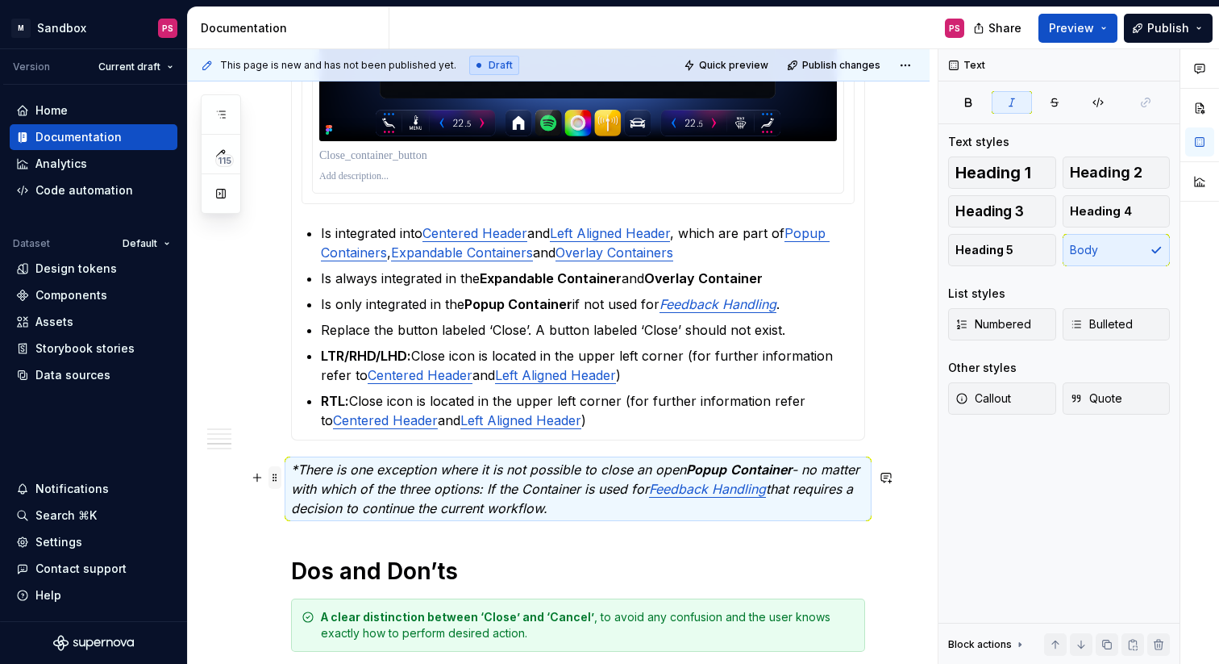
click at [279, 474] on span at bounding box center [275, 477] width 13 height 23
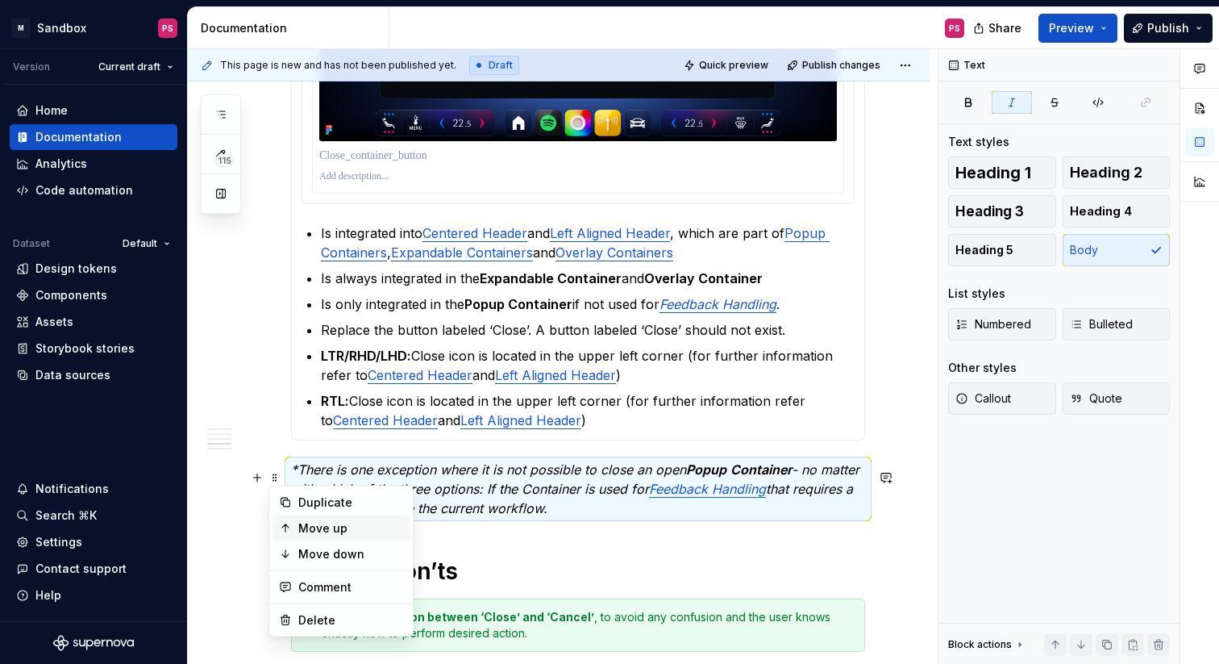
click at [327, 526] on div "Move up" at bounding box center [350, 528] width 105 height 16
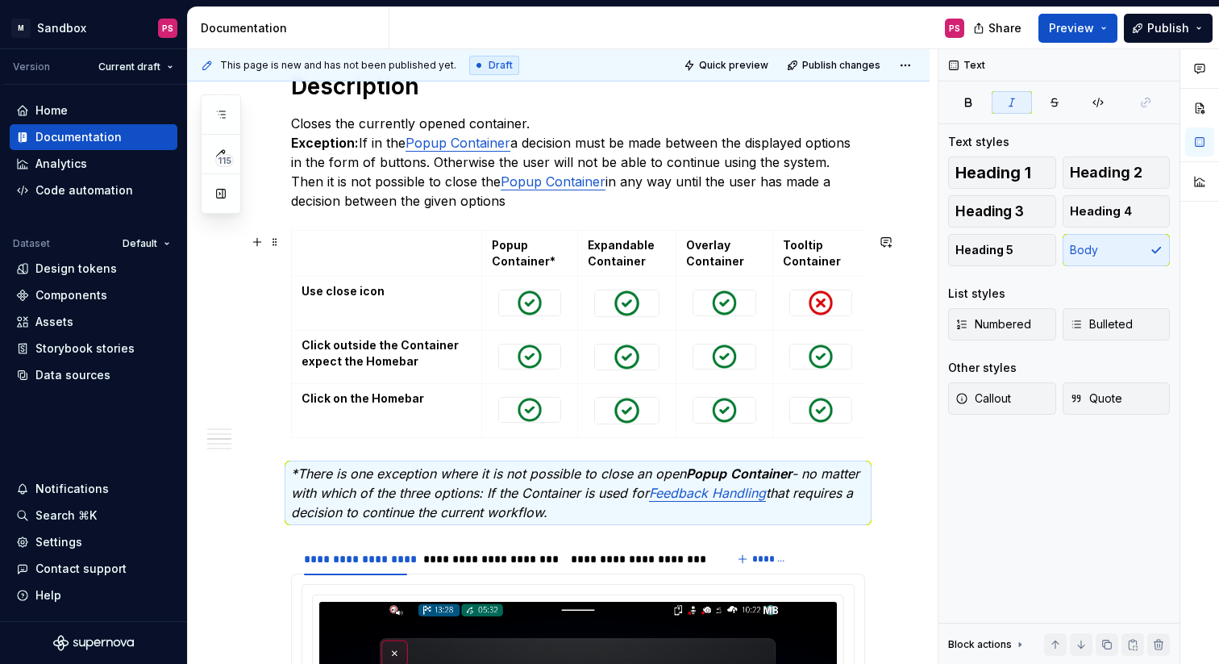
click at [262, 405] on div "Introduction The container is a visual element that can hold various contents. …" at bounding box center [559, 658] width 742 height 2564
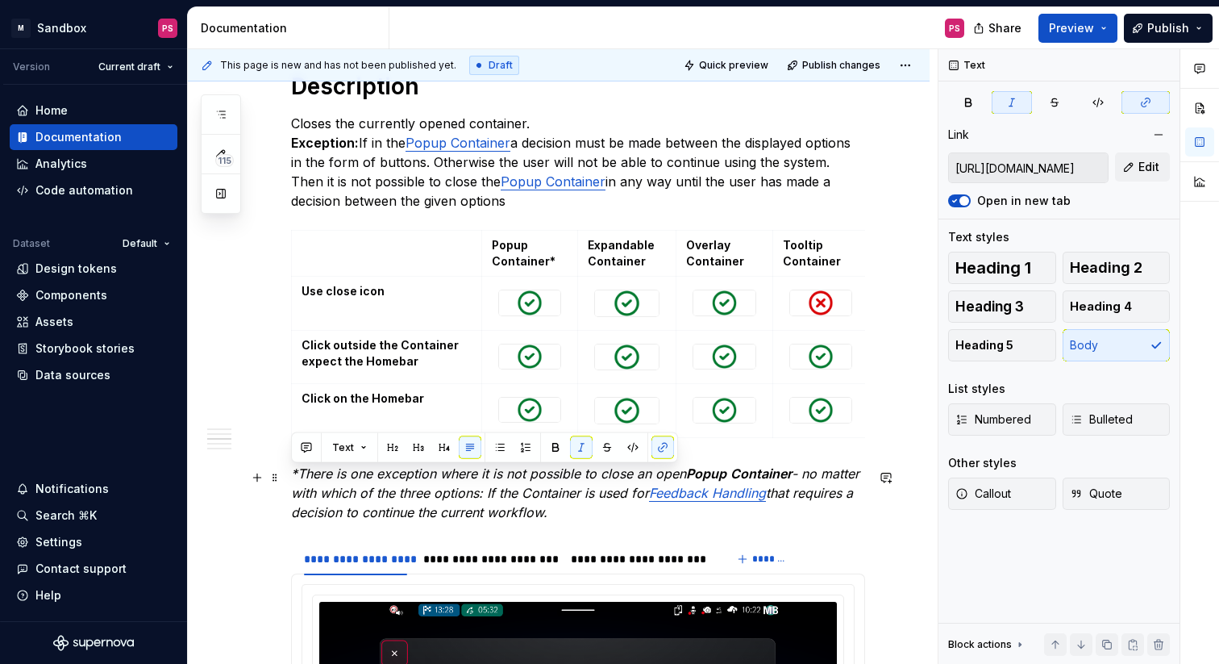
drag, startPoint x: 574, startPoint y: 519, endPoint x: 291, endPoint y: 475, distance: 286.5
click at [291, 475] on p "*There is one exception where it is not possible to close an open Popup Contain…" at bounding box center [578, 493] width 574 height 58
click at [1075, 560] on div "Text Link [URL][DOMAIN_NAME] Edit Open in new tab Text styles Heading 1 Heading…" at bounding box center [1059, 356] width 241 height 615
click at [769, 531] on div "Introduction The container is a visual element that can hold various contents. …" at bounding box center [578, 568] width 574 height 2306
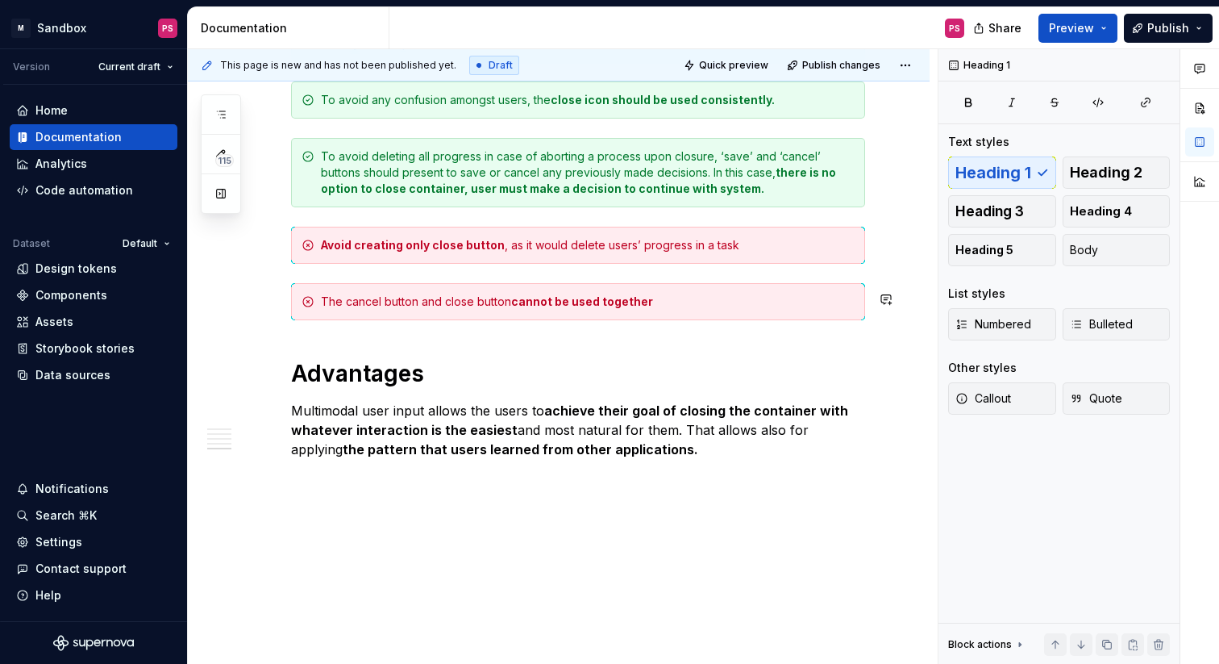
scroll to position [2182, 0]
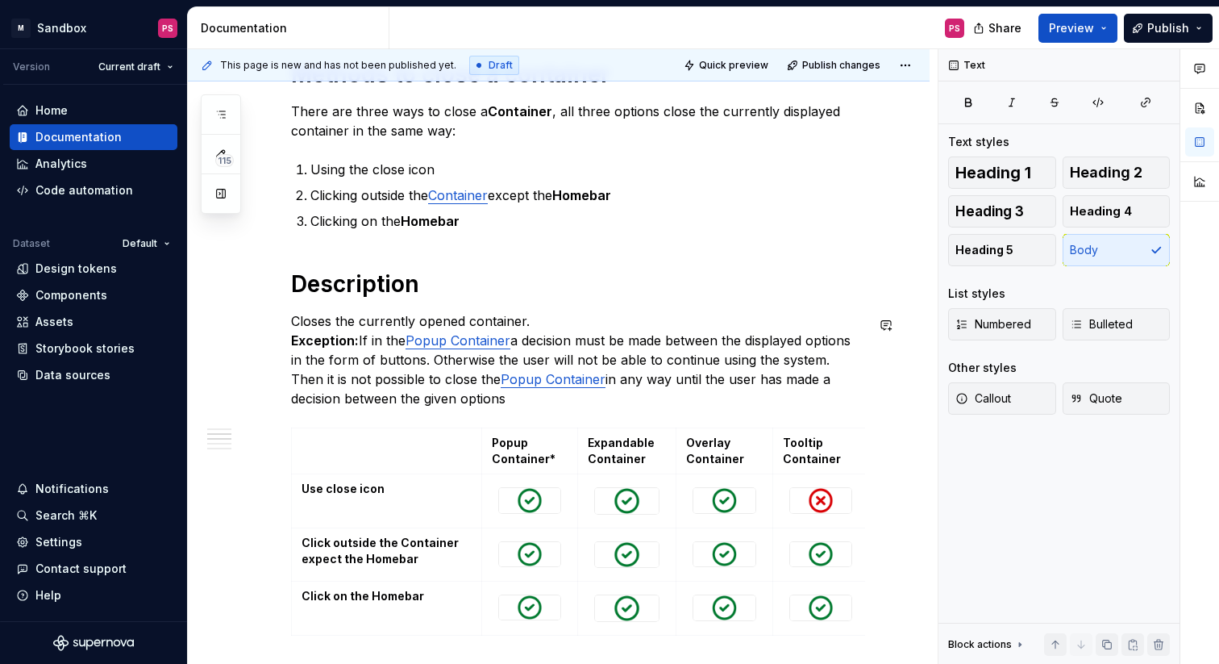
scroll to position [707, 0]
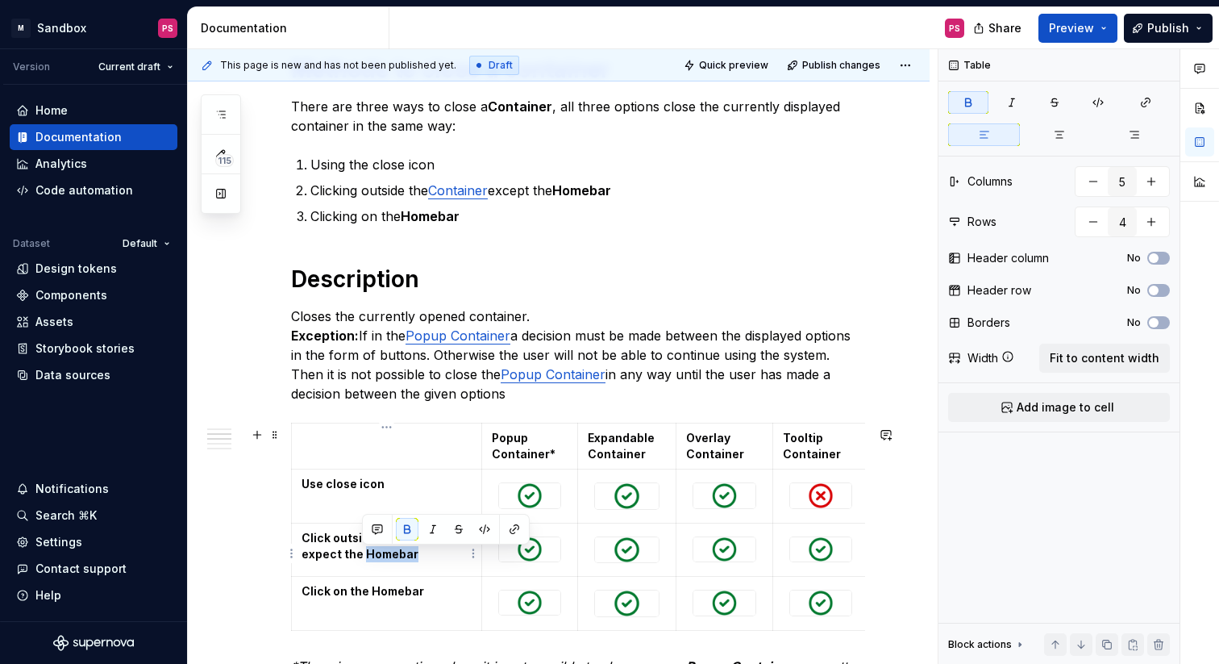
drag, startPoint x: 423, startPoint y: 561, endPoint x: 364, endPoint y: 558, distance: 59.8
click at [364, 558] on p "Click outside the Container expect the Homebar" at bounding box center [387, 546] width 170 height 32
click at [387, 560] on strong "Click outside the Container expect the Homebar" at bounding box center [382, 546] width 160 height 30
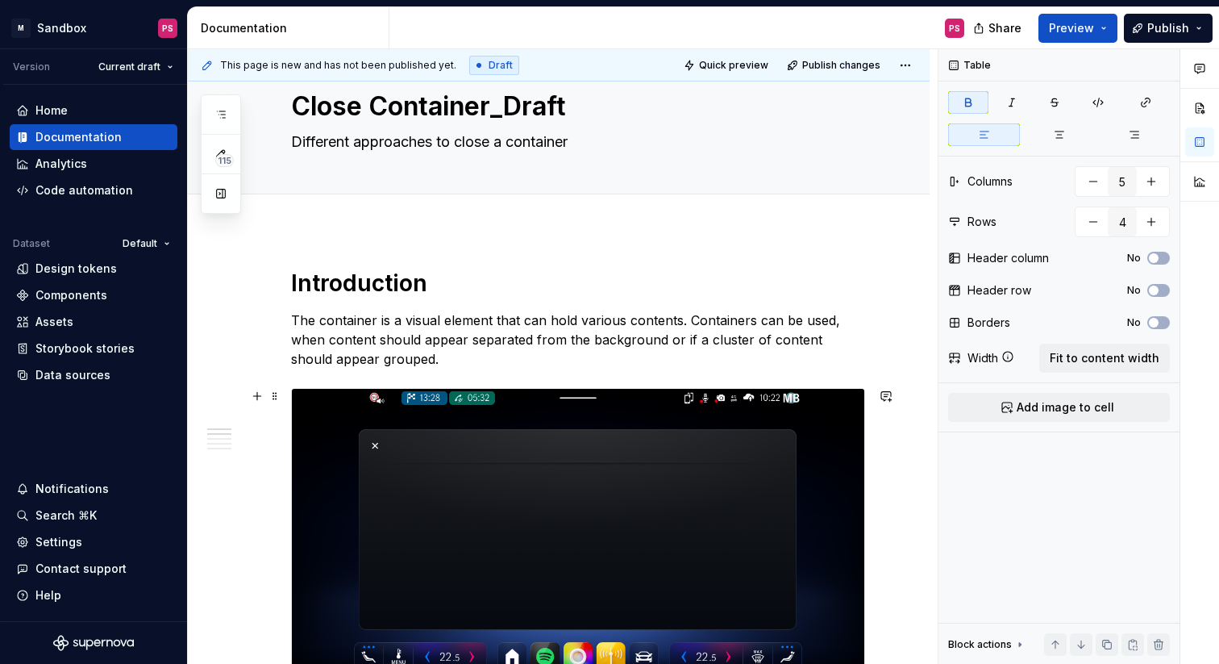
scroll to position [35, 0]
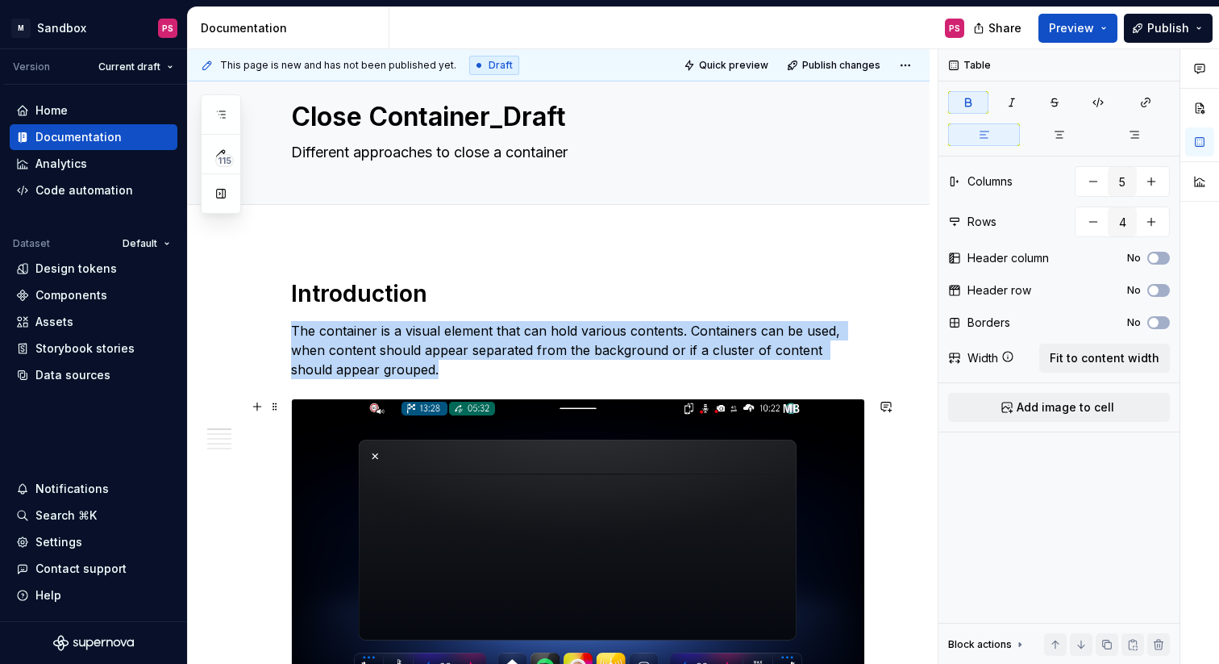
scroll to position [63, 0]
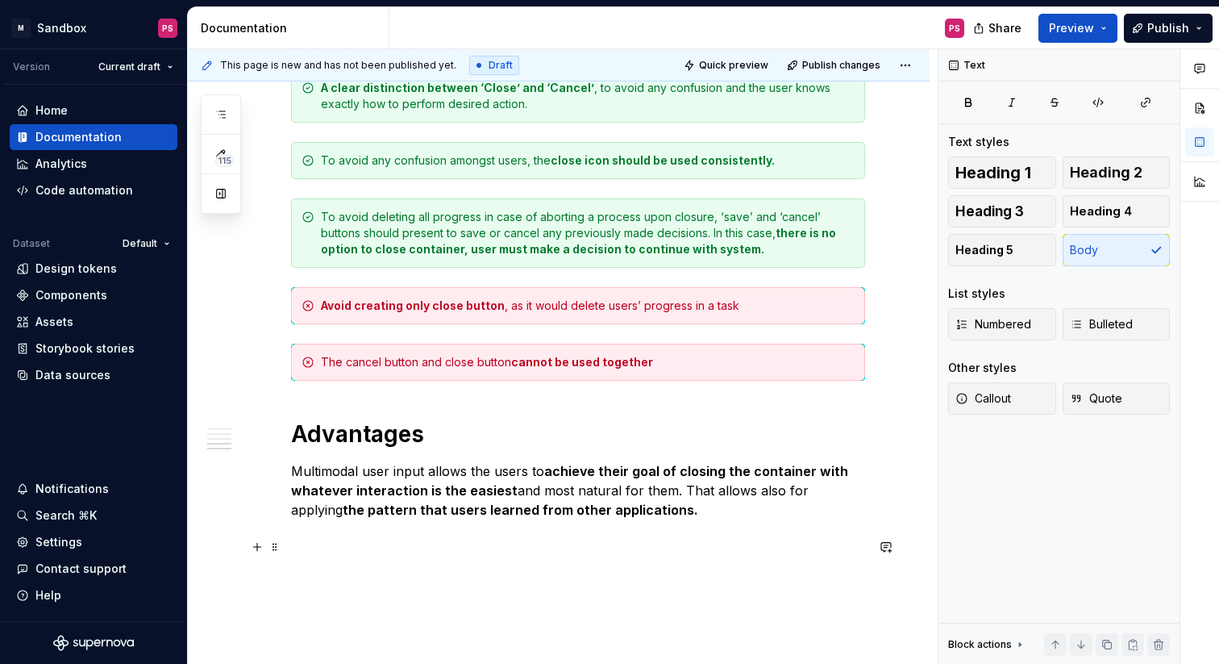
scroll to position [2182, 0]
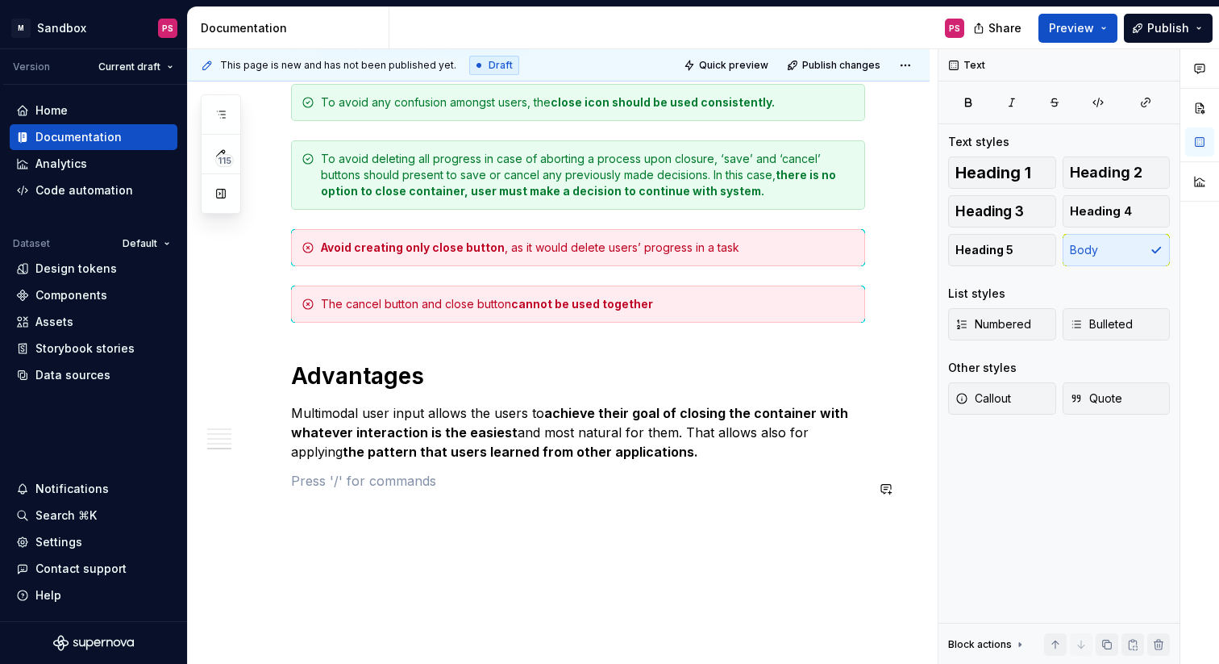
scroll to position [2127, 0]
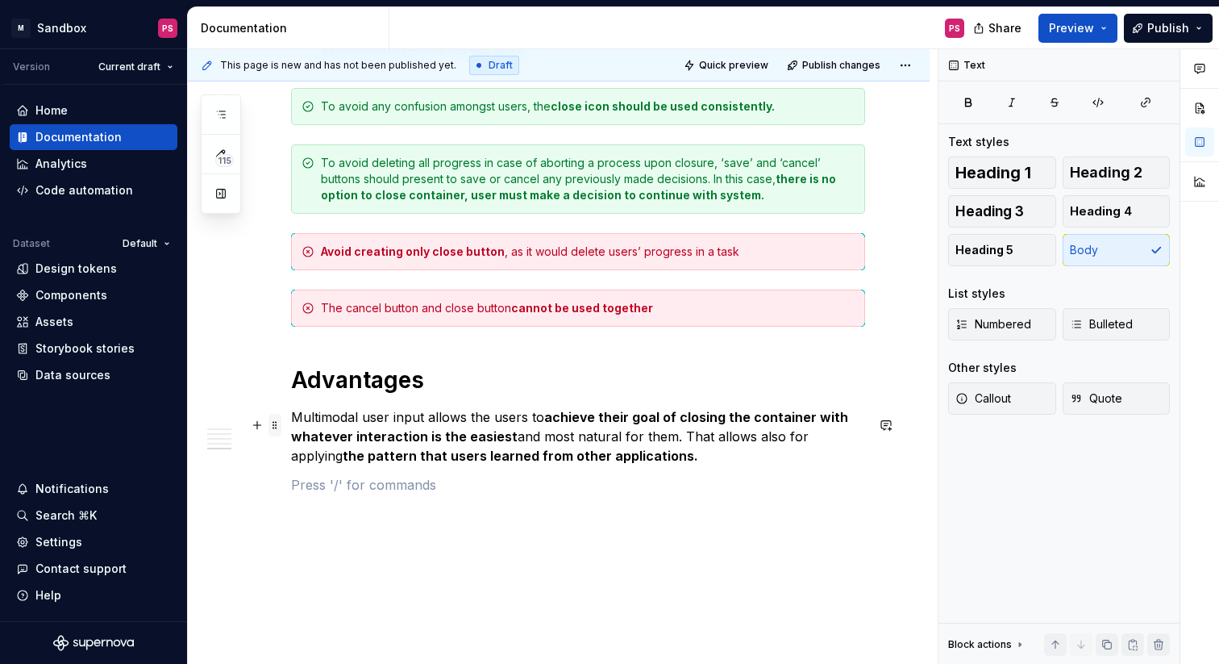
click at [275, 428] on span at bounding box center [275, 425] width 13 height 23
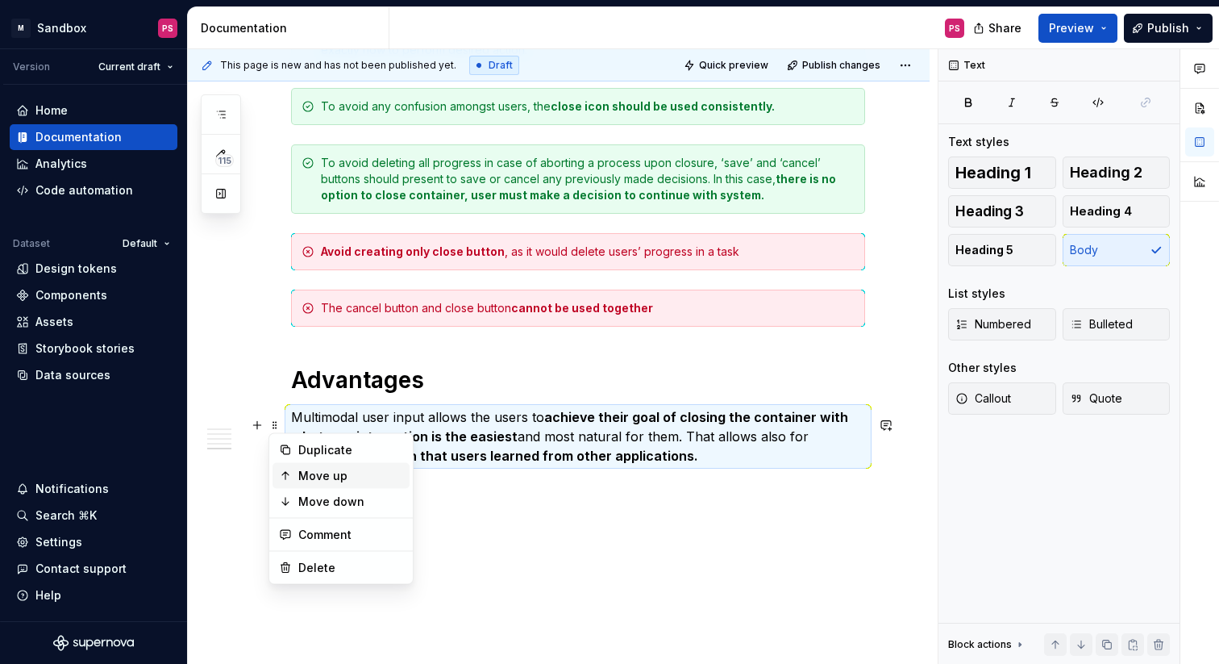
click at [325, 477] on div "Move up" at bounding box center [350, 476] width 105 height 16
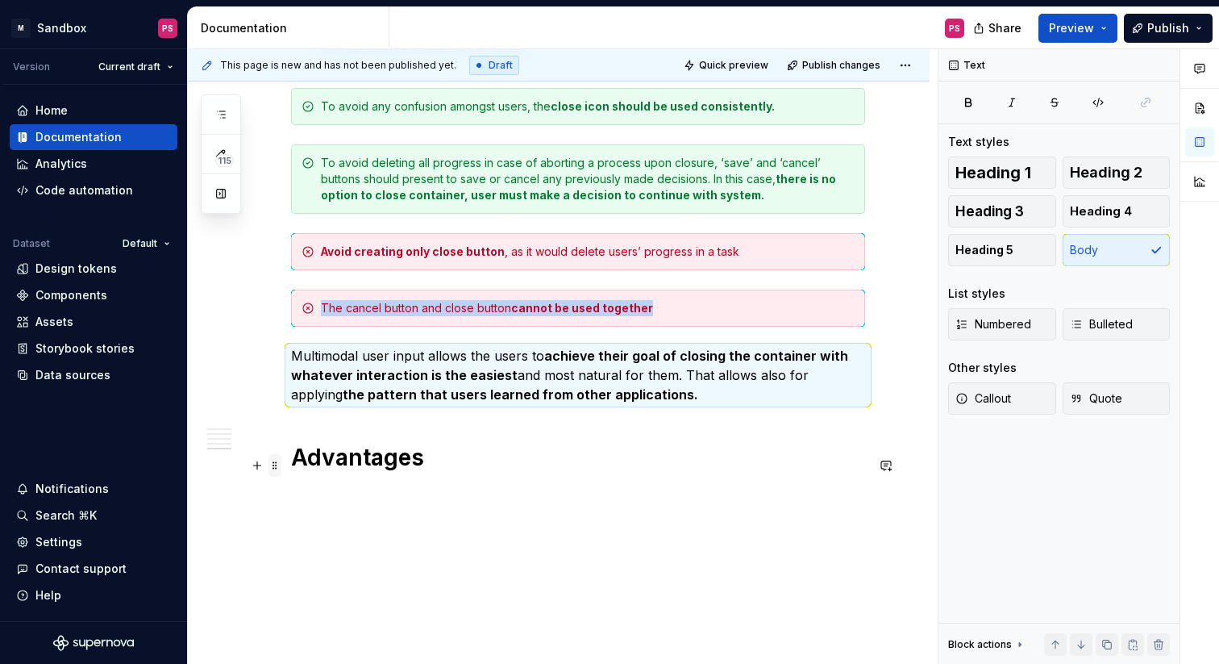
click at [277, 467] on span at bounding box center [275, 465] width 13 height 23
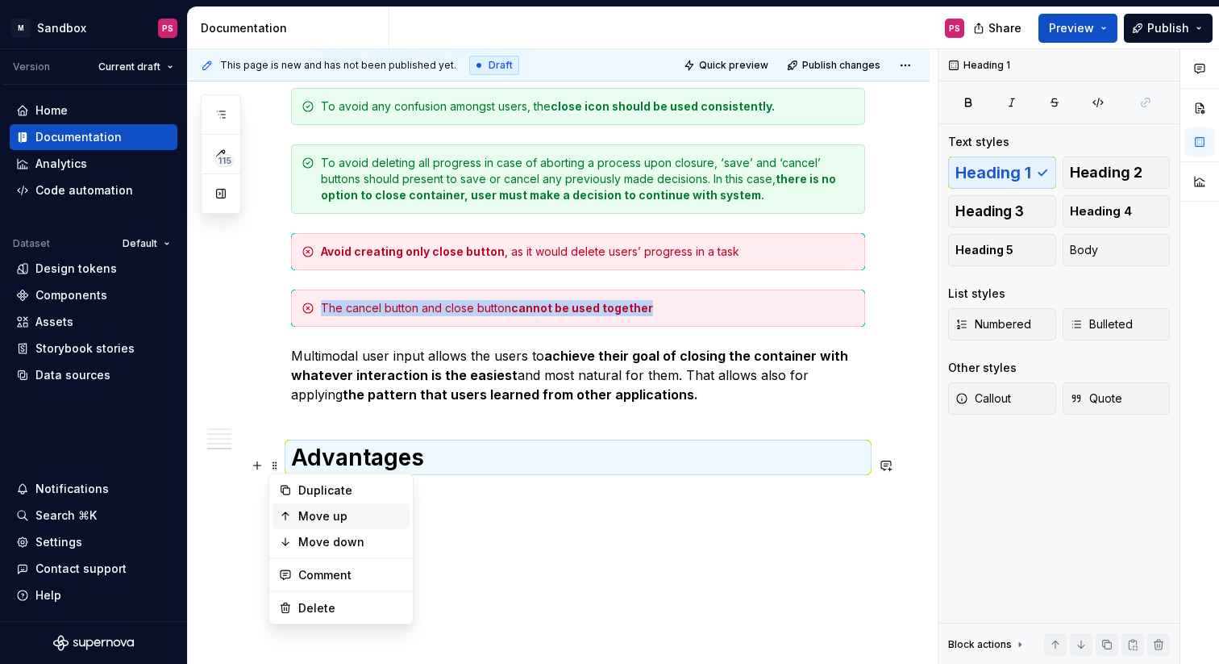
copy div "The cancel button and close button cannot be used together Advantages"
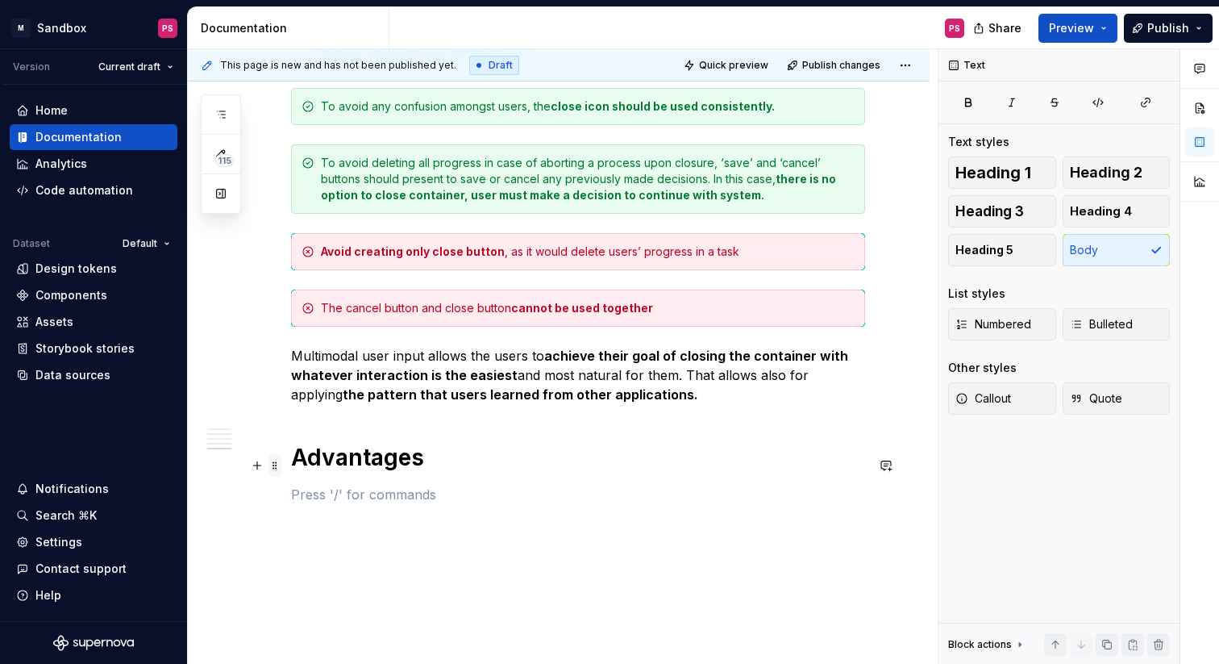
click at [272, 469] on span at bounding box center [275, 465] width 13 height 23
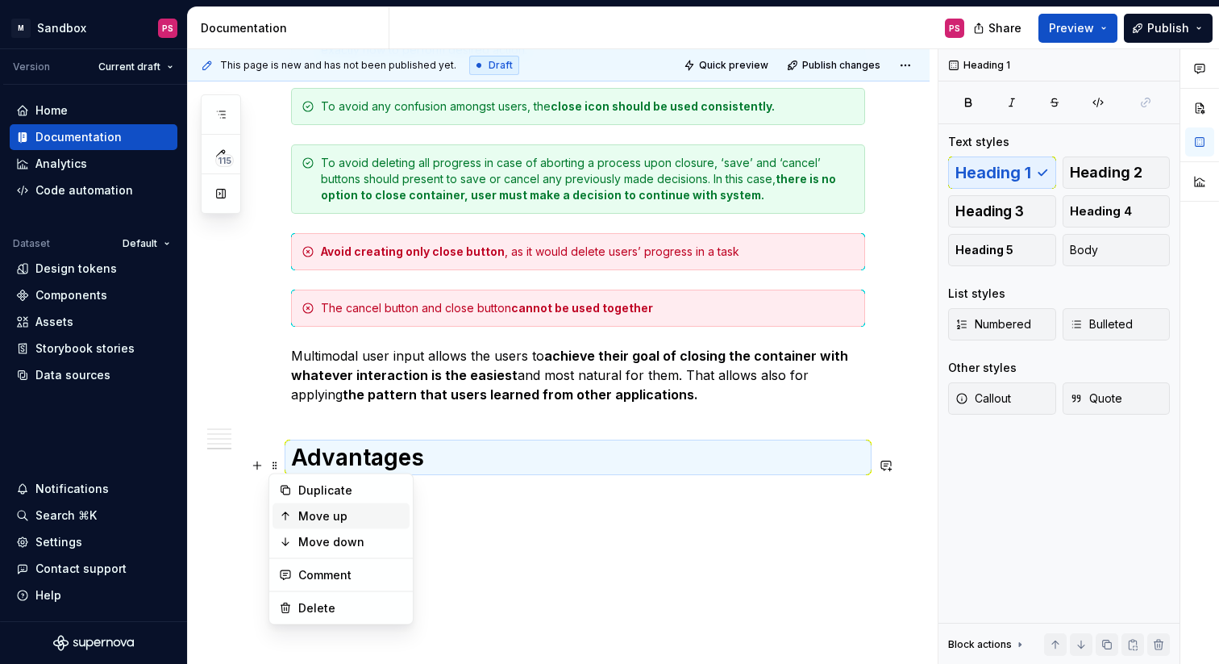
click at [302, 521] on div "Move up" at bounding box center [350, 516] width 105 height 16
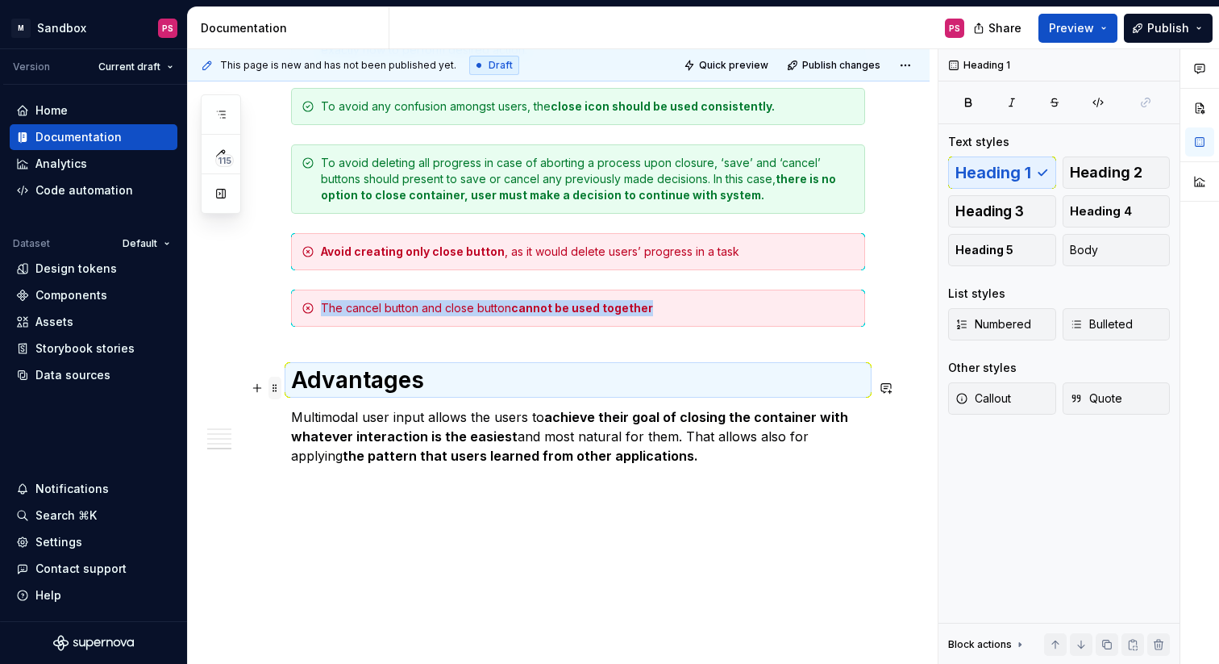
click at [276, 389] on span at bounding box center [275, 388] width 13 height 23
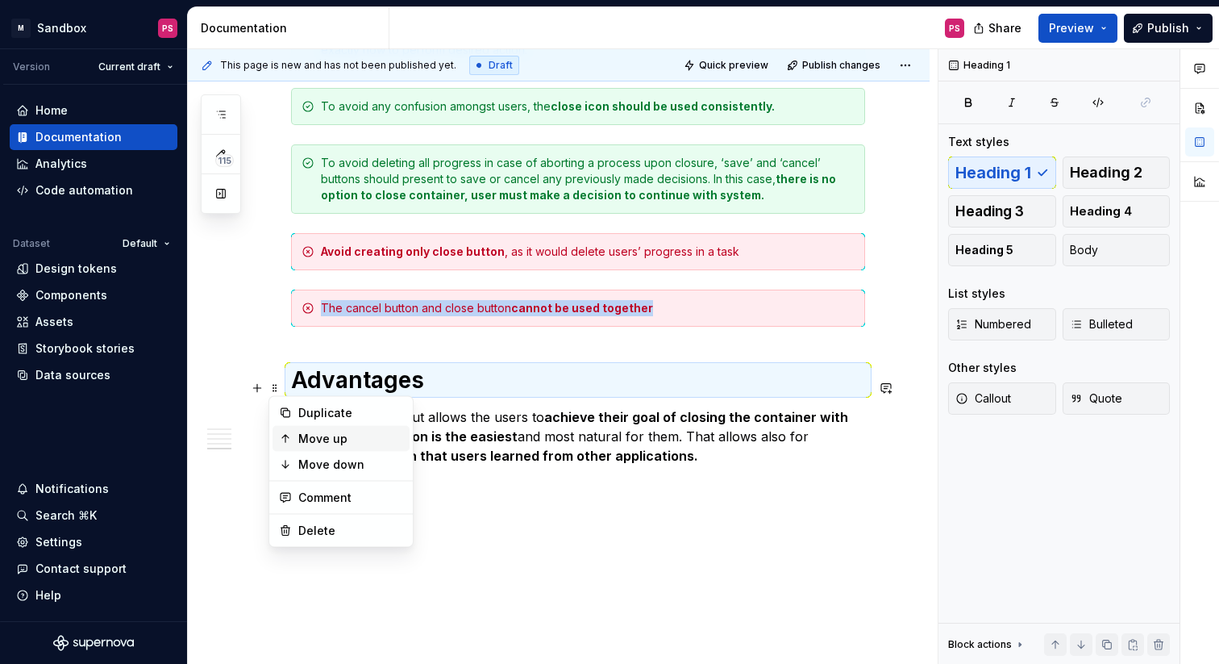
click at [306, 442] on div "Move up" at bounding box center [350, 439] width 105 height 16
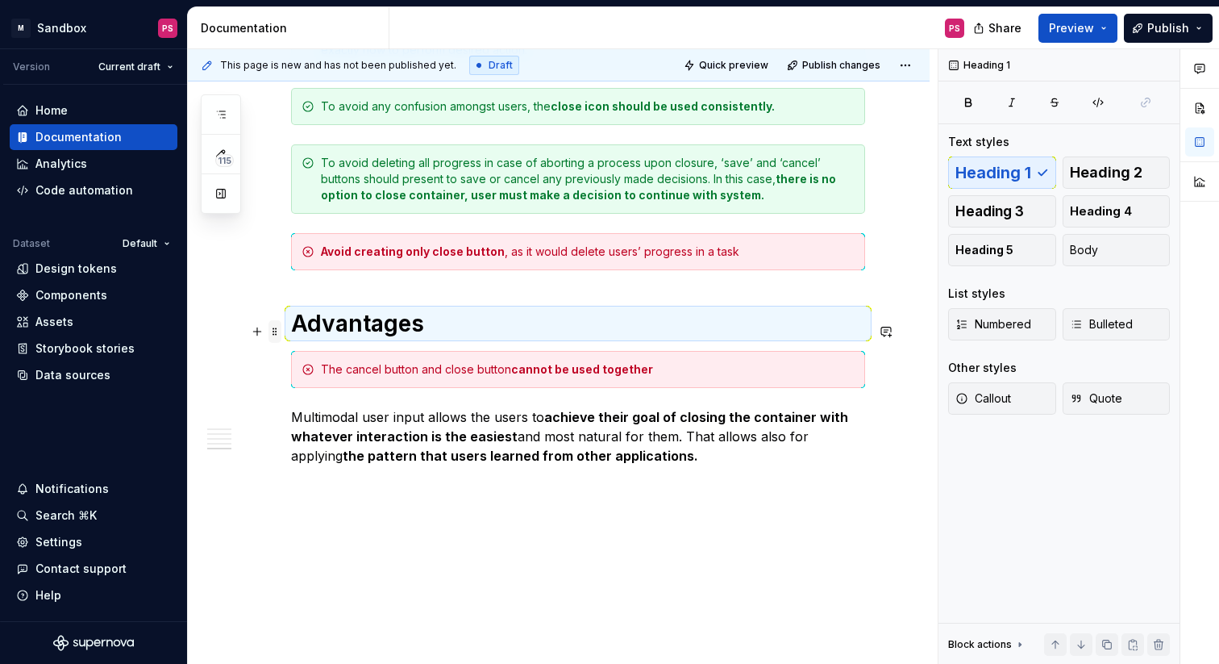
click at [272, 333] on span at bounding box center [275, 331] width 13 height 23
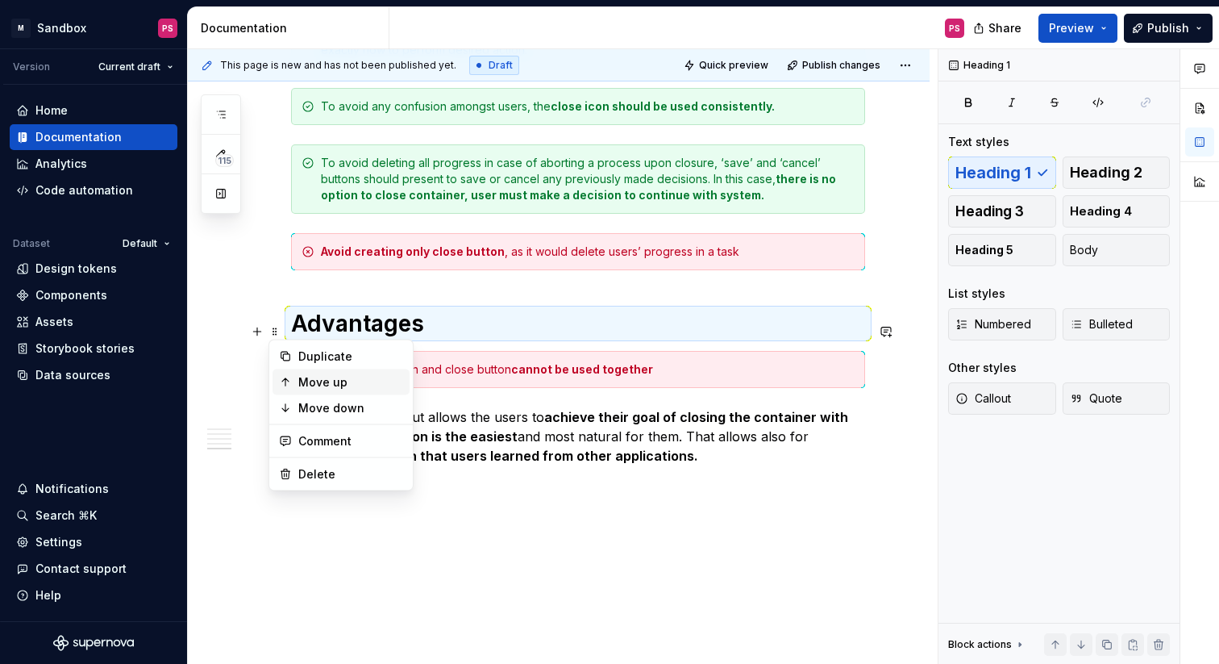
click at [290, 385] on icon at bounding box center [285, 382] width 13 height 13
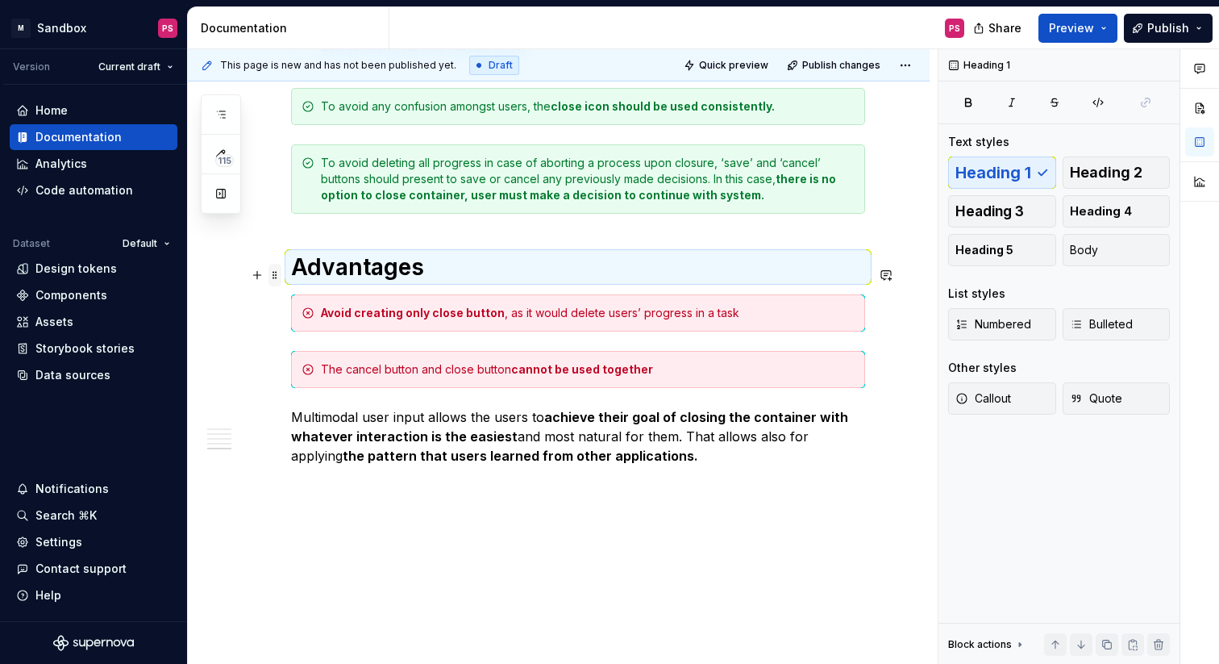
click at [273, 283] on span at bounding box center [275, 275] width 13 height 23
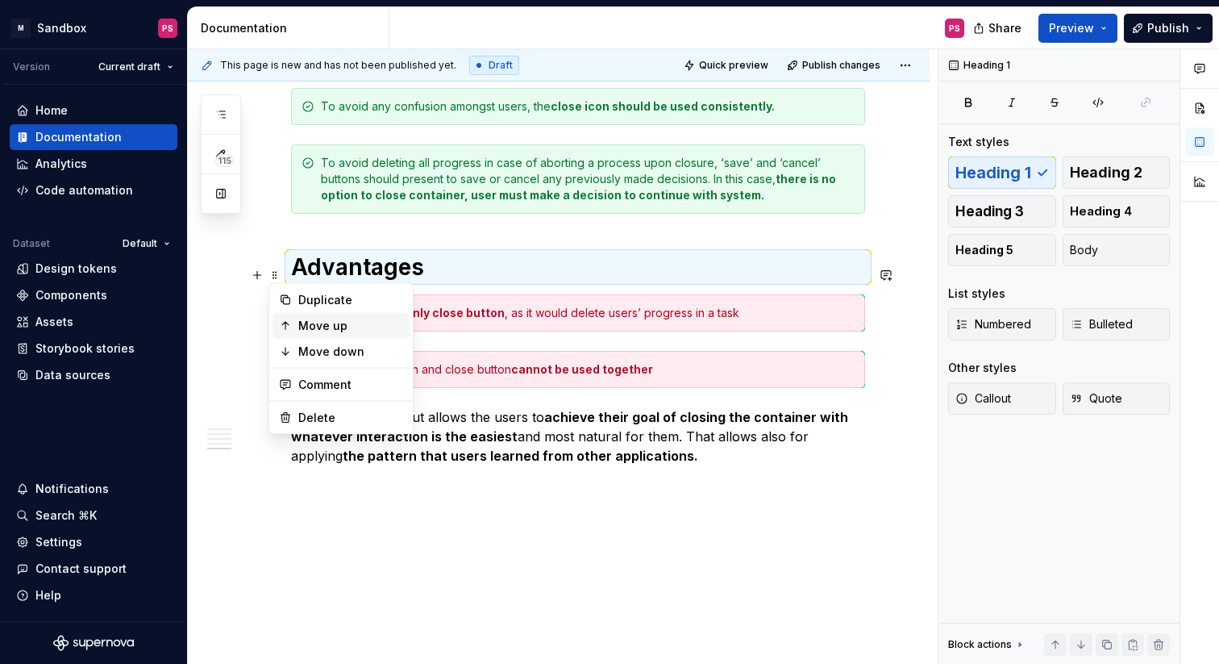
click at [298, 319] on div "Move up" at bounding box center [341, 326] width 137 height 26
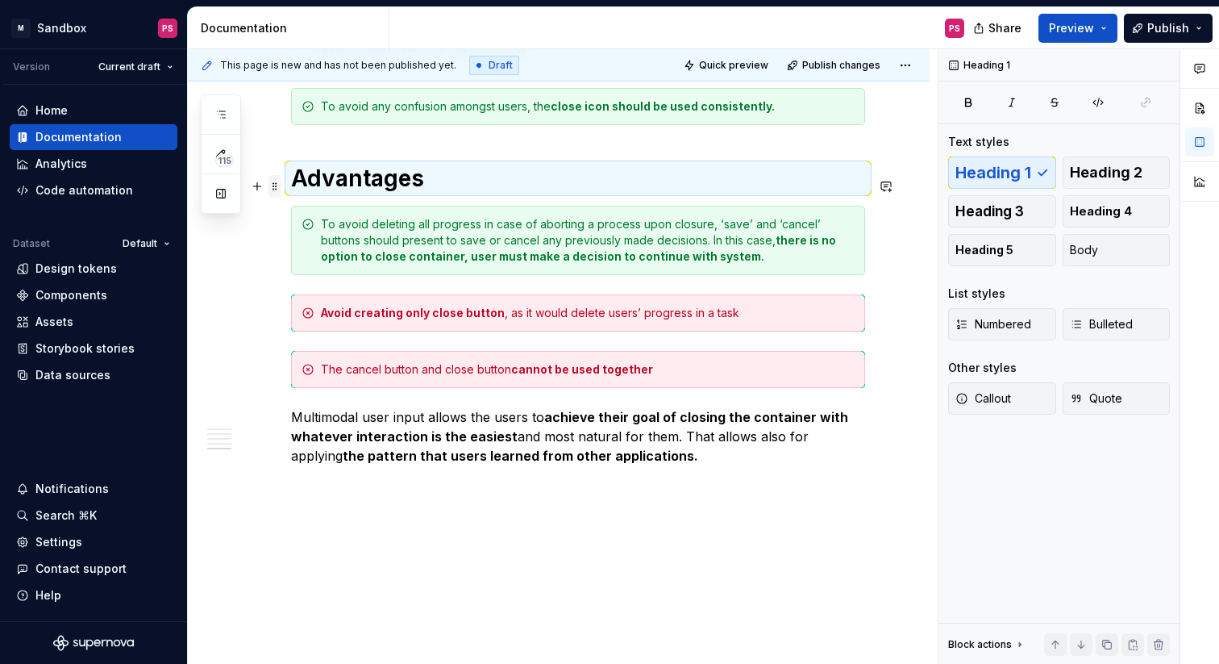
click at [276, 190] on span at bounding box center [275, 186] width 13 height 23
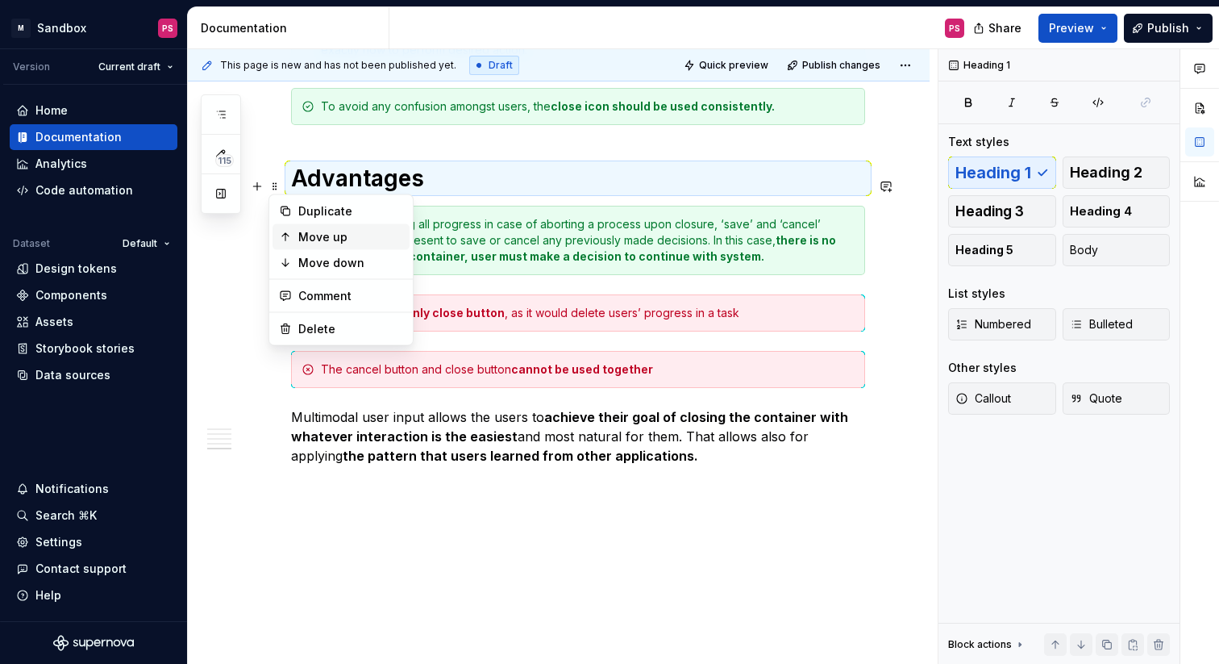
click at [310, 234] on div "Move up" at bounding box center [350, 237] width 105 height 16
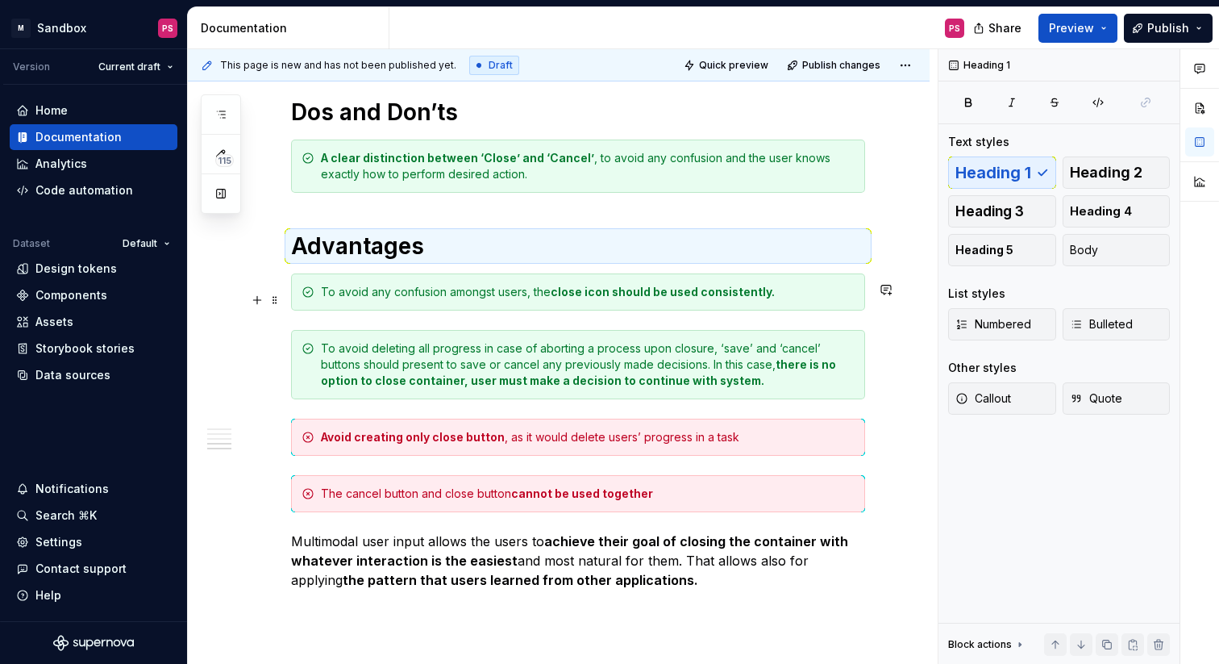
scroll to position [1998, 0]
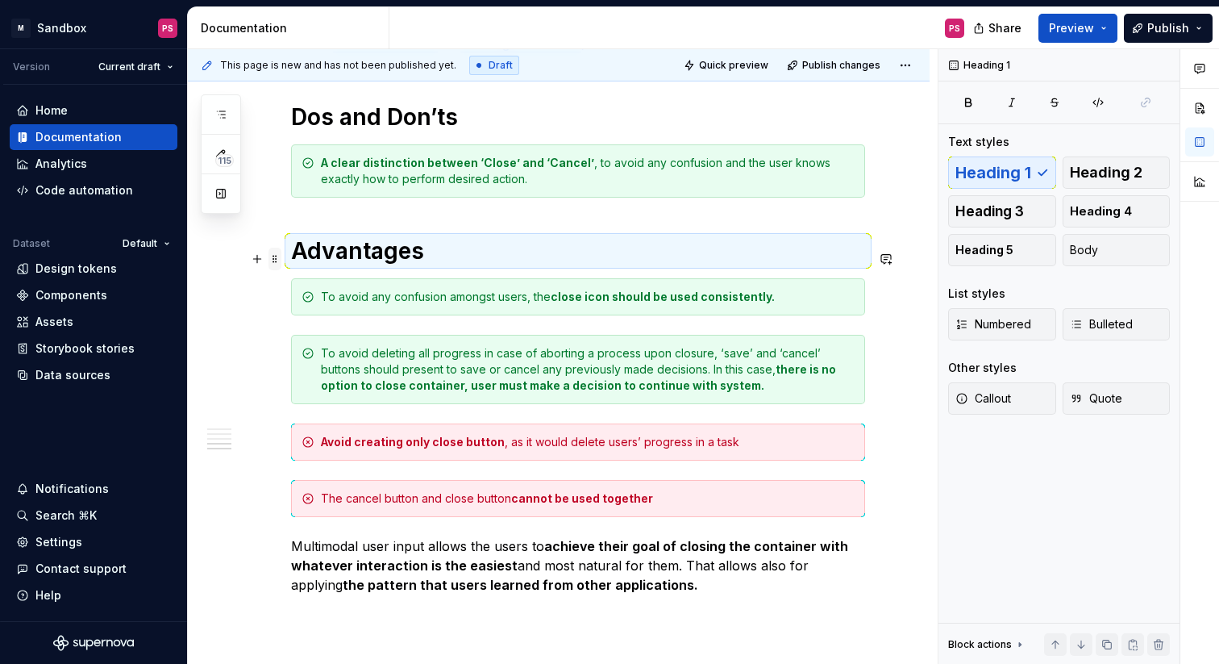
click at [277, 263] on span at bounding box center [275, 259] width 13 height 23
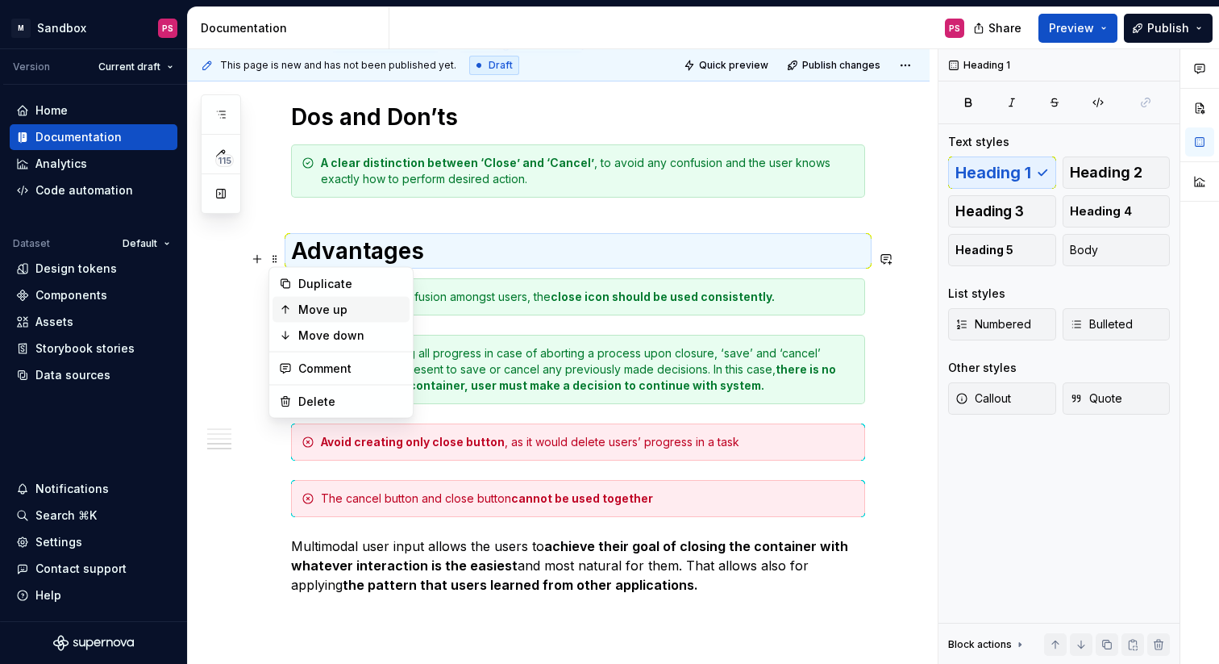
click at [319, 309] on div "Move up" at bounding box center [350, 310] width 105 height 16
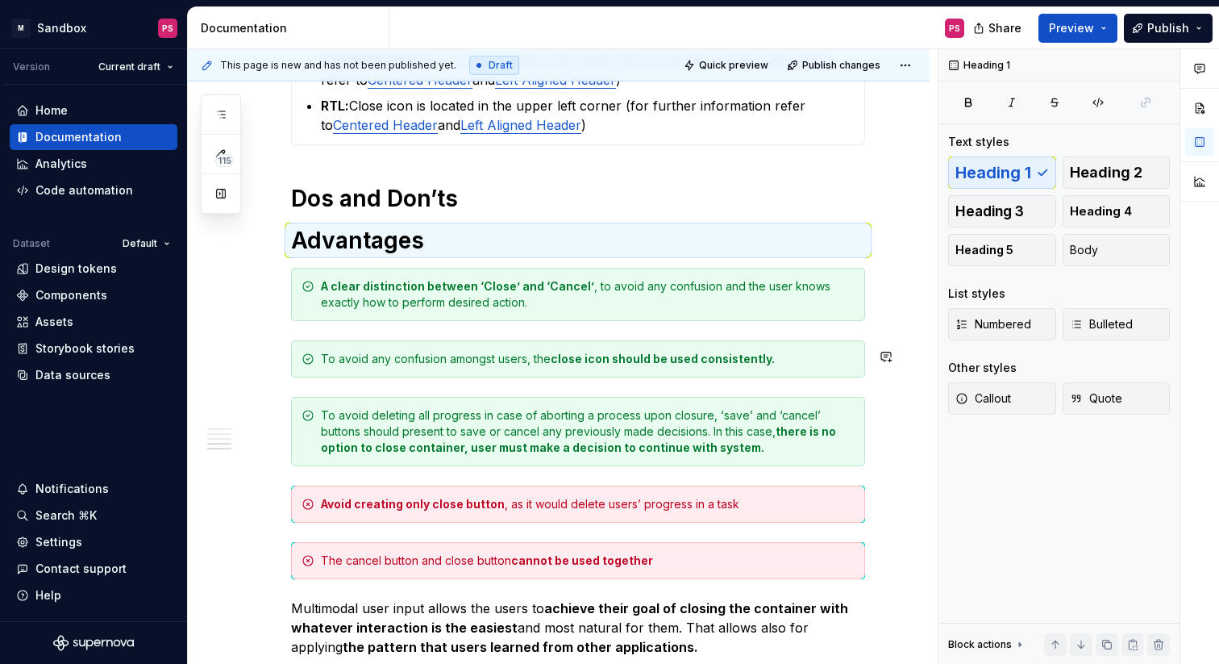
scroll to position [1910, 0]
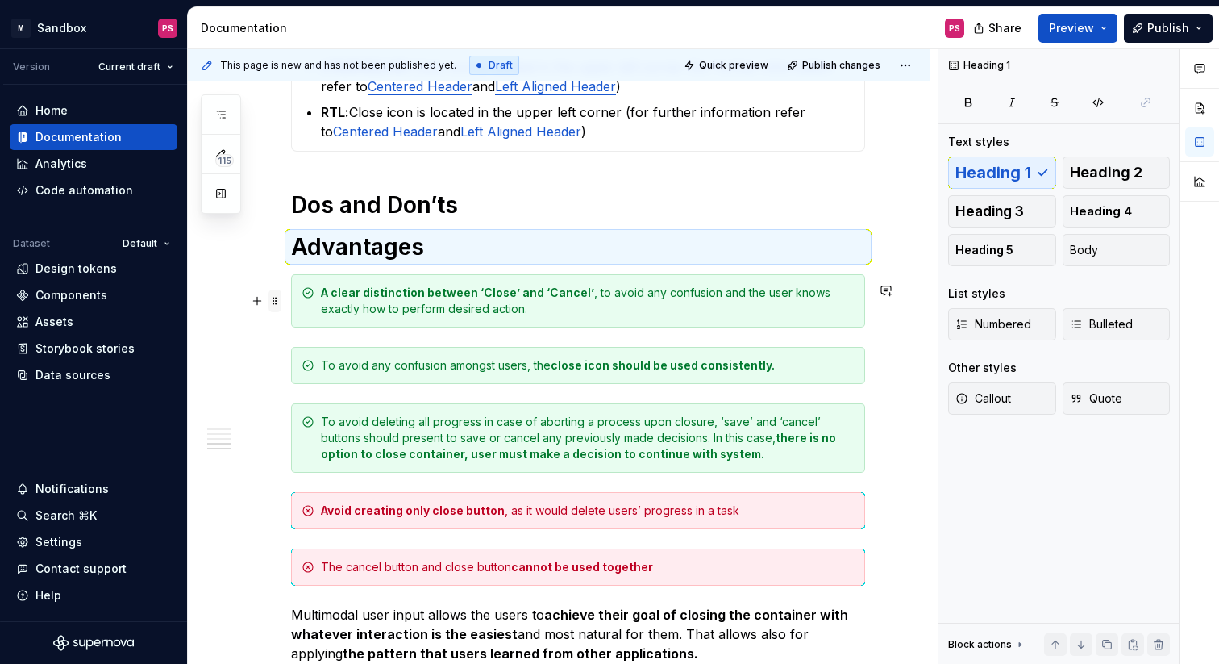
click at [275, 306] on span at bounding box center [275, 301] width 13 height 23
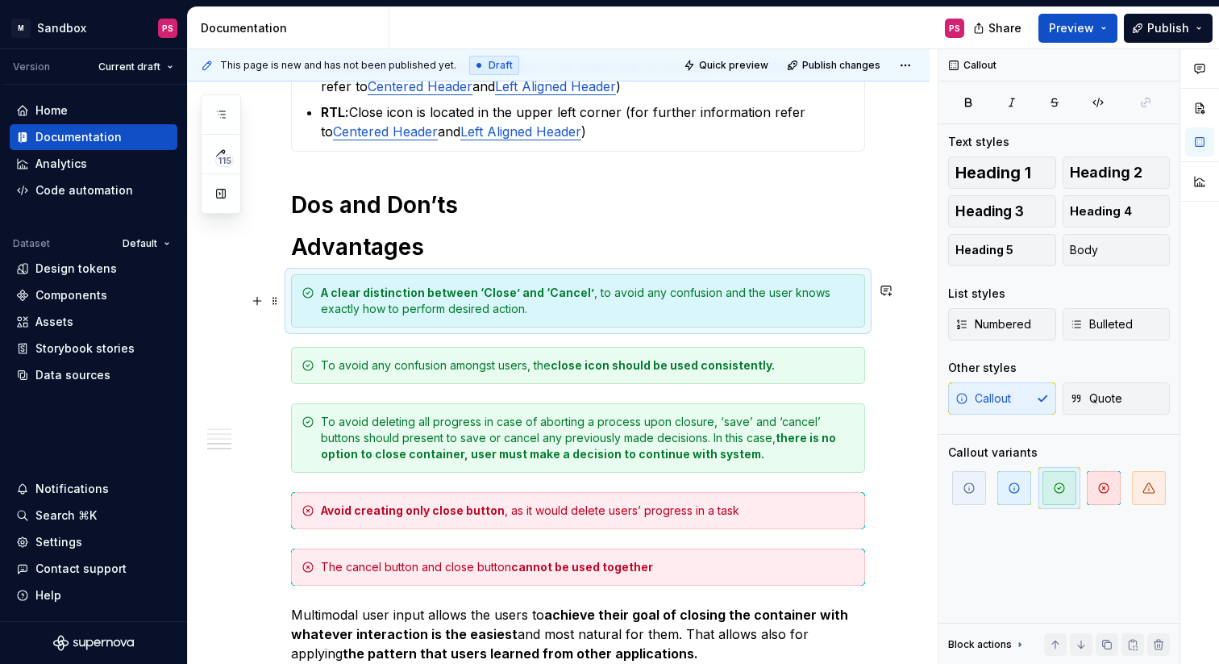
click at [304, 252] on h1 "Advantages" at bounding box center [578, 246] width 574 height 29
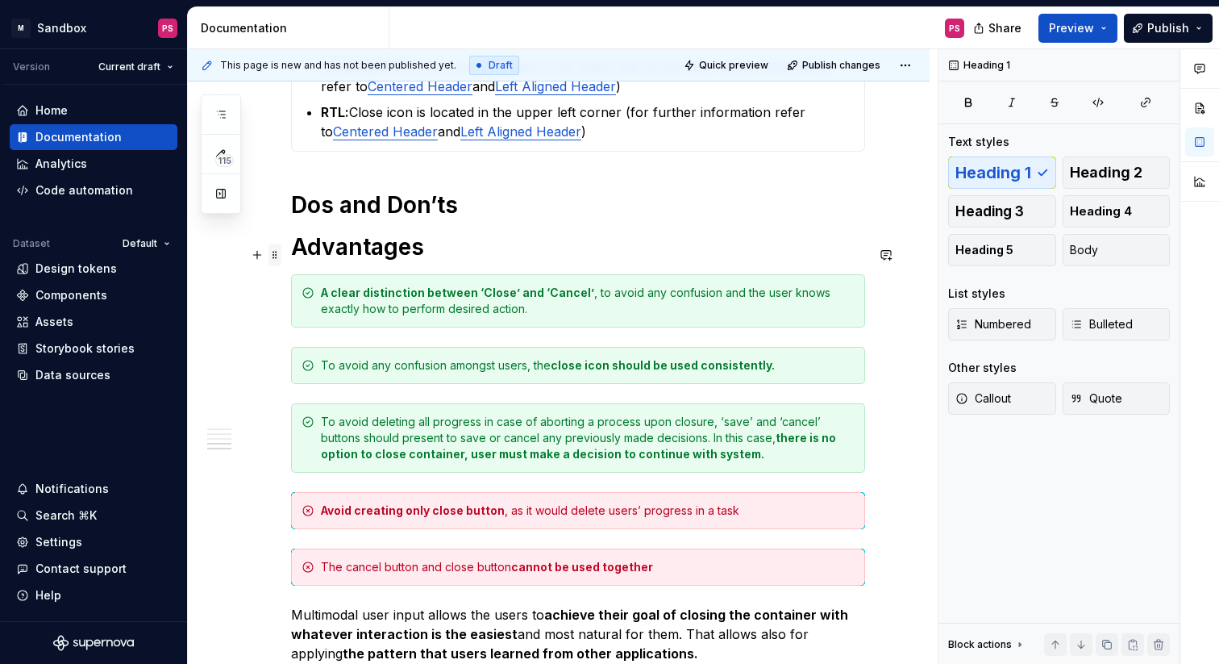
click at [276, 254] on span at bounding box center [275, 255] width 13 height 23
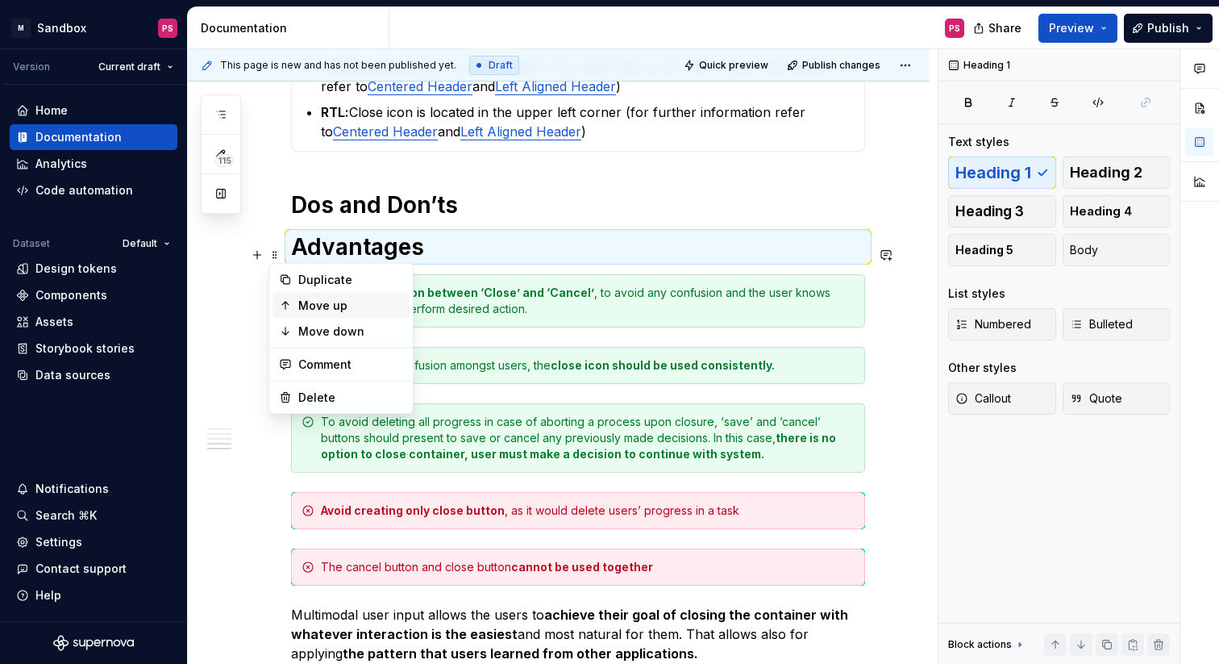
click at [285, 302] on icon at bounding box center [285, 305] width 6 height 7
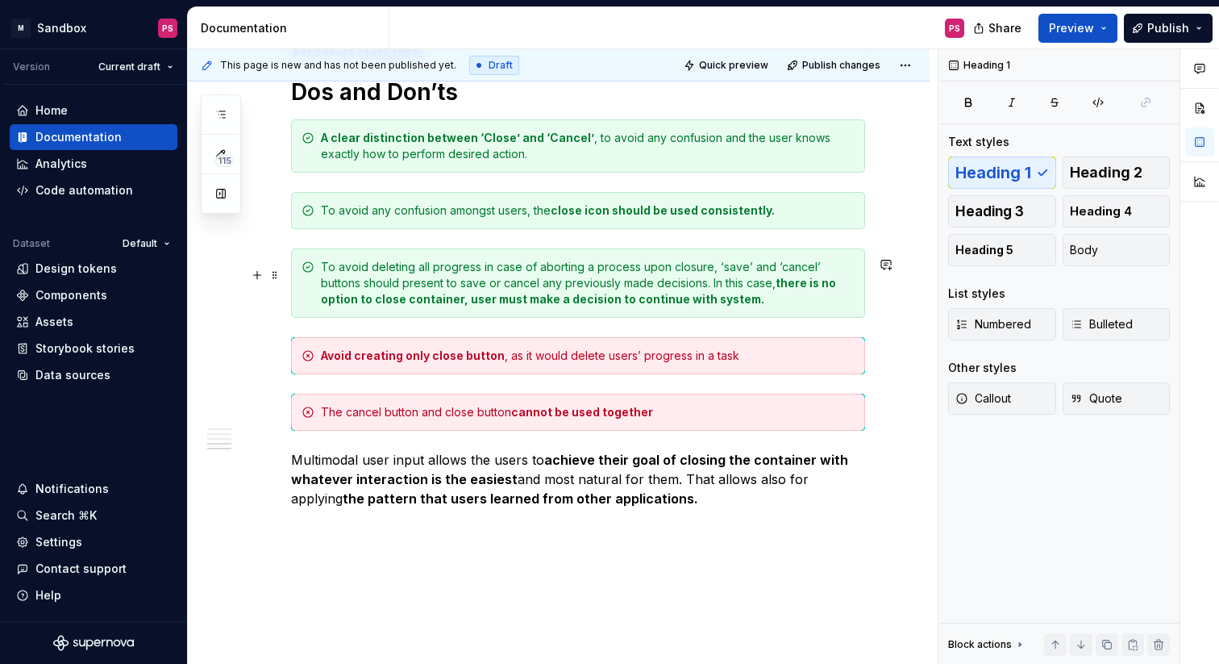
scroll to position [2076, 0]
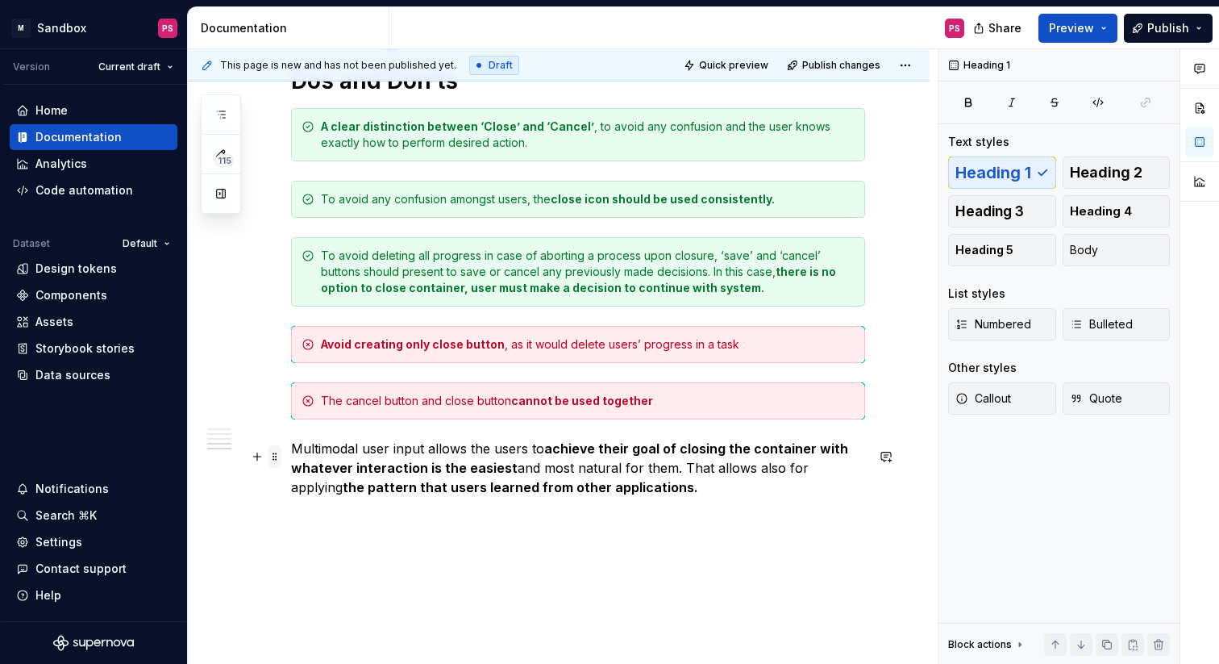
click at [274, 456] on span at bounding box center [275, 456] width 13 height 23
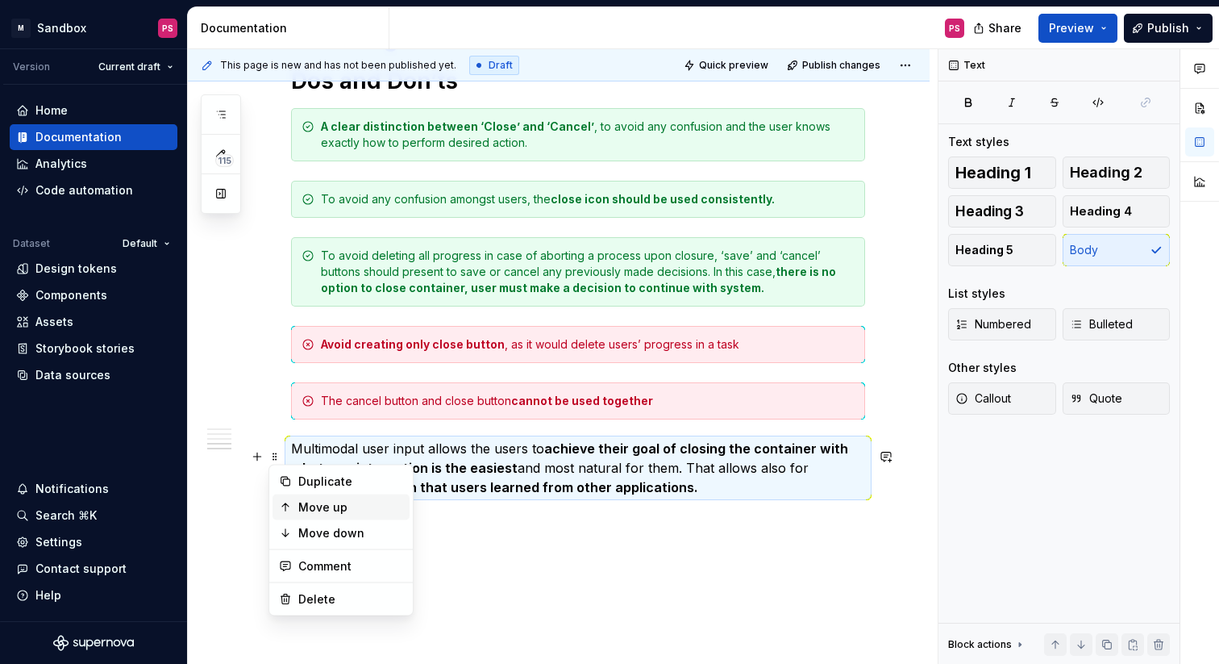
click at [311, 510] on div "Move up" at bounding box center [350, 507] width 105 height 16
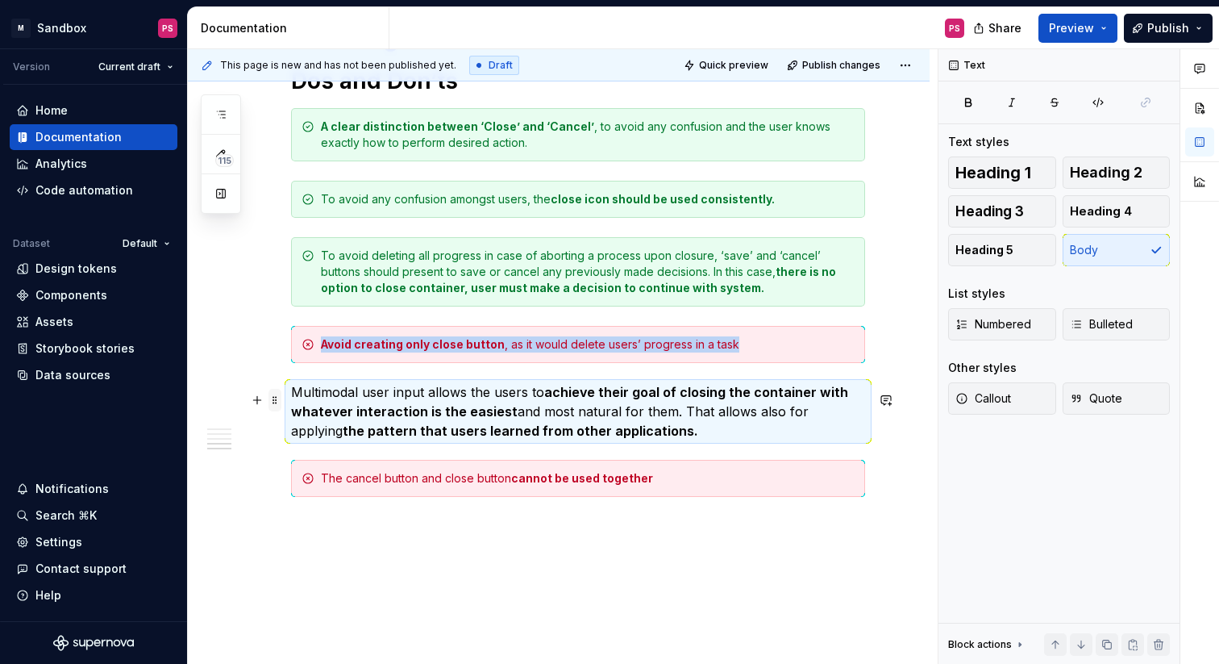
click at [273, 400] on span at bounding box center [275, 400] width 13 height 23
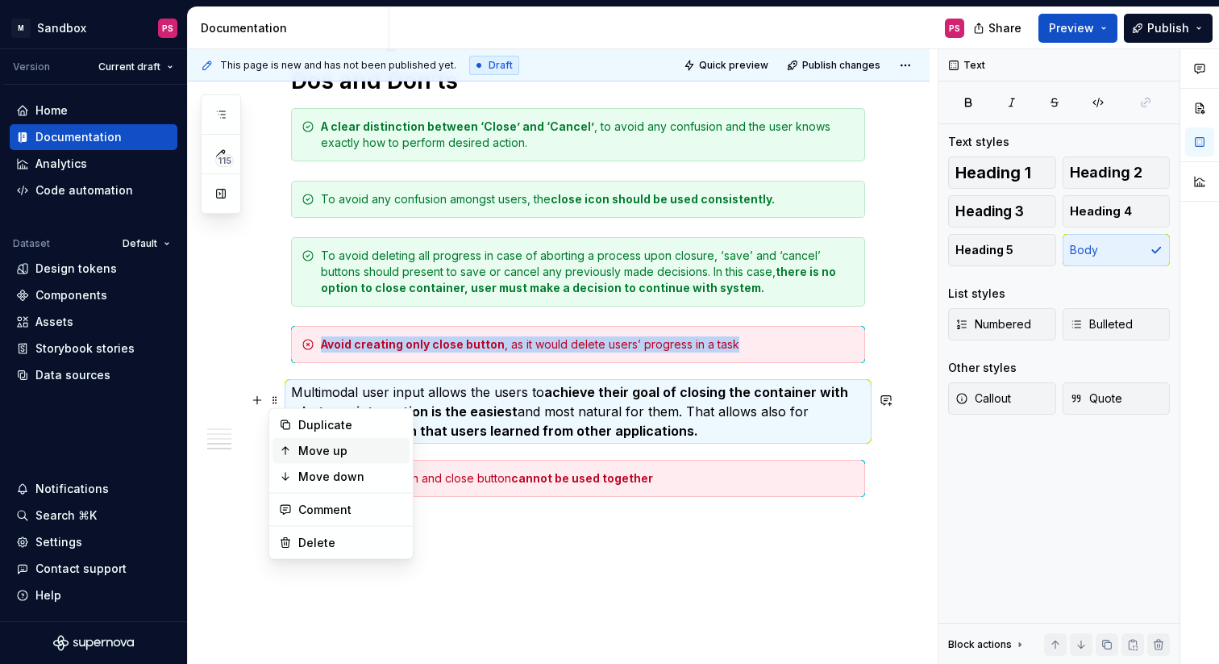
click at [309, 446] on div "Move up" at bounding box center [350, 451] width 105 height 16
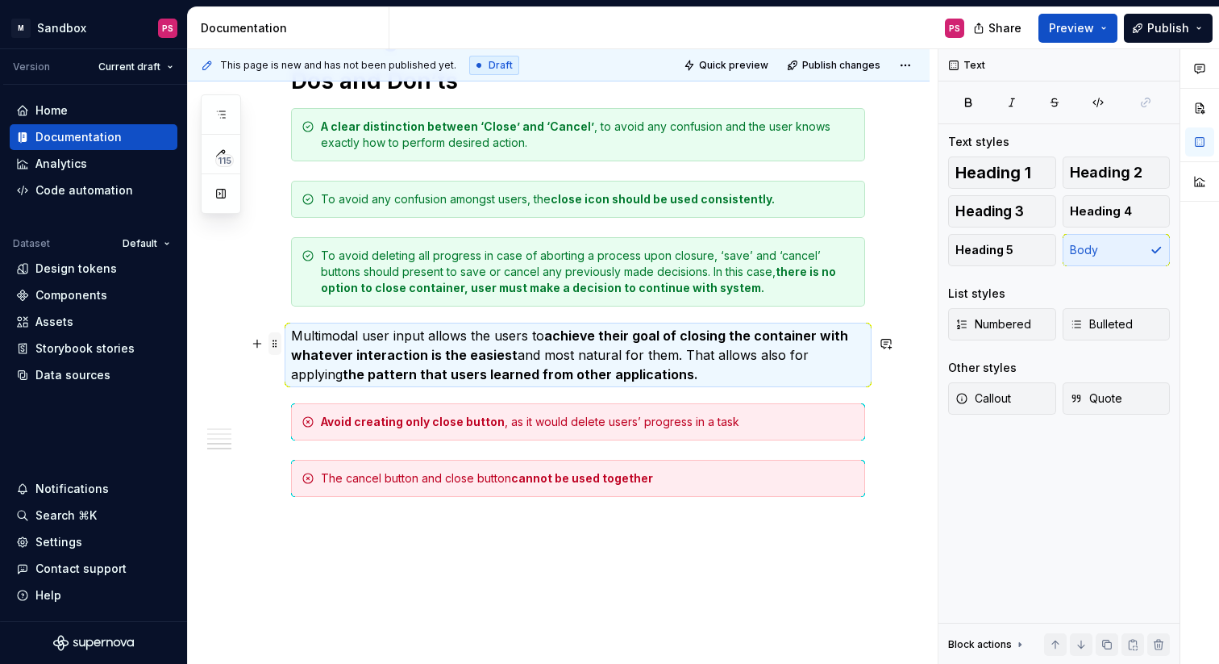
click at [274, 343] on span at bounding box center [275, 343] width 13 height 23
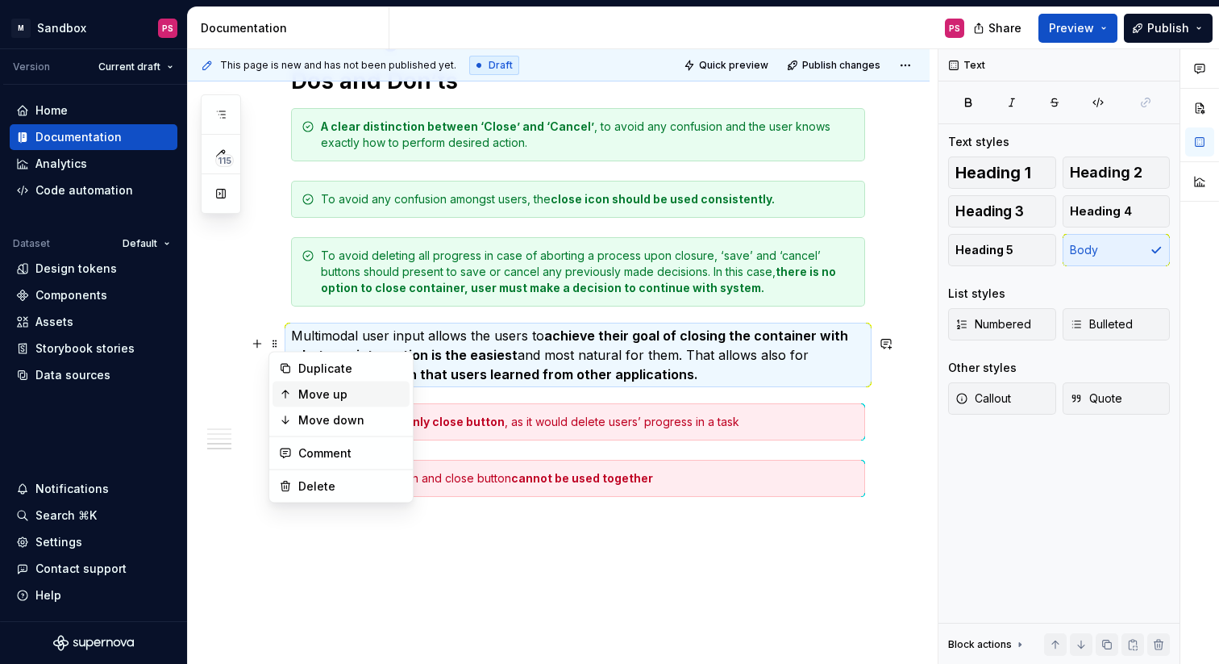
click at [305, 389] on div "Move up" at bounding box center [350, 394] width 105 height 16
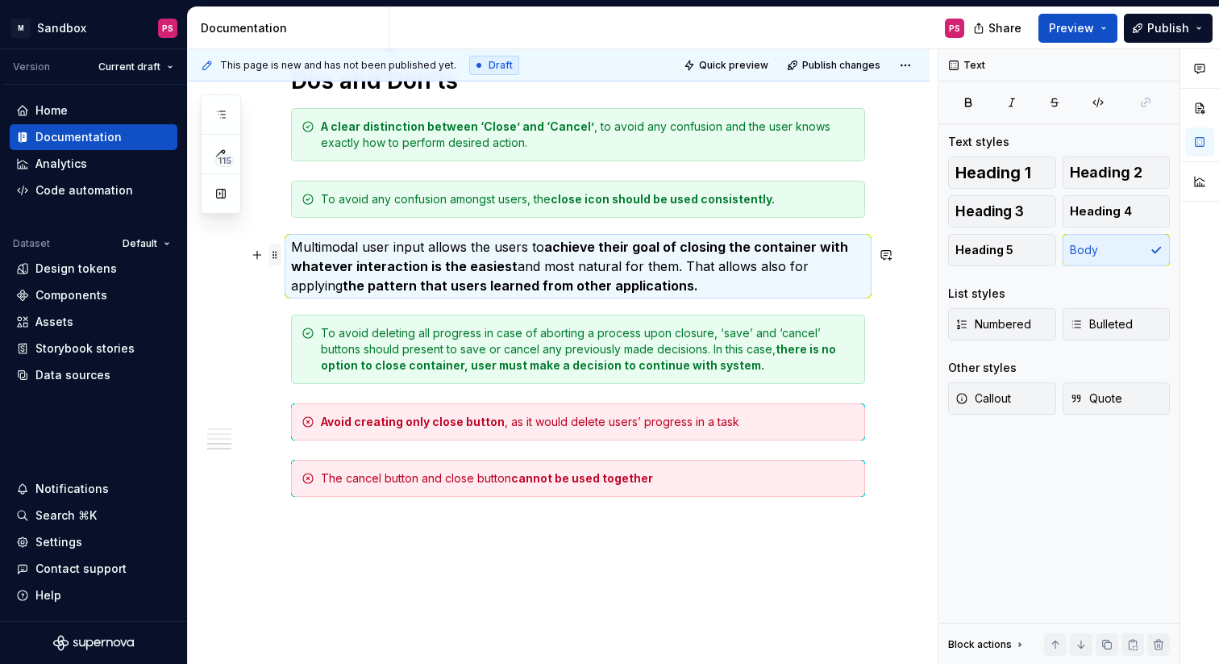
click at [277, 254] on span at bounding box center [275, 255] width 13 height 23
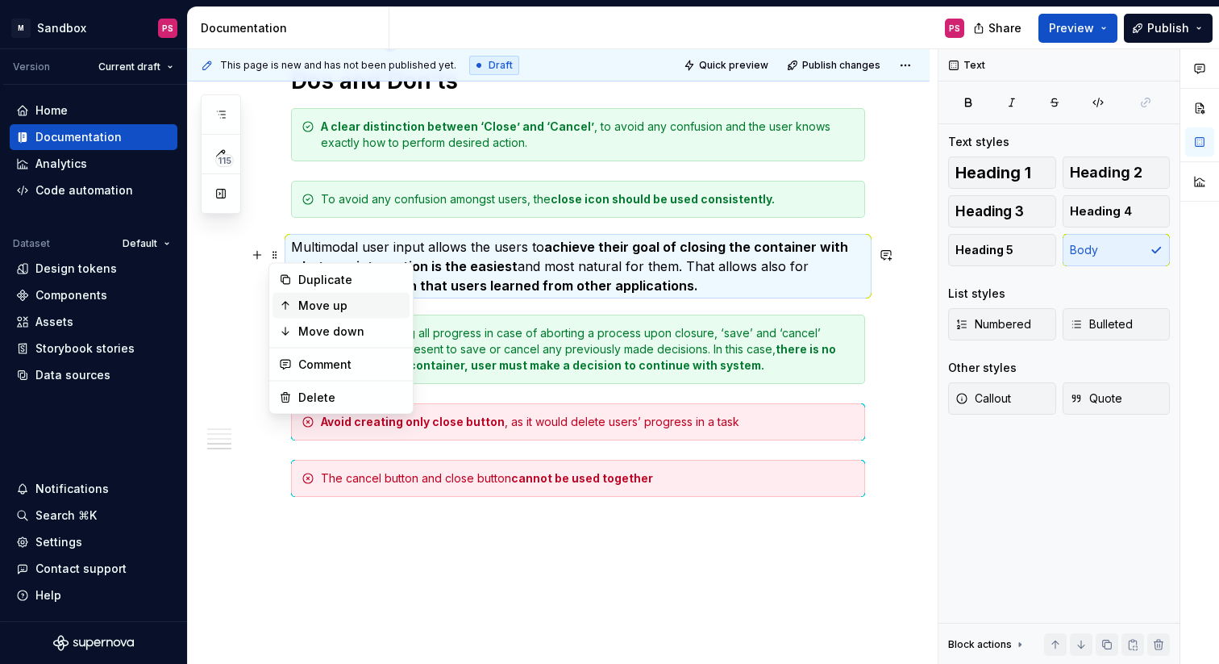
click at [296, 307] on div "Move up" at bounding box center [341, 306] width 137 height 26
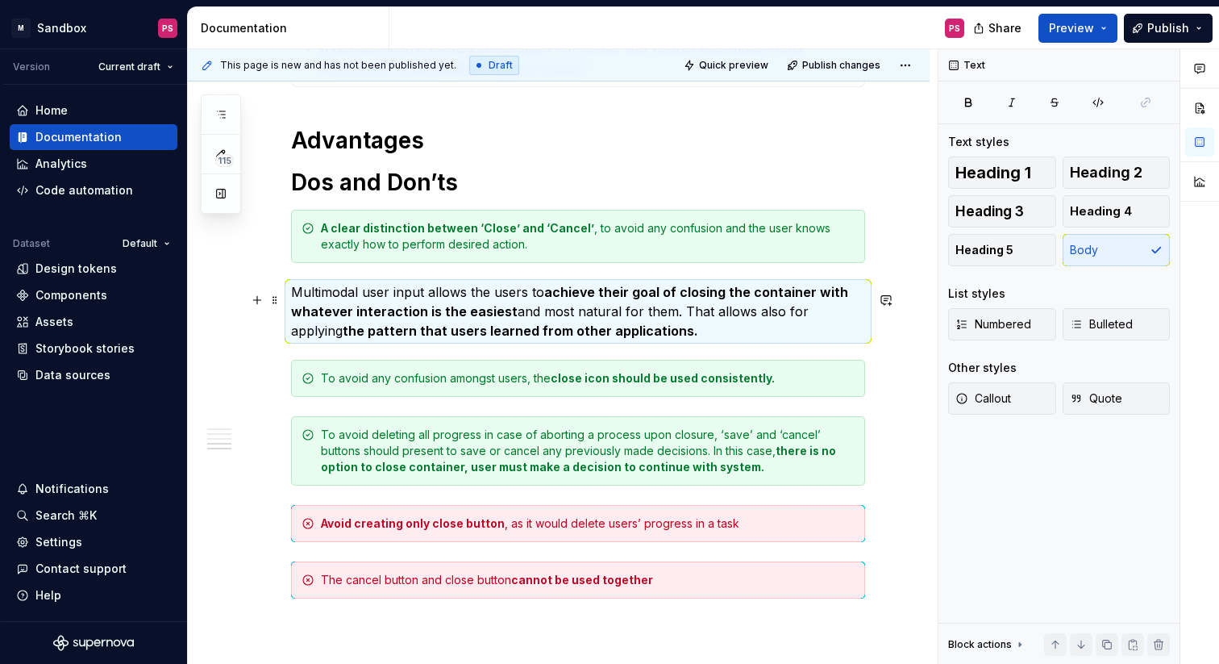
scroll to position [1948, 0]
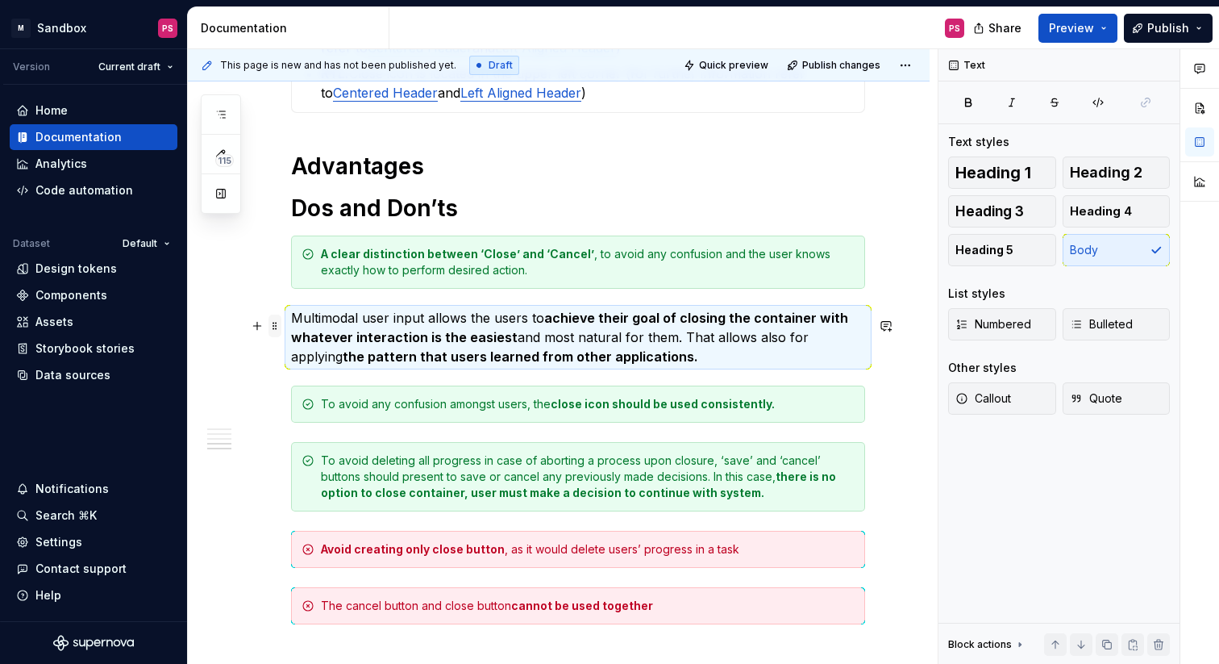
click at [278, 322] on span at bounding box center [275, 326] width 13 height 23
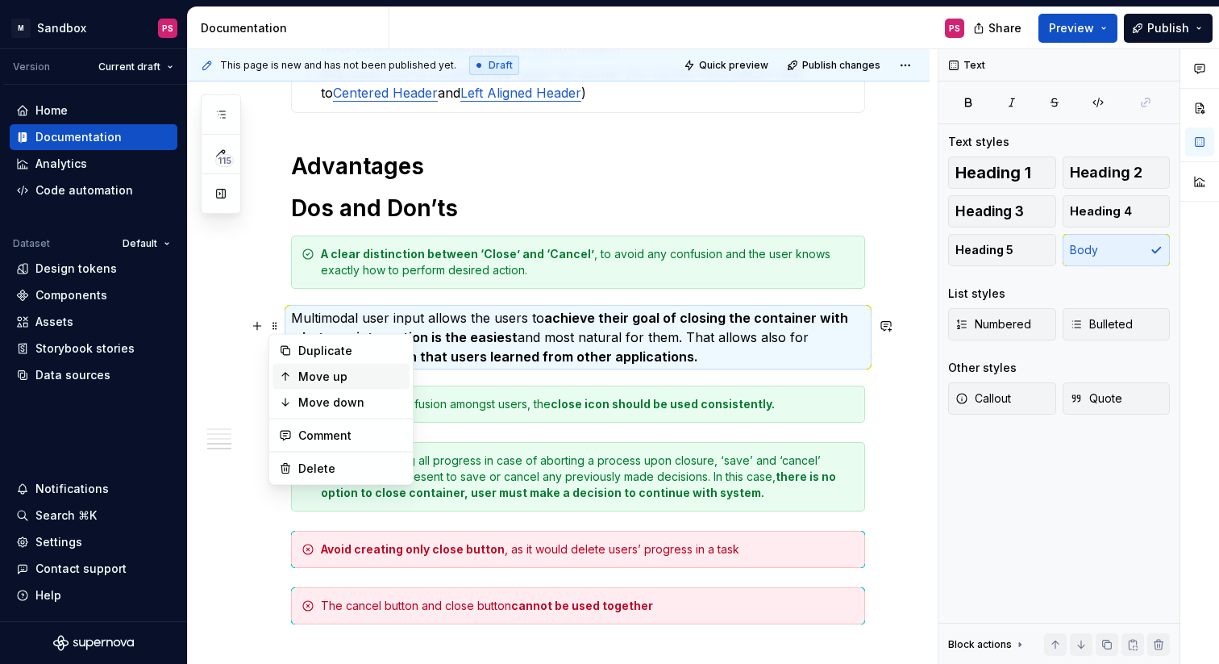
click at [296, 385] on div "Move up" at bounding box center [341, 377] width 137 height 26
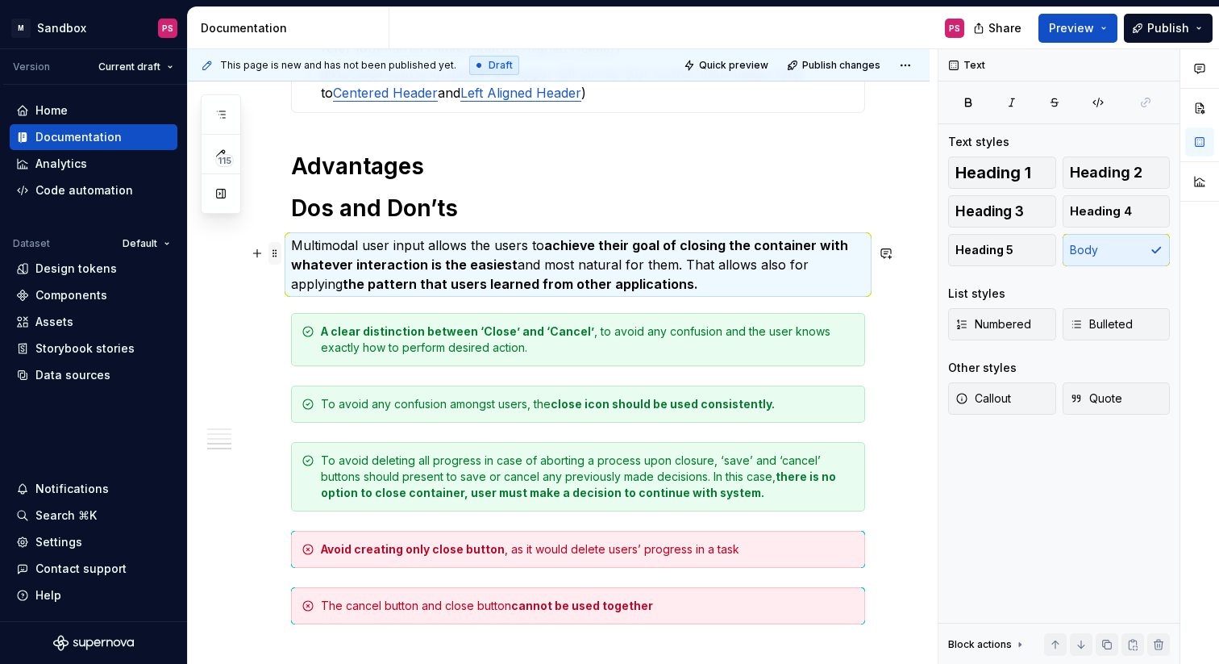
click at [273, 252] on span at bounding box center [275, 253] width 13 height 23
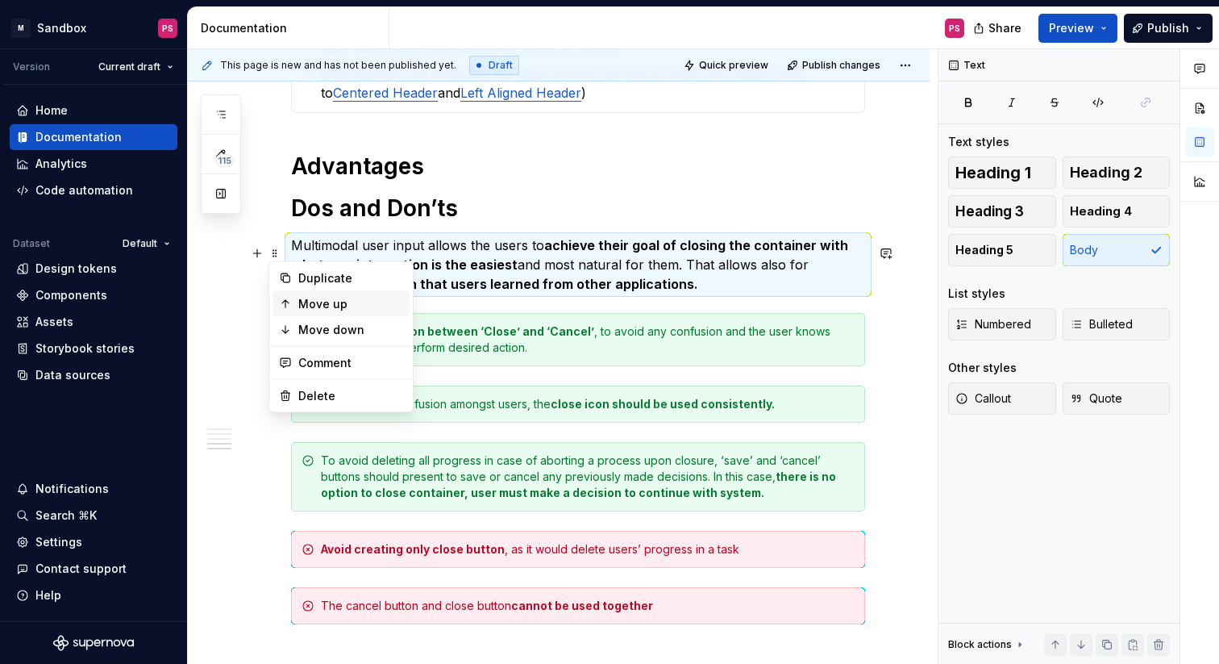
click at [290, 307] on icon at bounding box center [285, 304] width 13 height 13
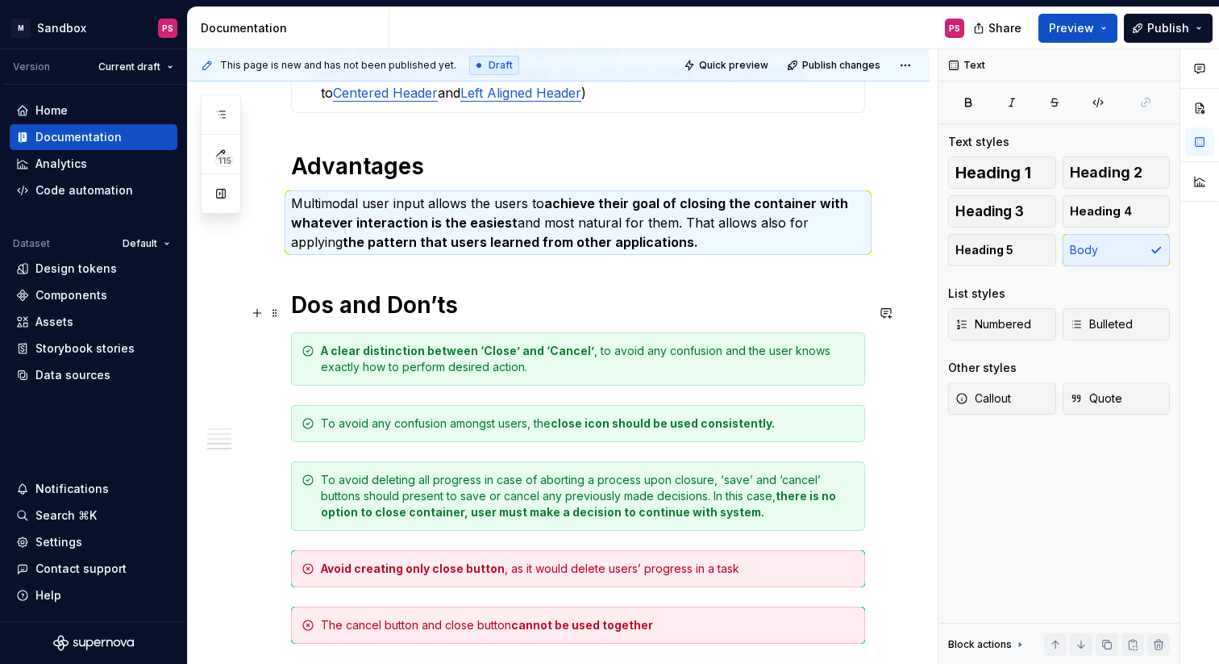
scroll to position [1899, 0]
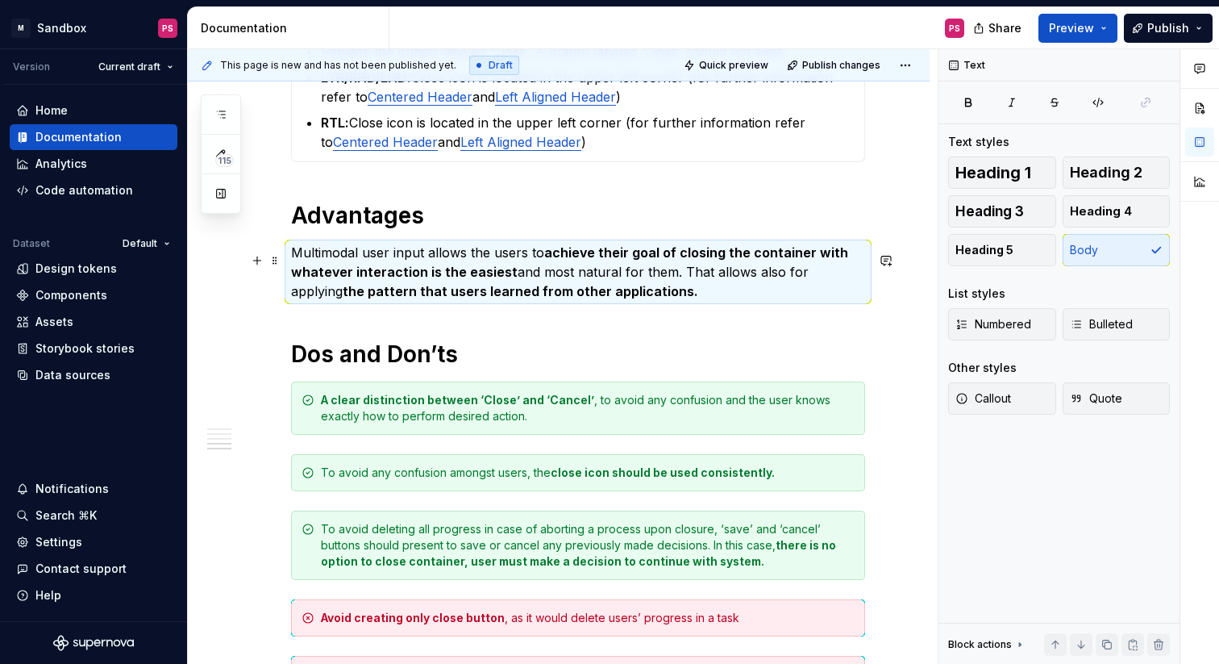
click at [349, 299] on strong "the pattern that users learned from other applications." at bounding box center [521, 291] width 356 height 16
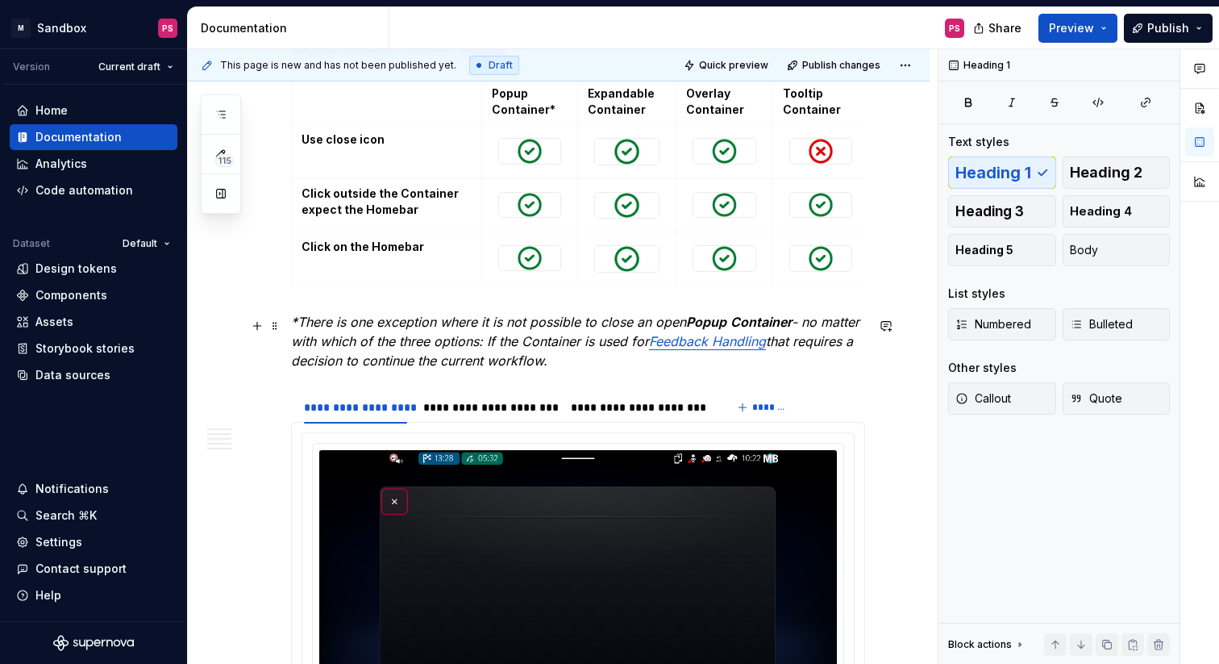
scroll to position [1052, 0]
click at [523, 415] on div "**********" at bounding box center [488, 406] width 131 height 16
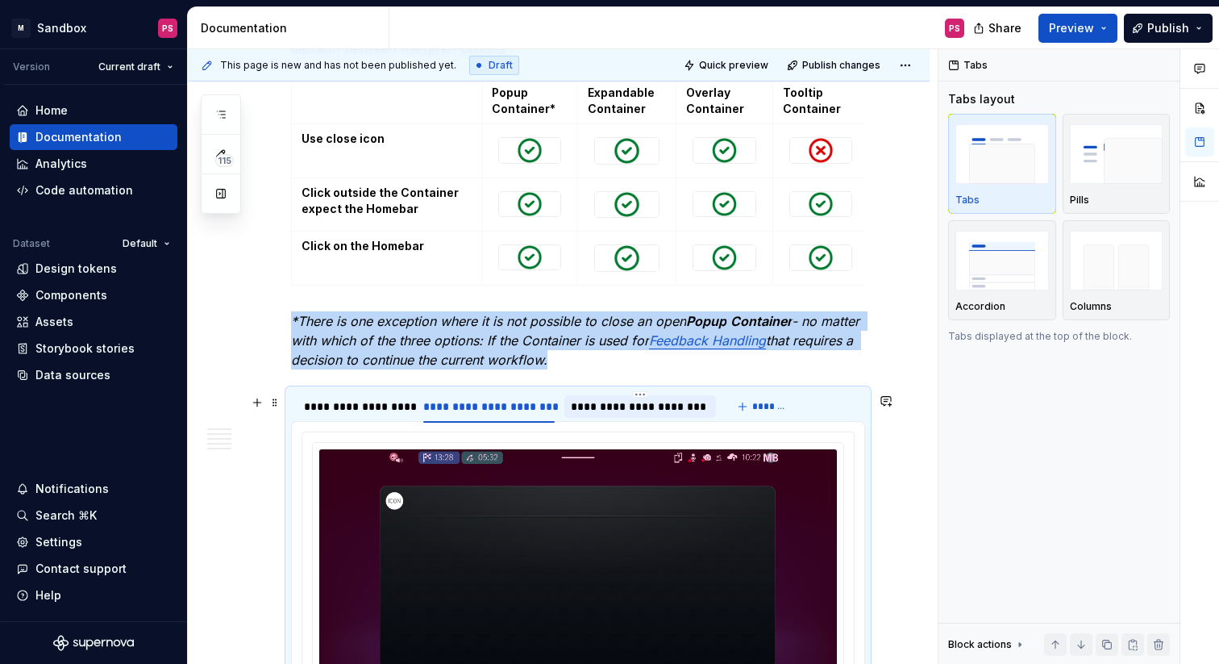
click at [625, 418] on div "**********" at bounding box center [641, 406] width 152 height 23
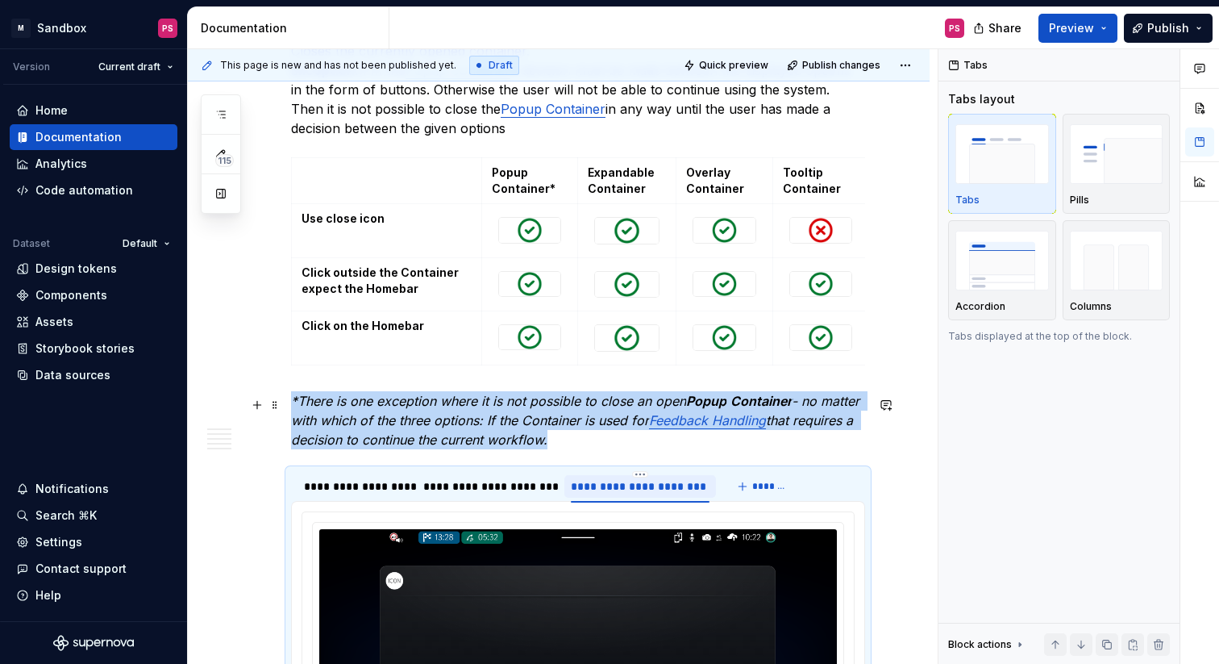
scroll to position [967, 0]
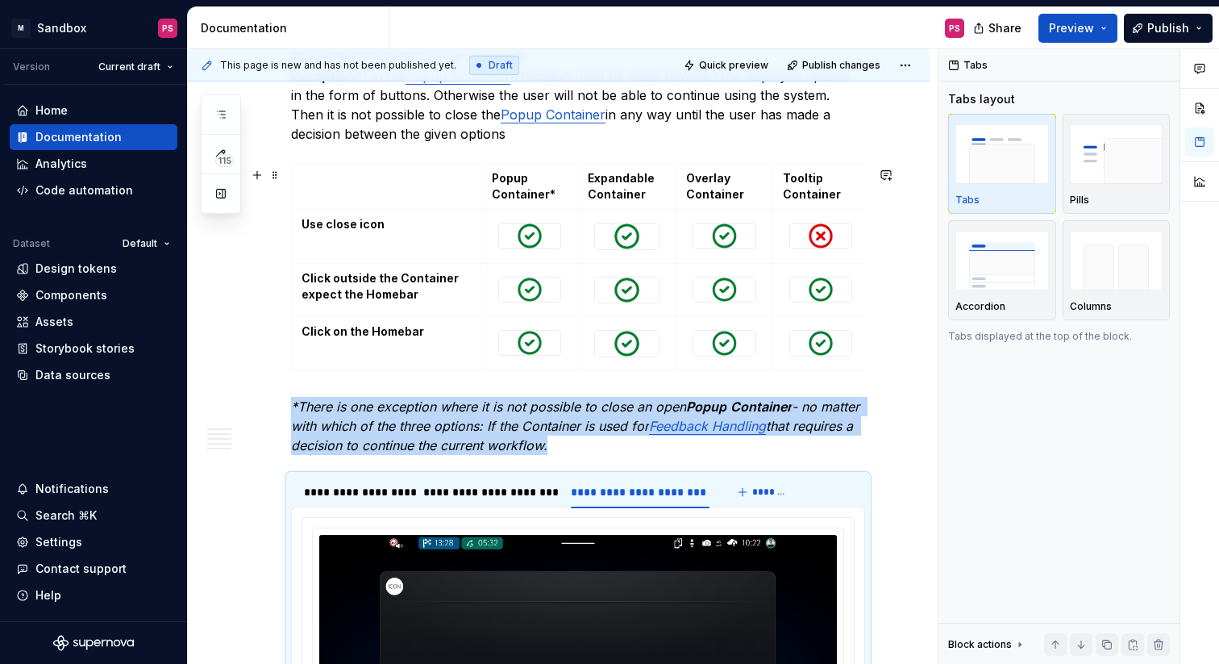
click at [893, 249] on div "Introduction The container is a visual element that can hold various contents. …" at bounding box center [559, 553] width 742 height 2489
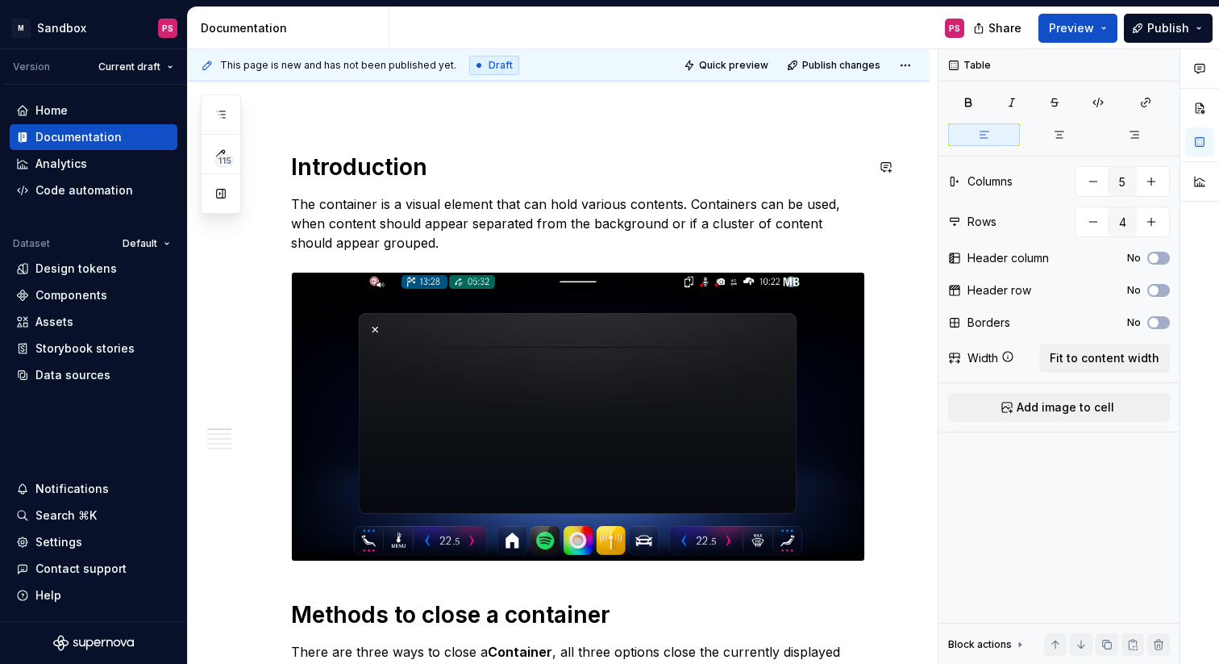
scroll to position [165, 0]
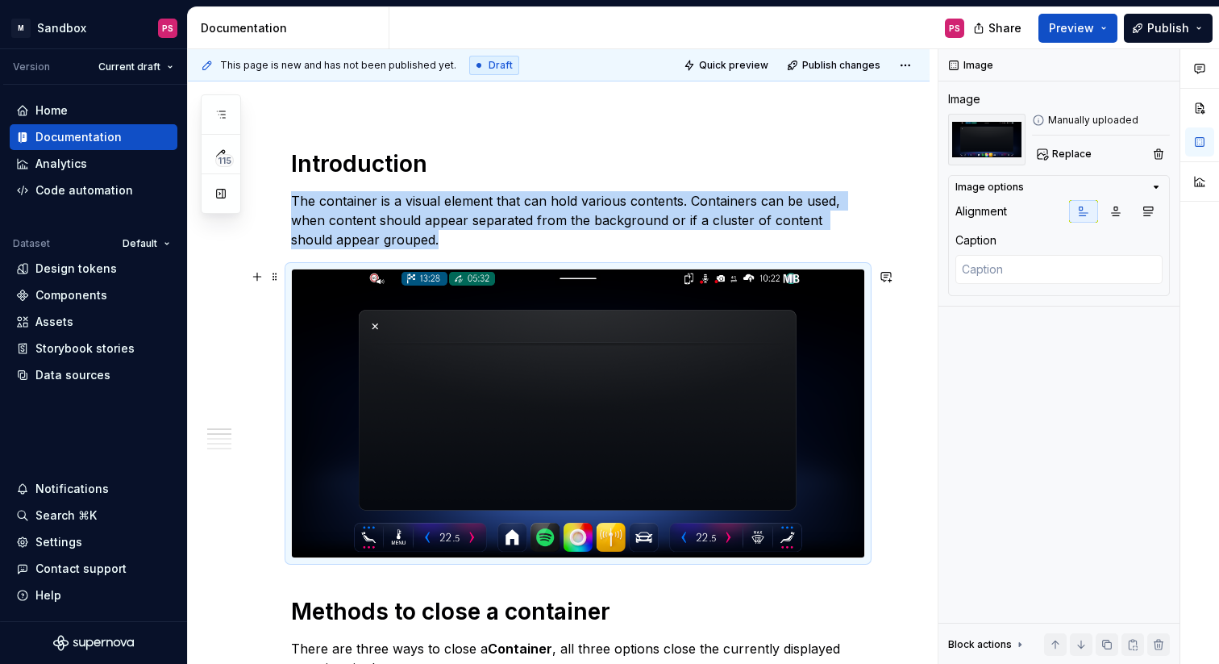
click at [602, 435] on img at bounding box center [578, 413] width 573 height 288
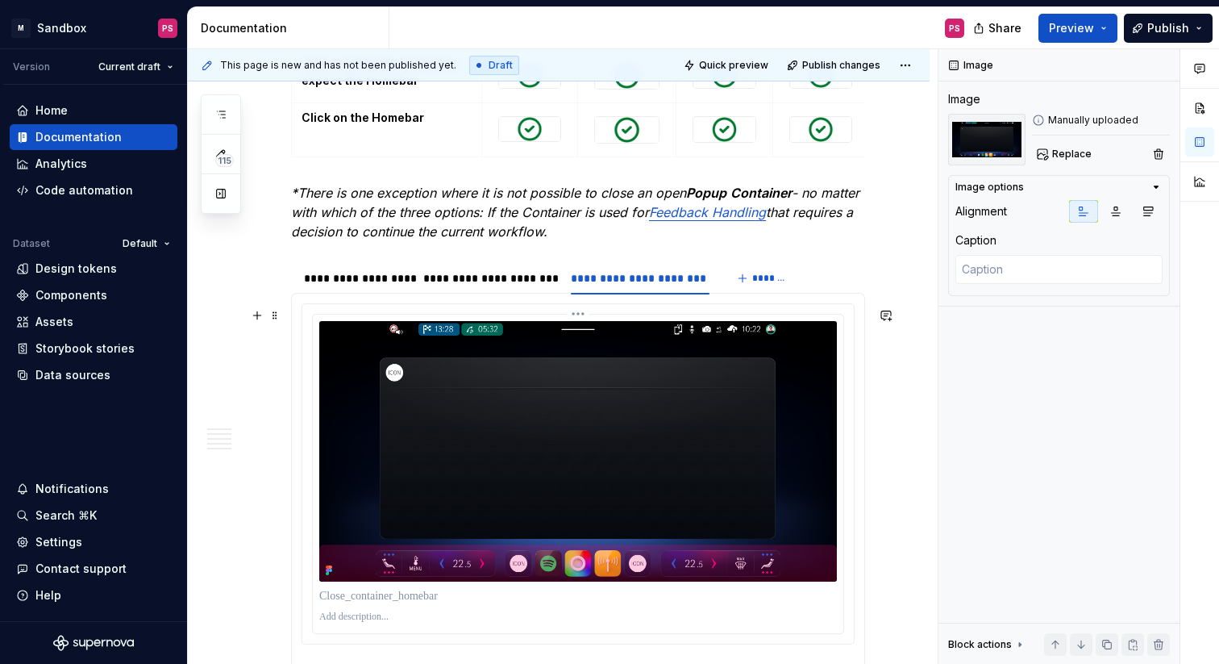
scroll to position [1188, 0]
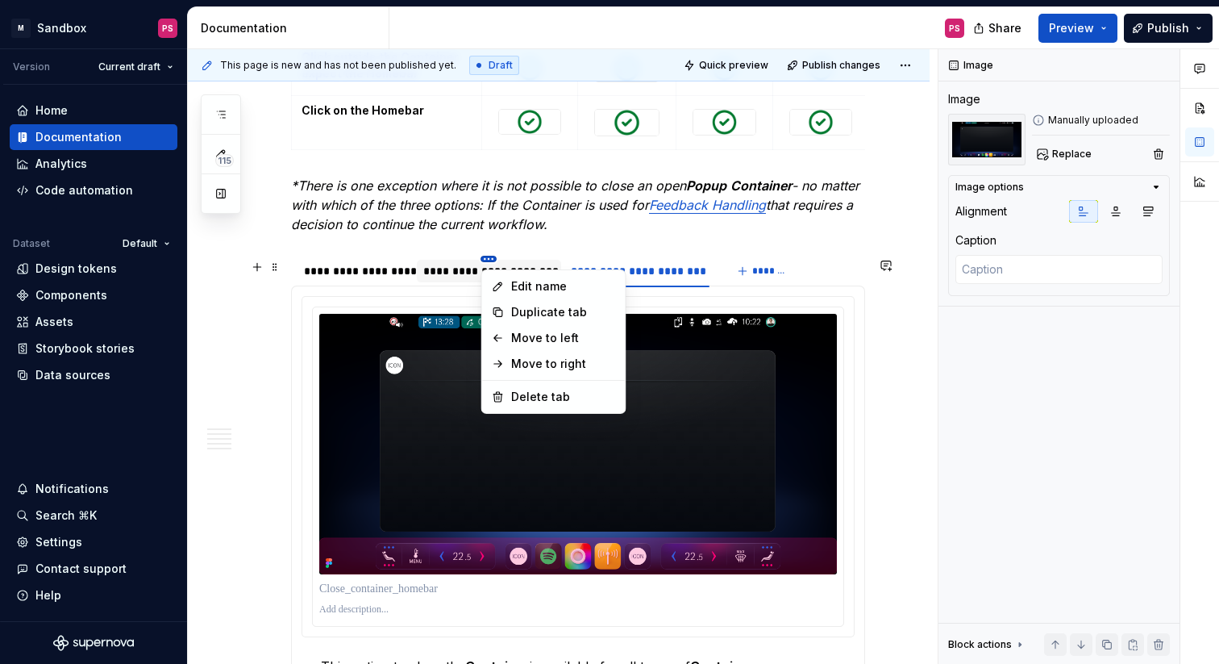
click at [490, 262] on html "× M Sandbox PS Version Current draft Home Documentation Analytics Code automati…" at bounding box center [609, 332] width 1219 height 664
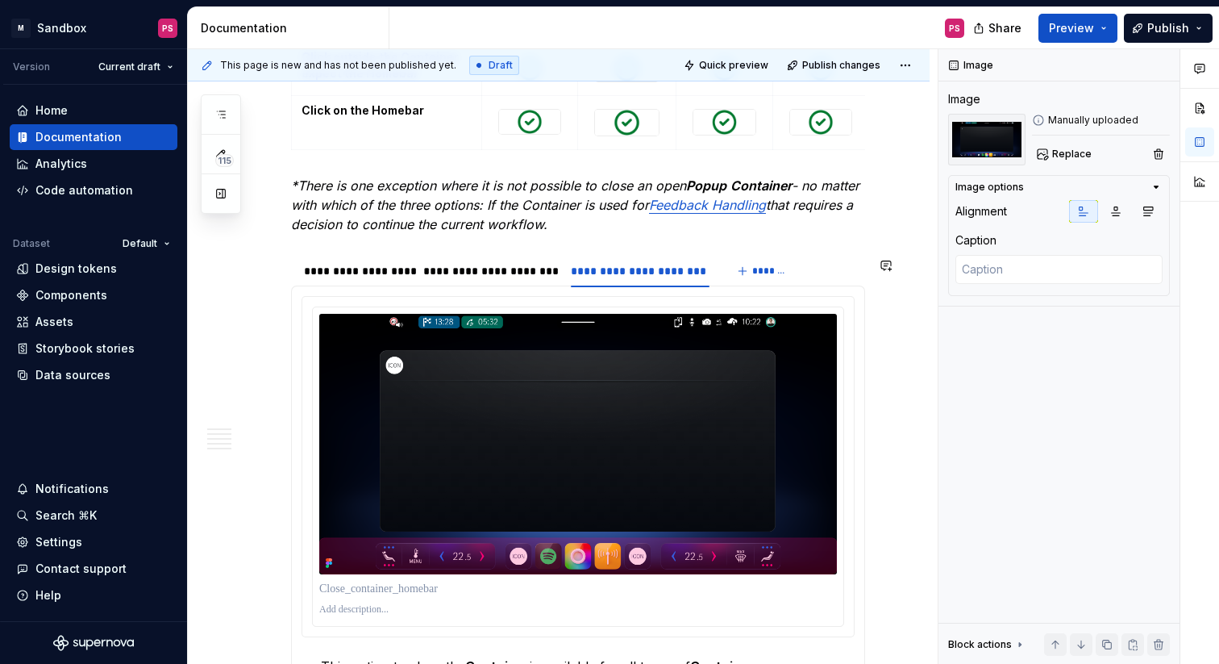
click at [465, 277] on html "× M Sandbox PS Version Current draft Home Documentation Analytics Code automati…" at bounding box center [609, 332] width 1219 height 664
click at [443, 271] on div "**********" at bounding box center [488, 271] width 131 height 16
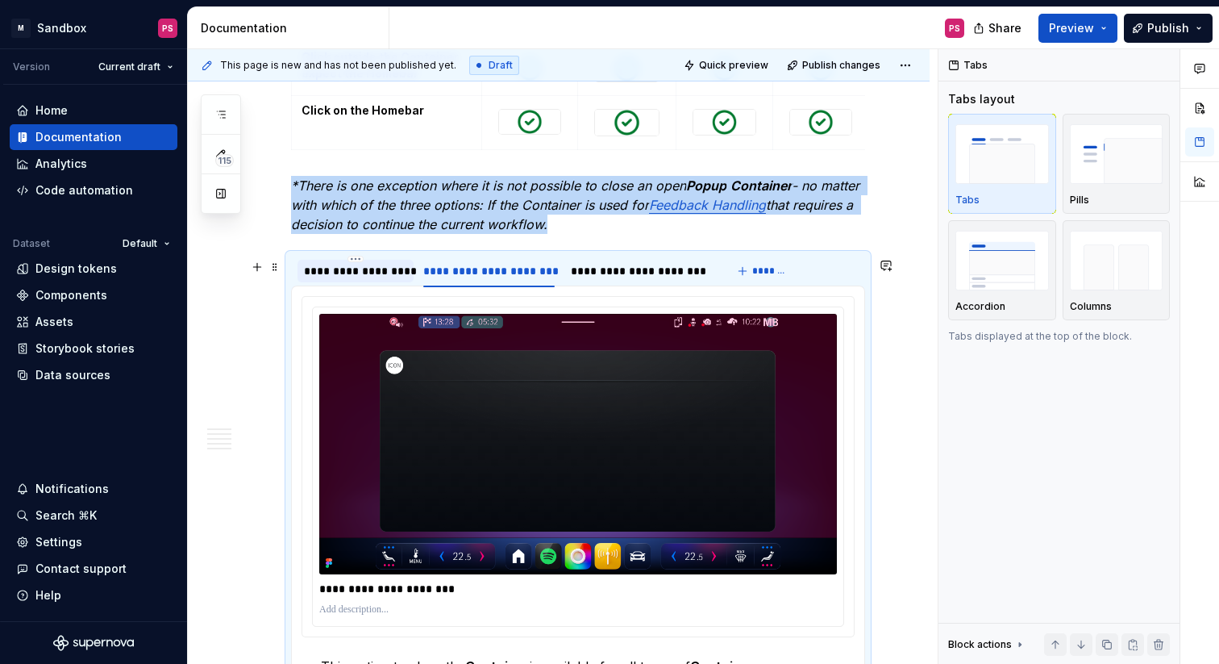
click at [369, 272] on div "**********" at bounding box center [355, 271] width 103 height 16
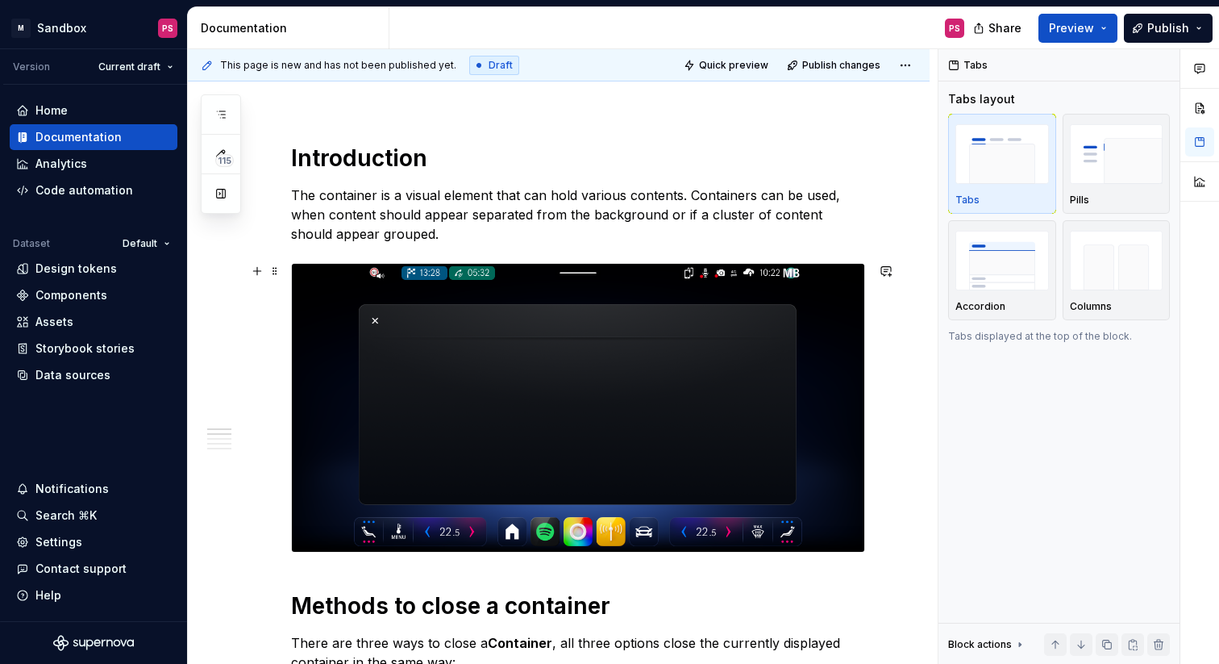
scroll to position [181, 0]
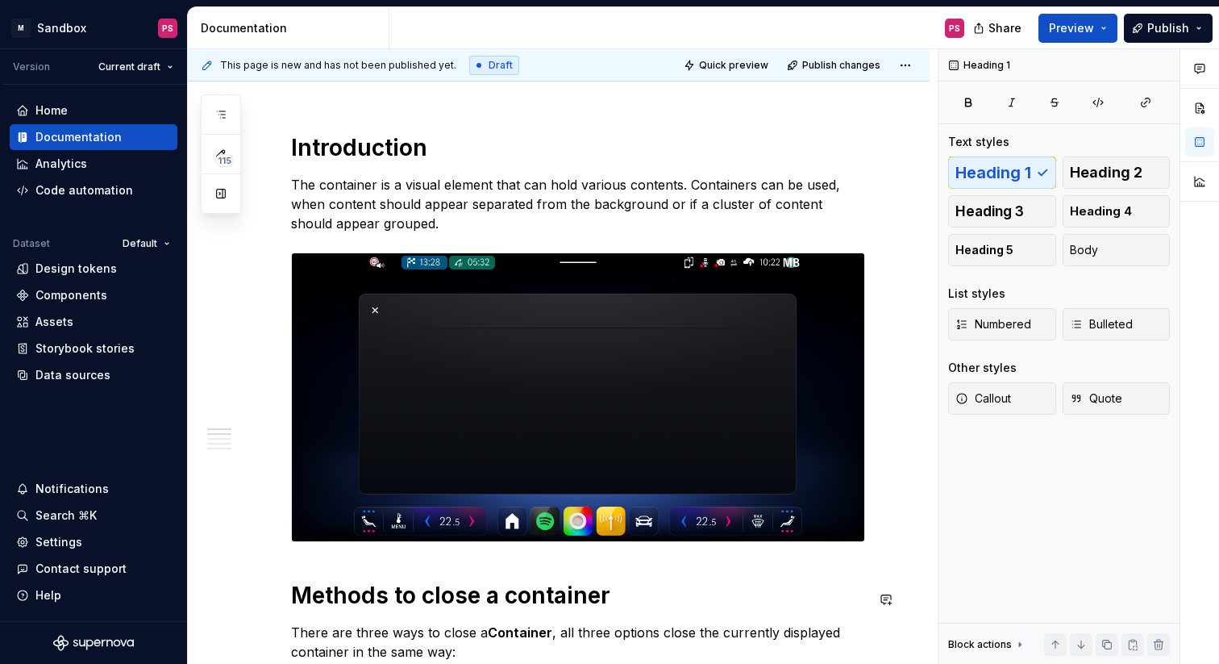
click at [409, 226] on p "The container is a visual element that can hold various contents. Containers ca…" at bounding box center [578, 204] width 574 height 58
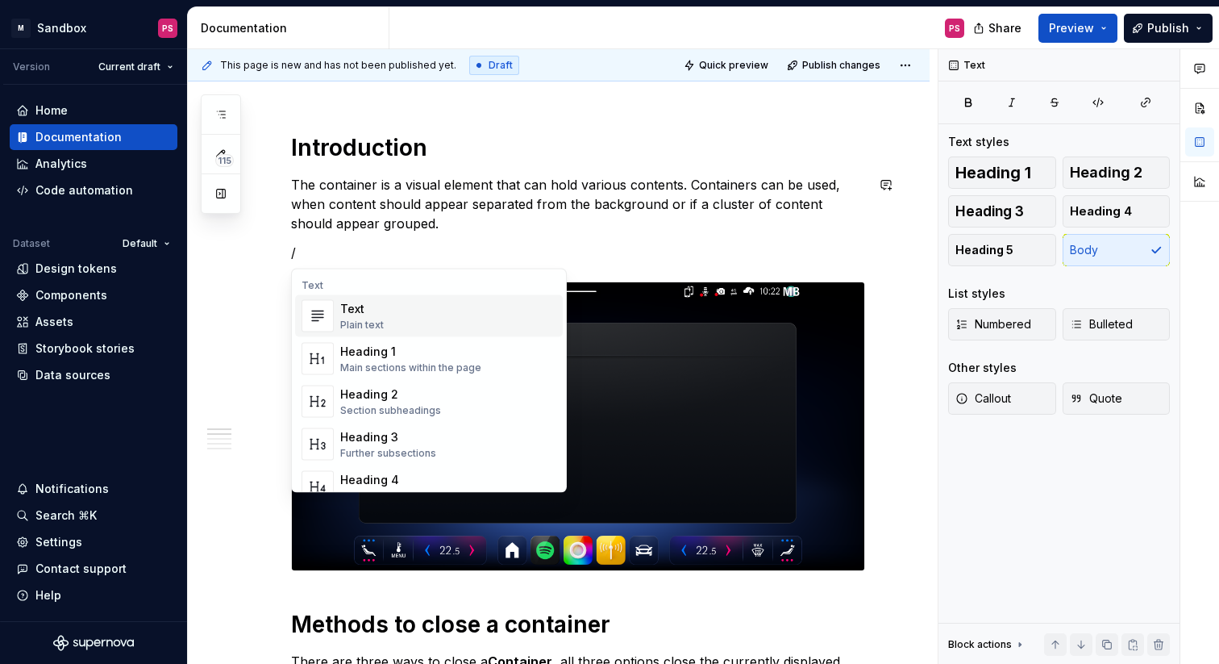
click at [416, 306] on div "Text Plain text" at bounding box center [448, 316] width 216 height 32
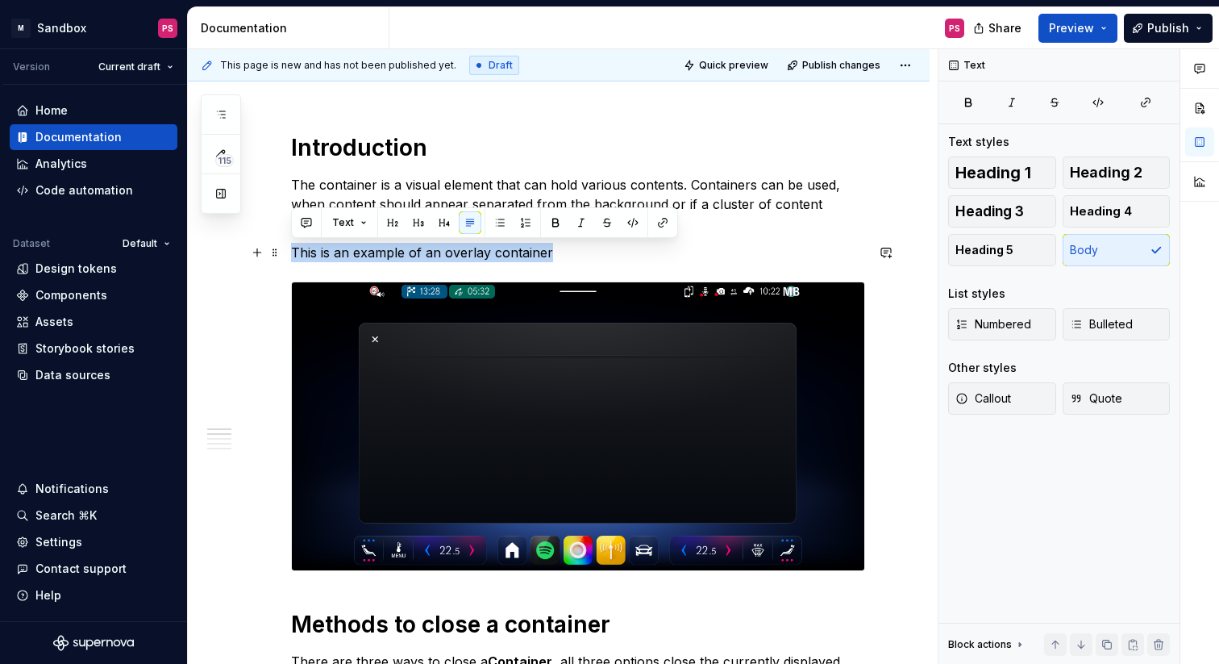
drag, startPoint x: 565, startPoint y: 246, endPoint x: 292, endPoint y: 249, distance: 273.4
click at [291, 250] on p "This is an example of an overlay container" at bounding box center [578, 252] width 574 height 19
click at [577, 220] on button "button" at bounding box center [581, 222] width 23 height 23
click at [295, 254] on em "This is an example of an overlay container" at bounding box center [420, 252] width 258 height 16
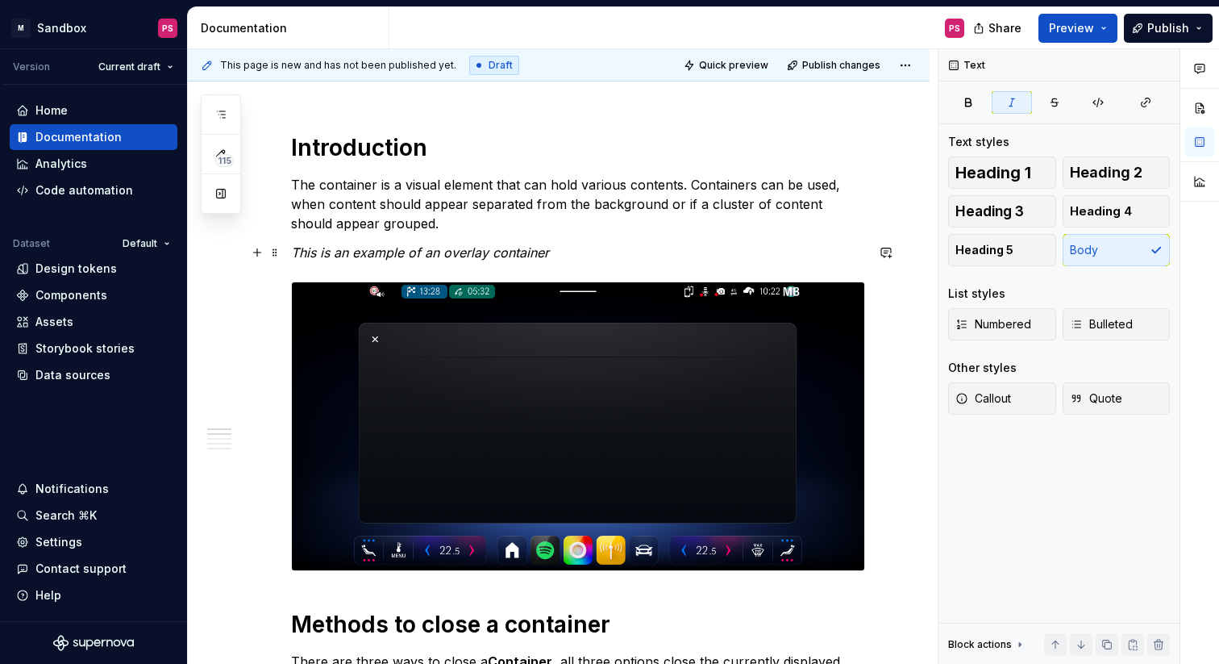
click at [575, 249] on p "This is an example of an overlay container" at bounding box center [578, 252] width 574 height 19
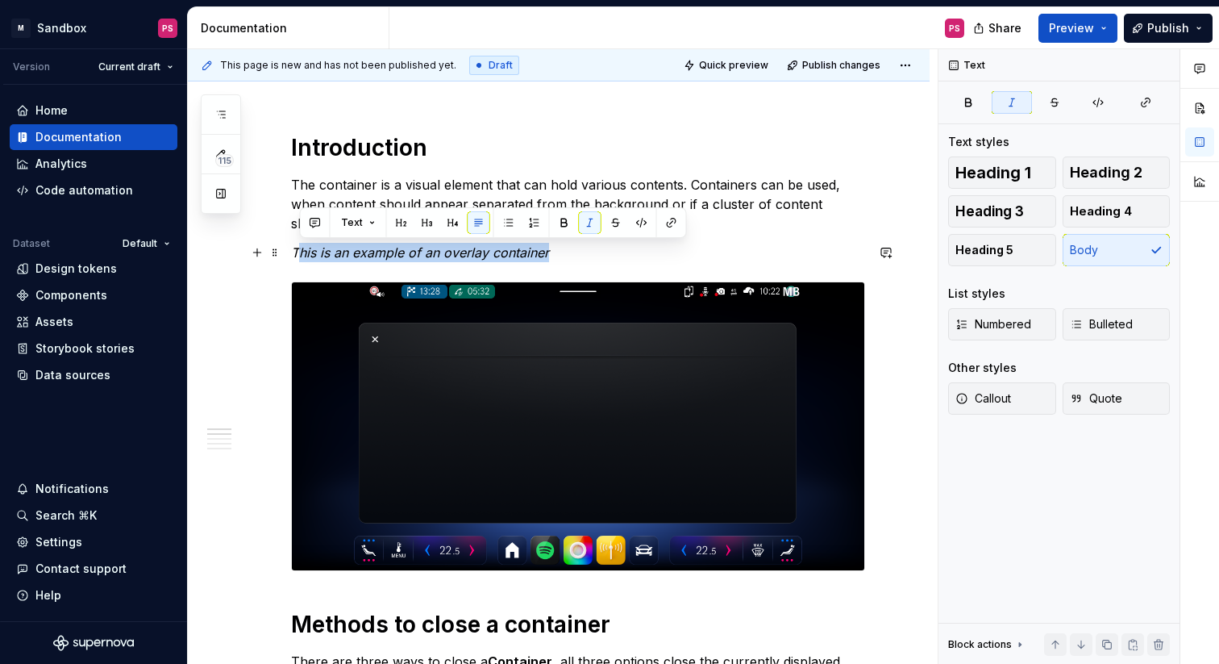
drag, startPoint x: 574, startPoint y: 248, endPoint x: 297, endPoint y: 260, distance: 277.6
click at [296, 260] on p "This is an example of an overlay container" at bounding box center [578, 252] width 574 height 19
click at [276, 256] on span at bounding box center [275, 252] width 13 height 23
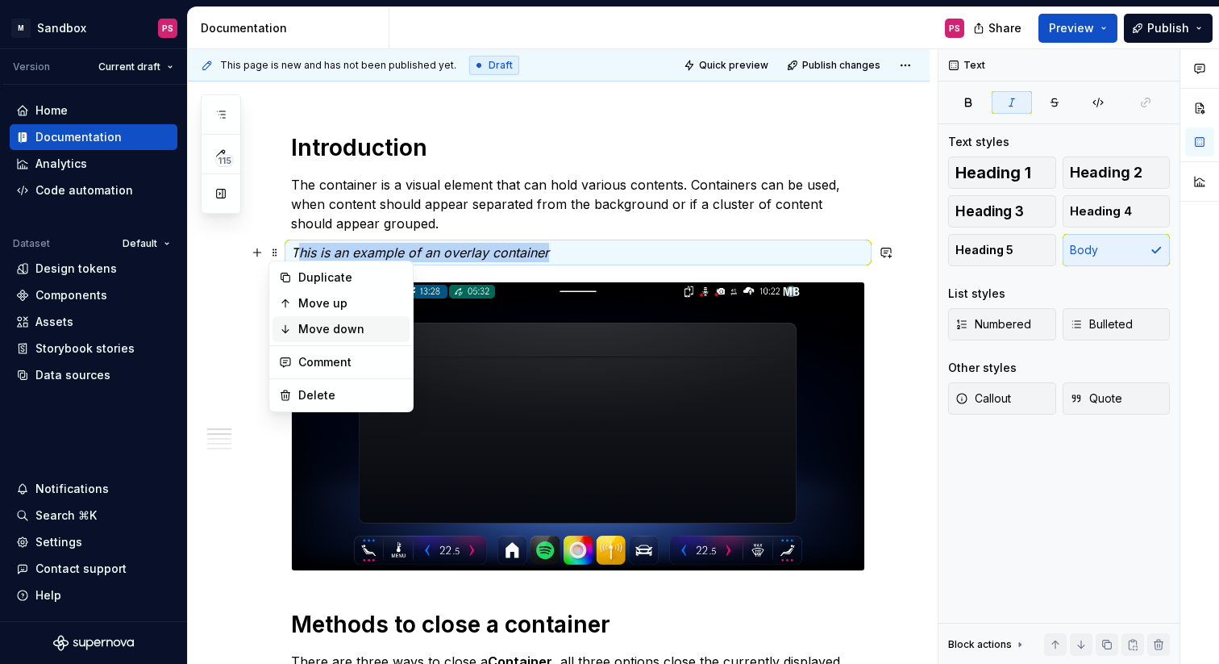
click at [338, 325] on div "Move down" at bounding box center [350, 329] width 105 height 16
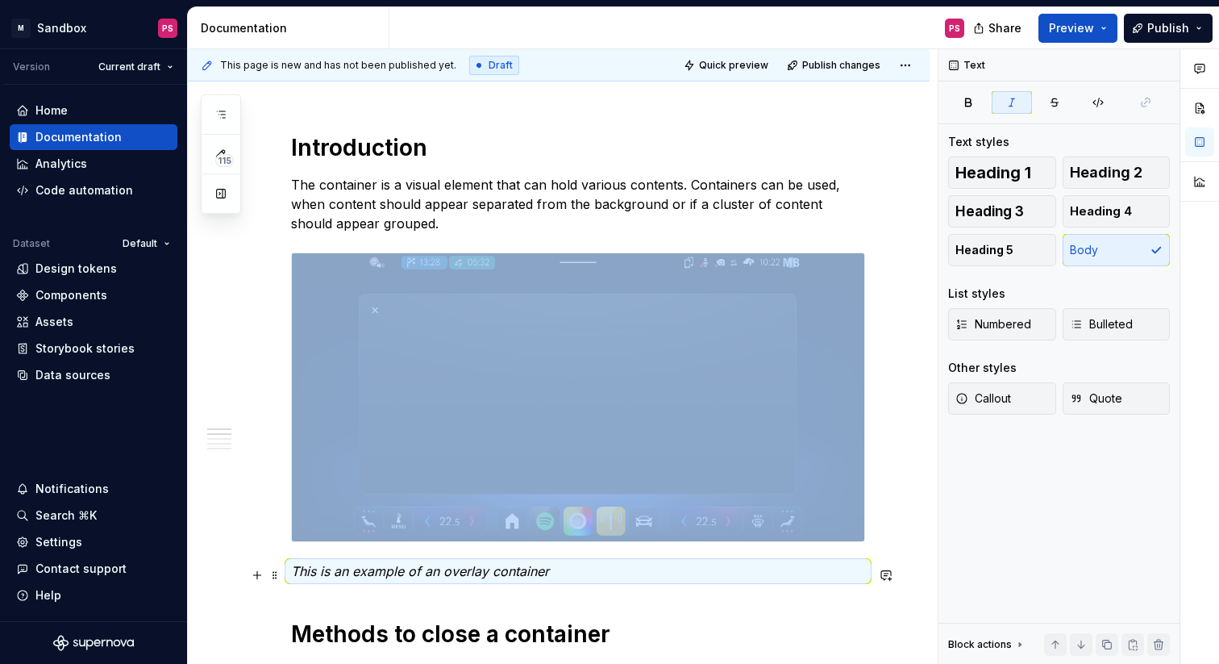
click at [582, 573] on p "This is an example of an overlay container" at bounding box center [578, 570] width 574 height 19
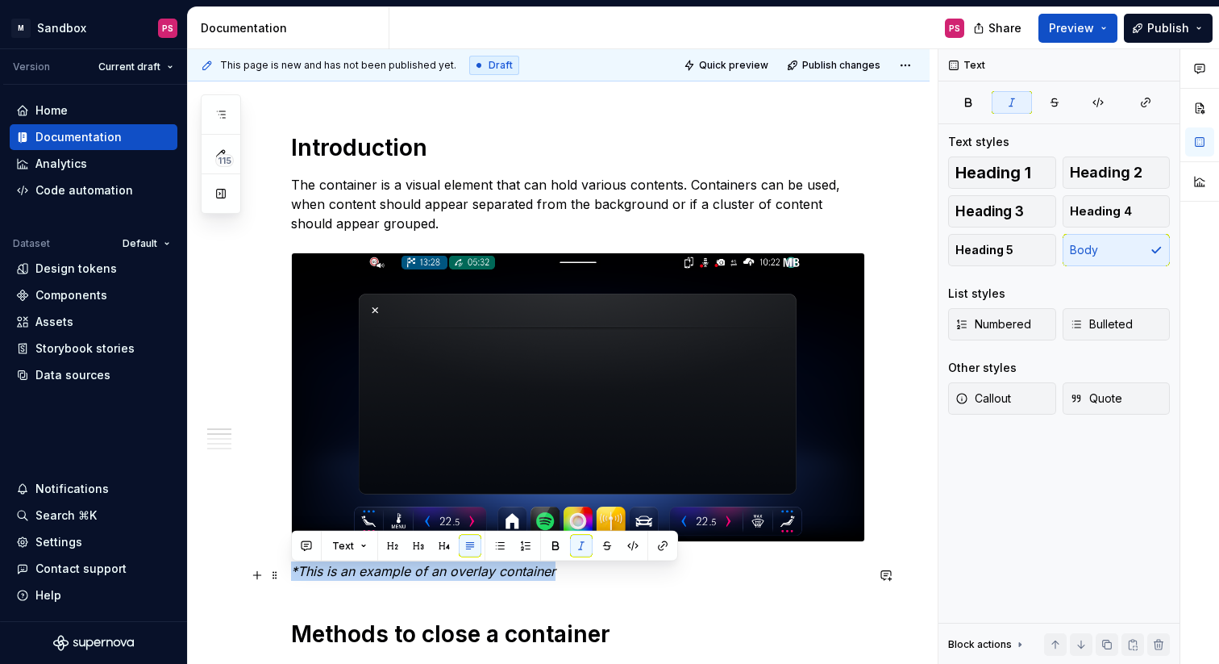
drag, startPoint x: 585, startPoint y: 581, endPoint x: 293, endPoint y: 581, distance: 292.7
click at [293, 581] on p "*This is an example of an overlay container" at bounding box center [578, 570] width 574 height 19
click at [357, 553] on button "Text" at bounding box center [349, 546] width 49 height 23
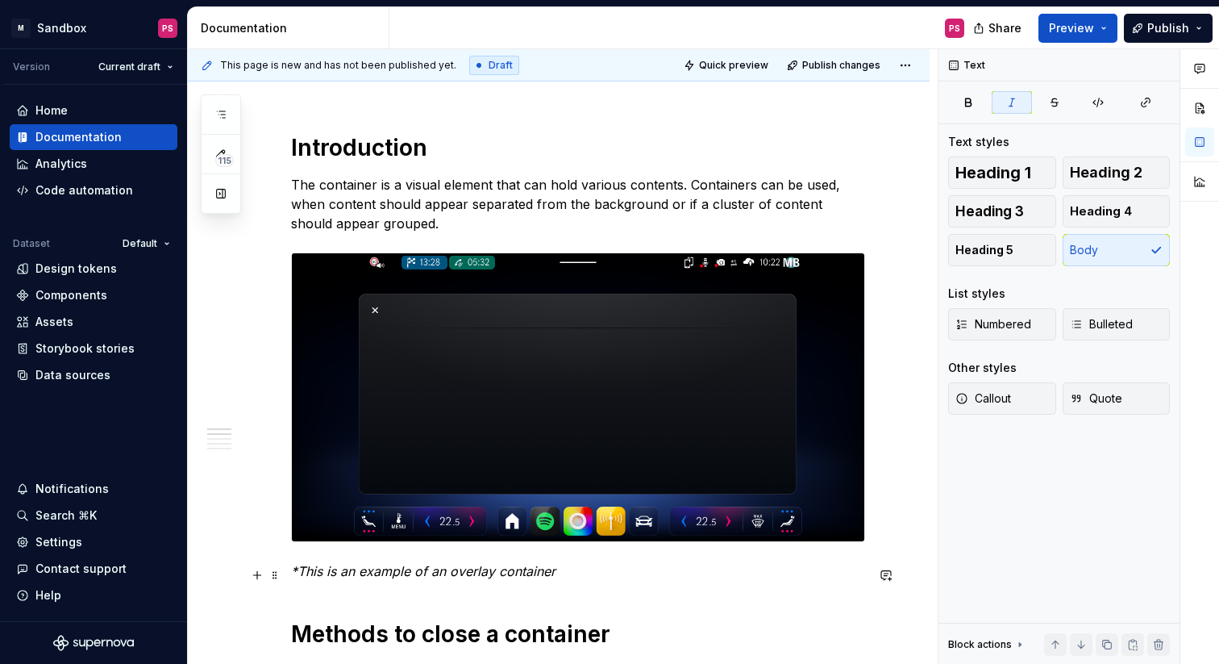
click at [743, 576] on p "*This is an example of an overlay container" at bounding box center [578, 570] width 574 height 19
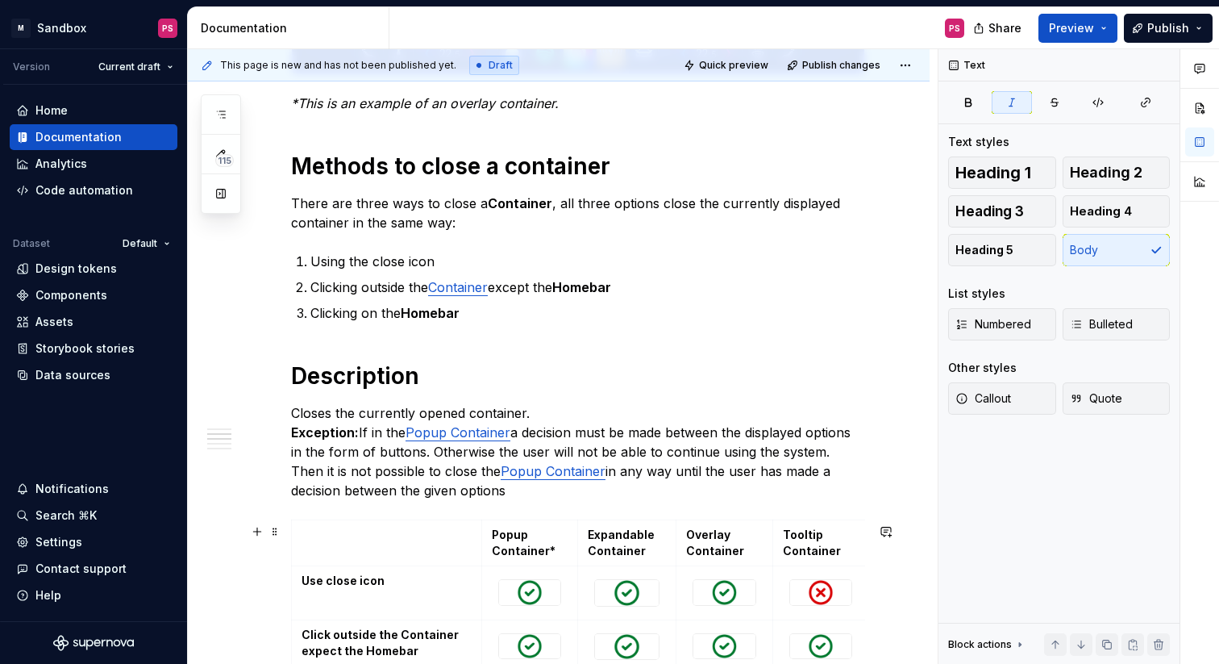
scroll to position [652, 0]
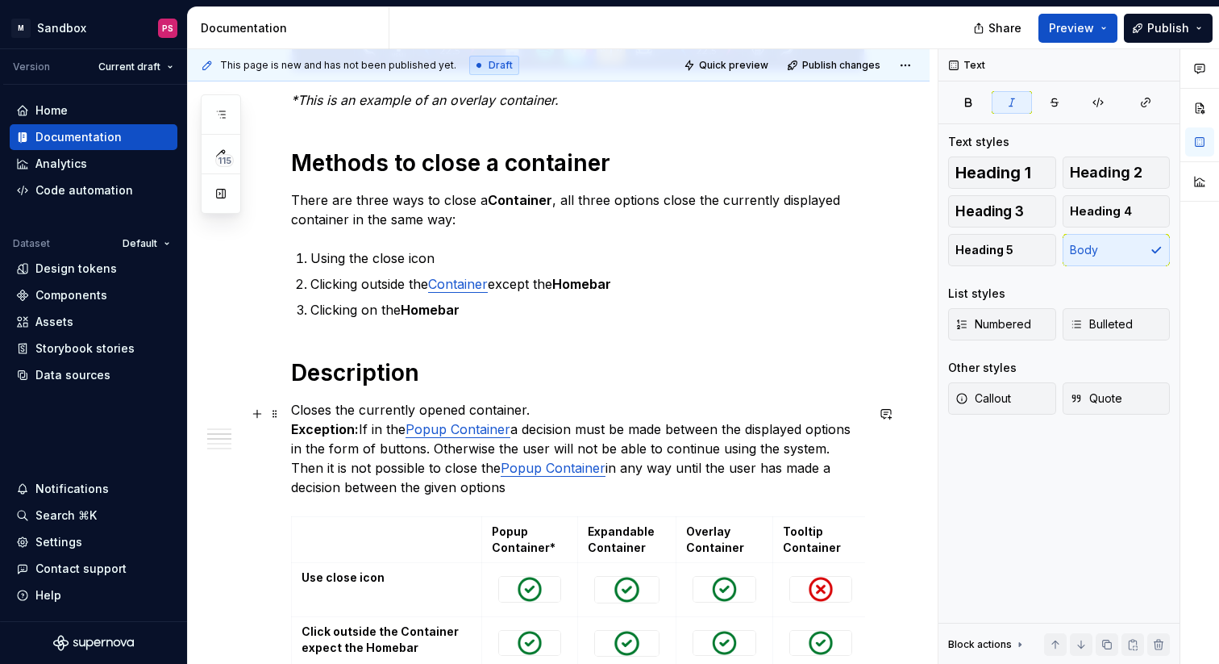
type textarea "*"
